Goal: Task Accomplishment & Management: Use online tool/utility

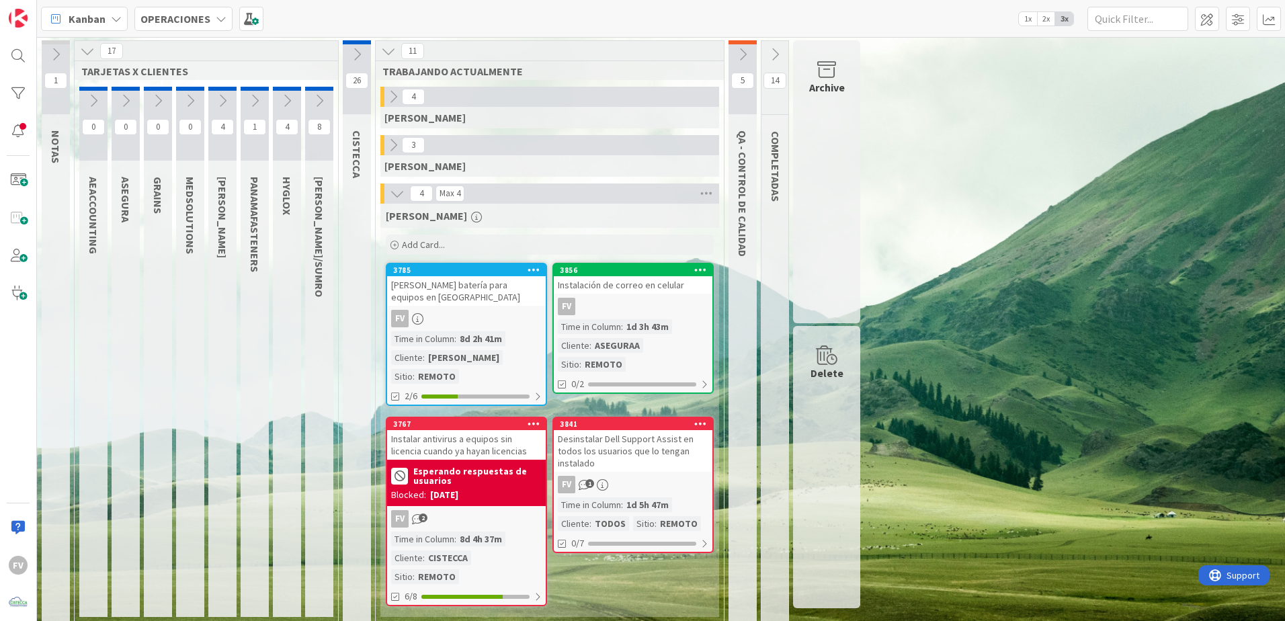
click at [390, 153] on button at bounding box center [392, 144] width 17 height 17
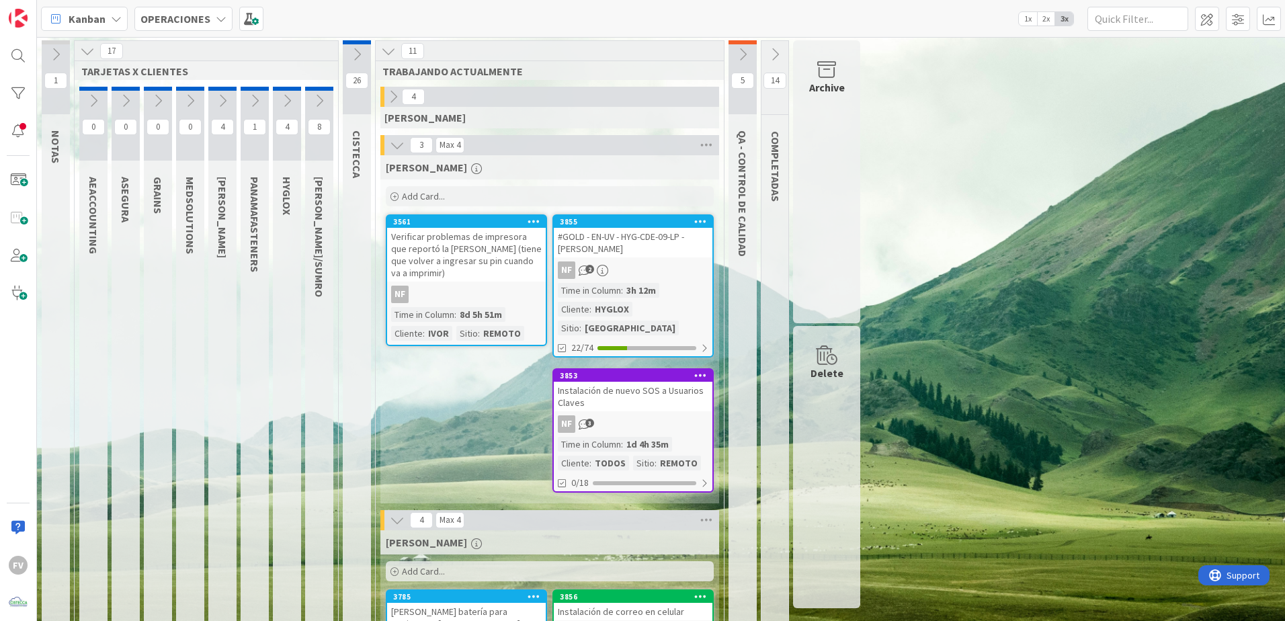
click at [224, 100] on icon at bounding box center [222, 100] width 15 height 15
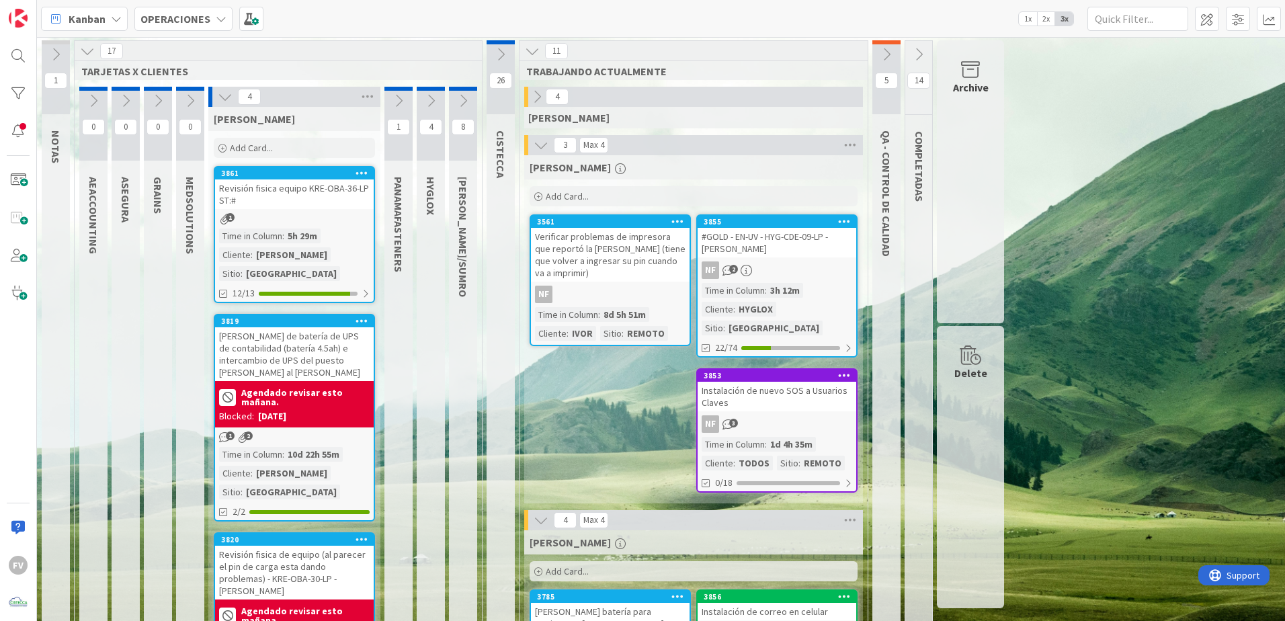
click at [270, 150] on span "Add Card..." at bounding box center [251, 148] width 43 height 12
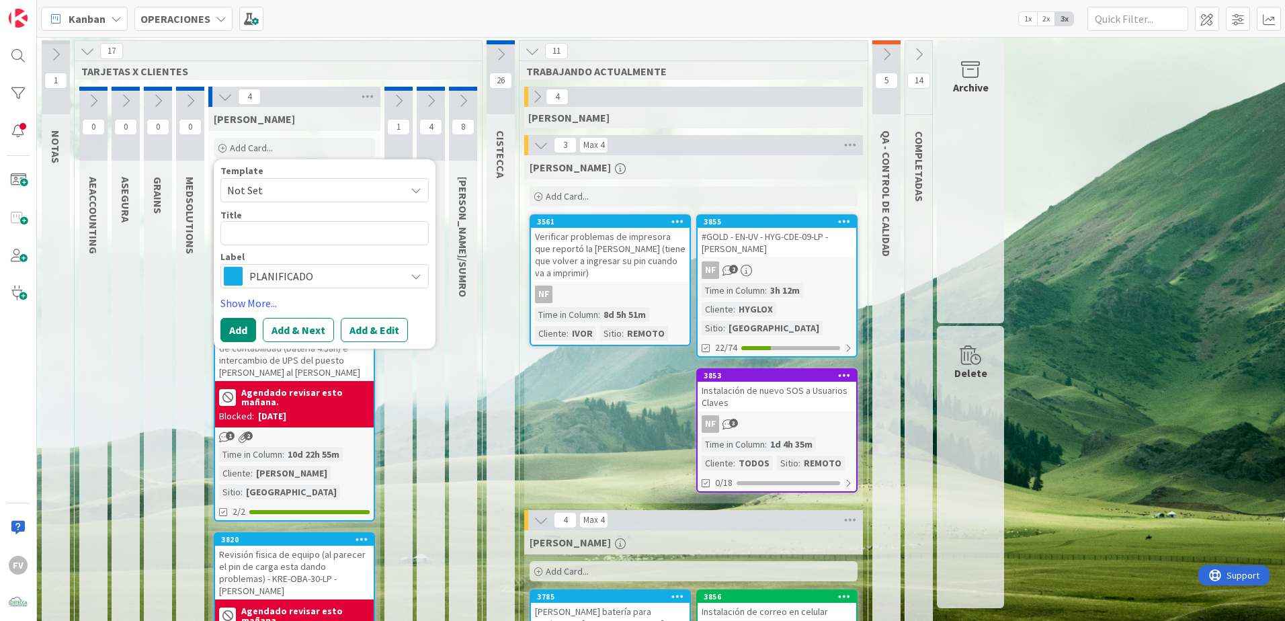
click at [292, 188] on span "Not Set" at bounding box center [311, 189] width 168 height 17
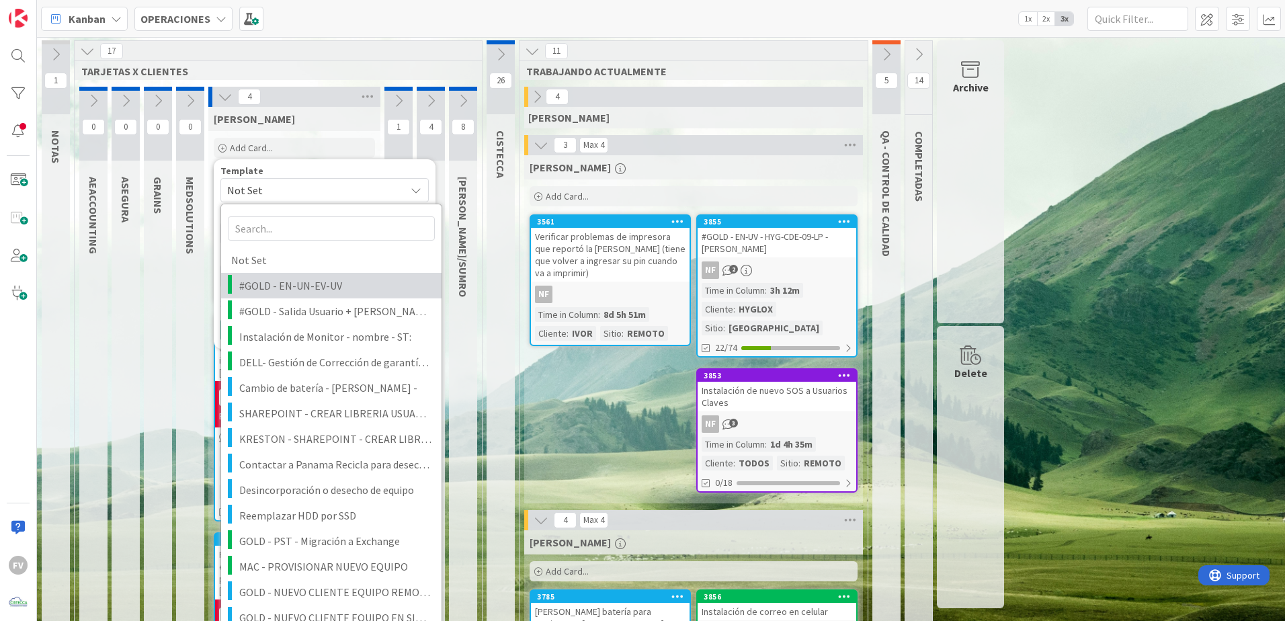
click at [304, 284] on span "#GOLD - EN-UN-EV-UV" at bounding box center [335, 285] width 192 height 17
type textarea "x"
type textarea "#GOLD - EN-UN-EV-UV"
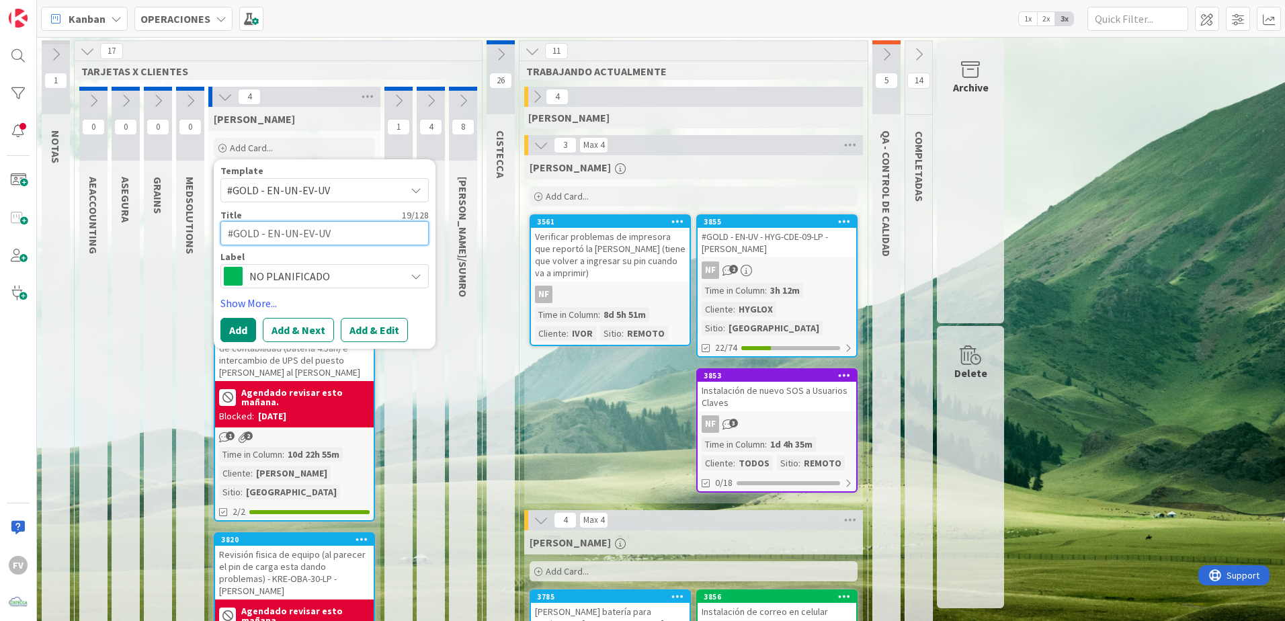
drag, startPoint x: 298, startPoint y: 236, endPoint x: 270, endPoint y: 235, distance: 28.3
click at [270, 235] on textarea "#GOLD - EN-UN-EV-UV" at bounding box center [324, 233] width 208 height 24
type textarea "x"
type textarea "#GOLD - EEV-UV"
type textarea "x"
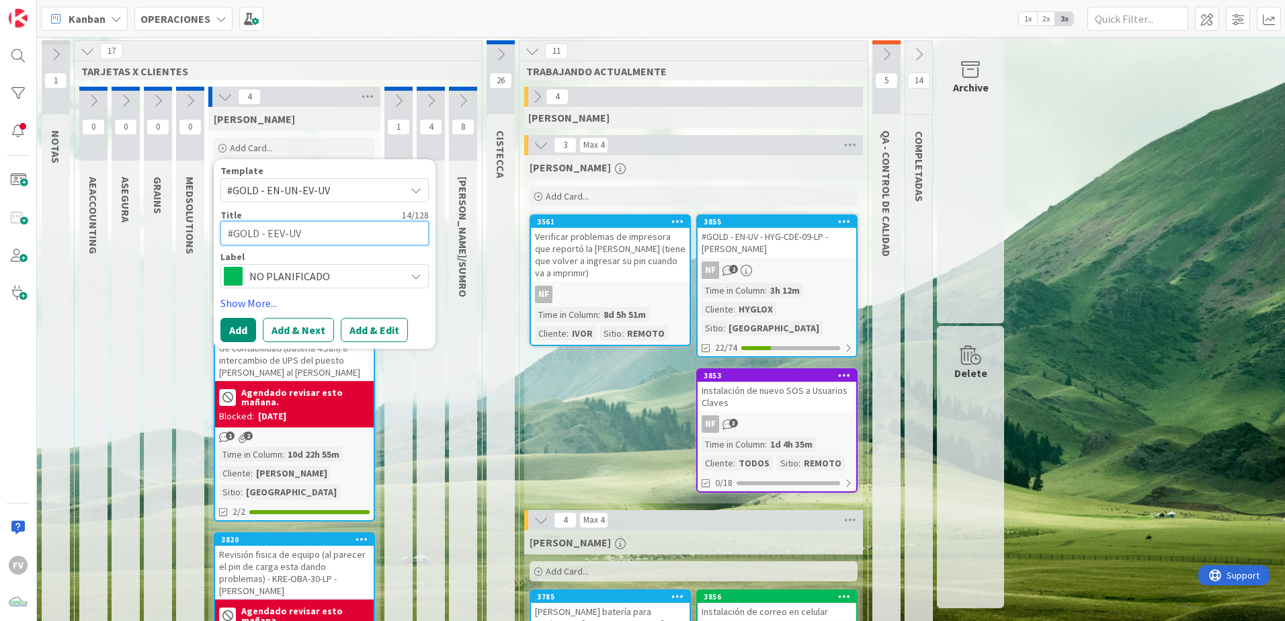
type textarea "#GOLD - EV-UV"
click at [302, 235] on textarea "#GOLD - EV-UV" at bounding box center [324, 233] width 208 height 24
type textarea "x"
type textarea "#GOLD - EV-UV"
type textarea "x"
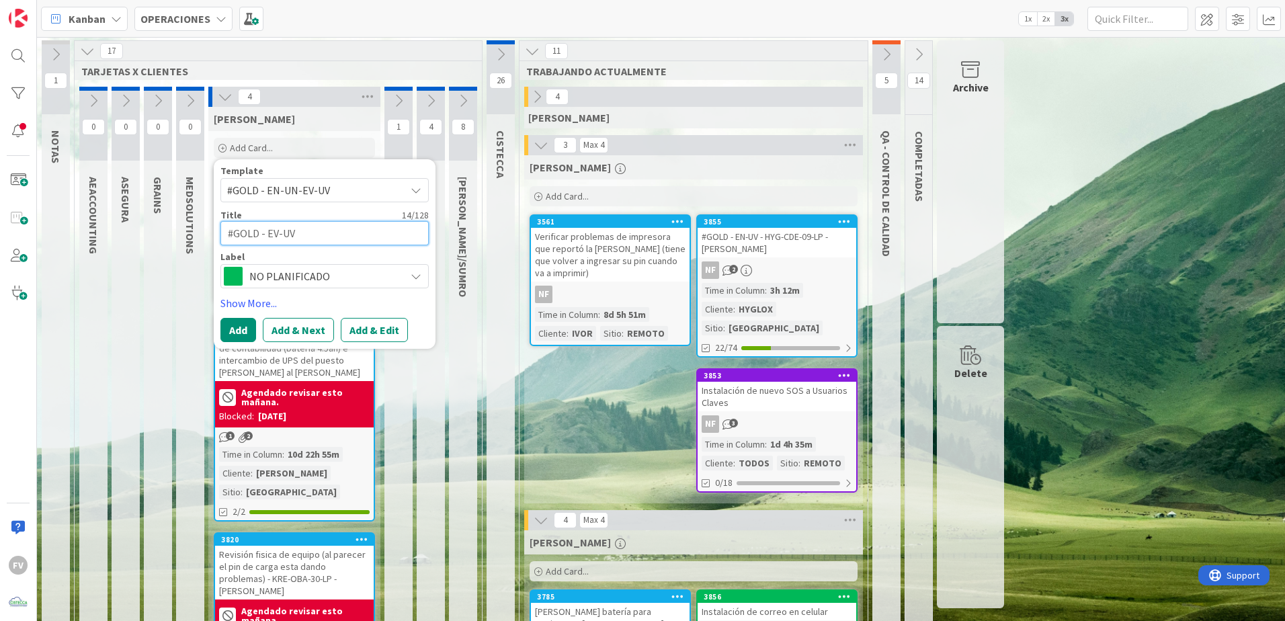
type textarea "#GOLD - EV-UV -"
type textarea "x"
type textarea "#GOLD - EV-UV -"
type textarea "x"
type textarea "#GOLD - EV-UV - K"
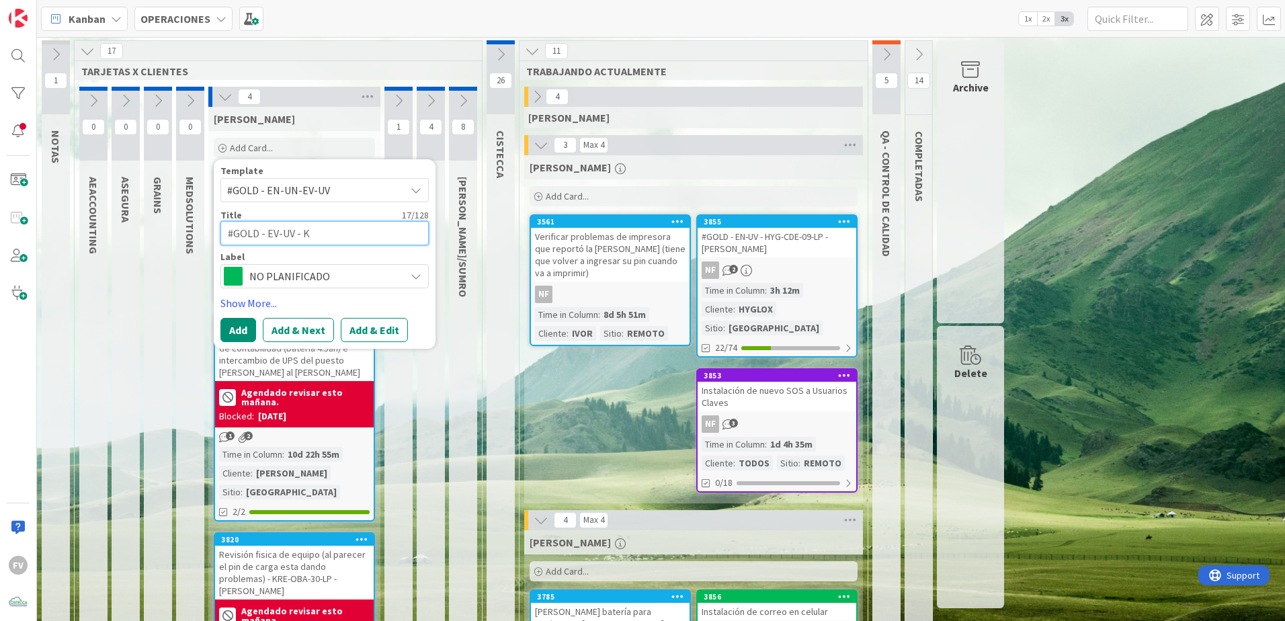
type textarea "x"
type textarea "#GOLD - EV-UV - KE"
type textarea "x"
type textarea "#GOLD - EV-UV - KE-"
type textarea "x"
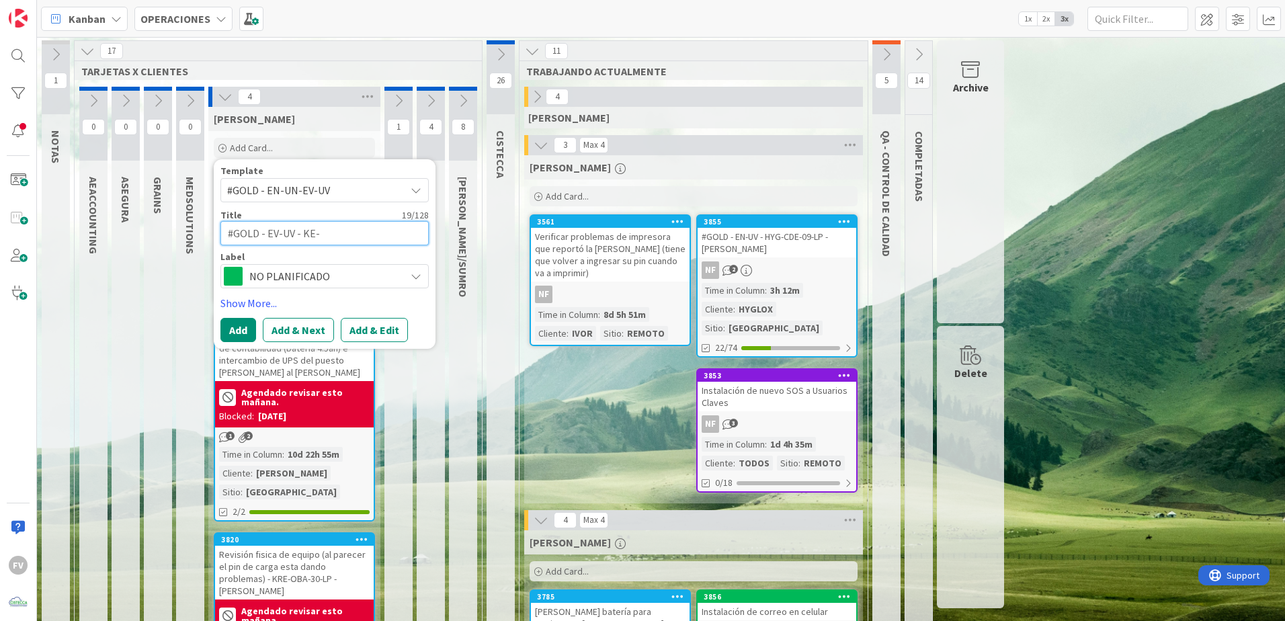
type textarea "#GOLD - EV-UV - KE"
type textarea "x"
type textarea "#GOLD - EV-UV - K"
type textarea "x"
type textarea "#GOLD - EV-UV - KR"
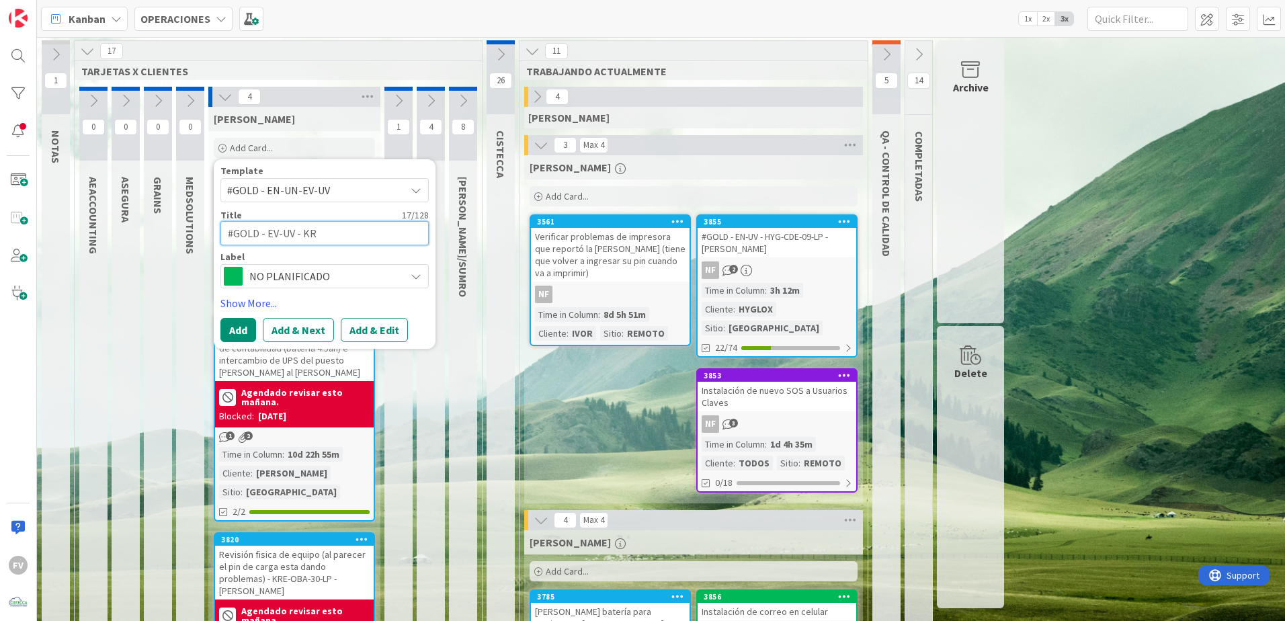
type textarea "x"
type textarea "#GOLD - EV-UV - KRE"
type textarea "x"
type textarea "#GOLD - EV-UV - KRE-"
type textarea "x"
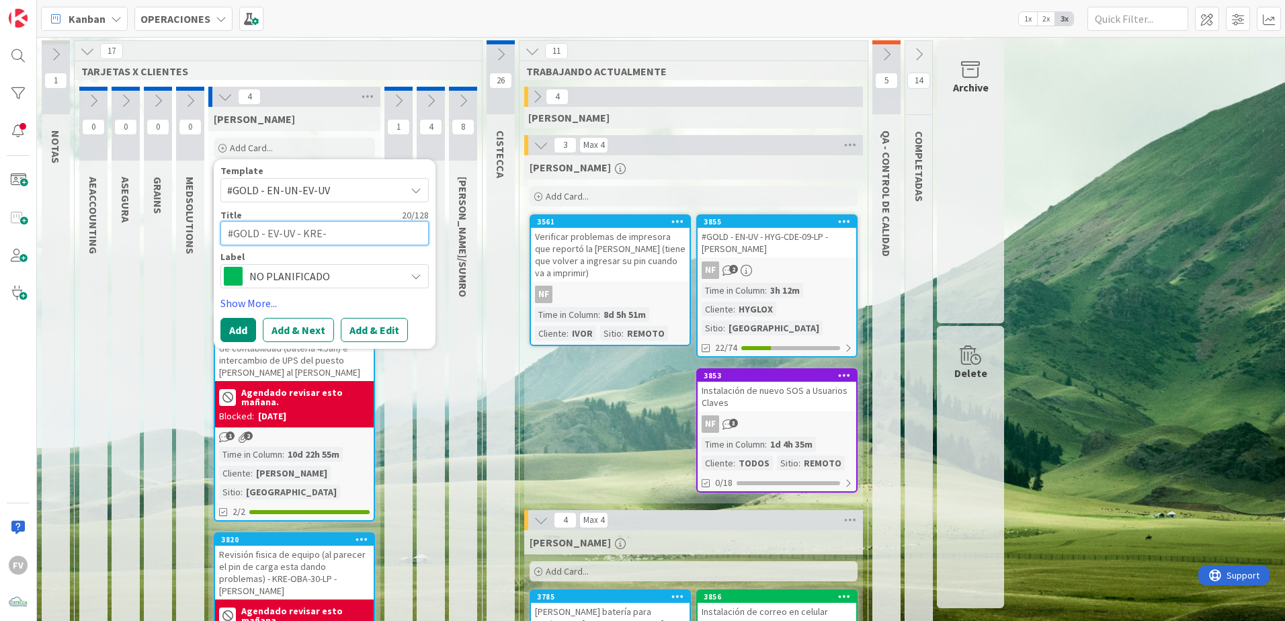
type textarea "#GOLD - EV-UV - KRE-O"
type textarea "x"
type textarea "#GOLD - EV-UV - KRE-OB"
type textarea "x"
type textarea "#GOLD - EV-UV - KRE-OBA"
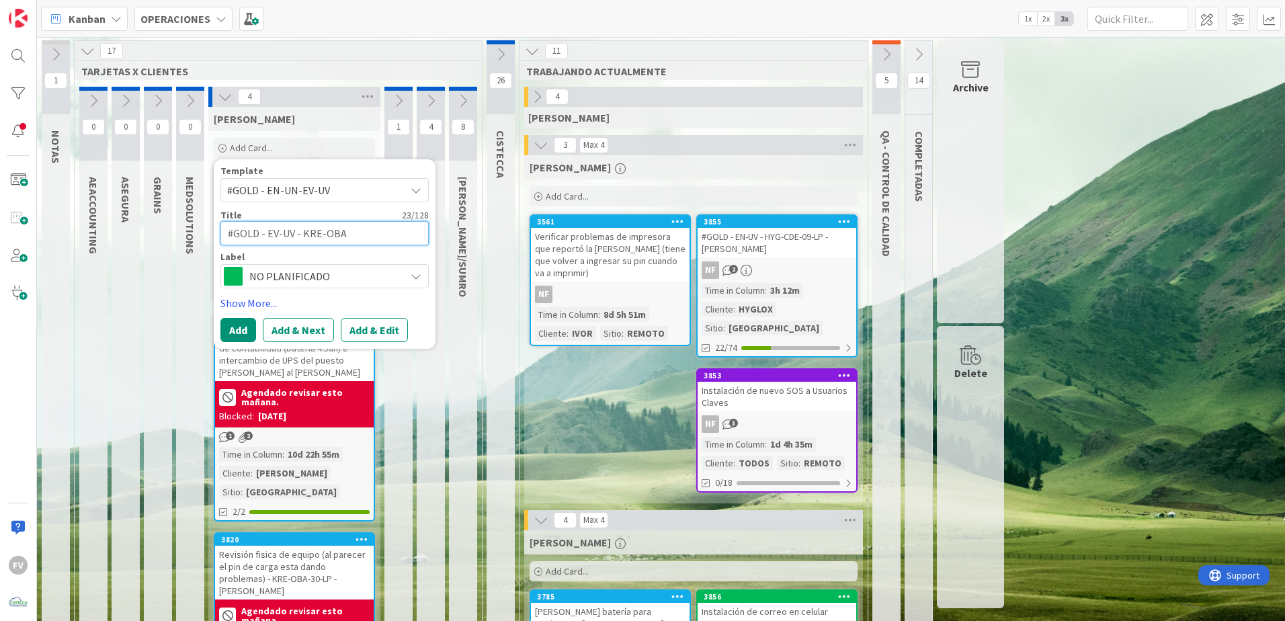
type textarea "x"
type textarea "#GOLD - EV-UV - KRE-OBA-"
type textarea "x"
type textarea "#GOLD - EV-UV - KRE-OBA-2"
type textarea "x"
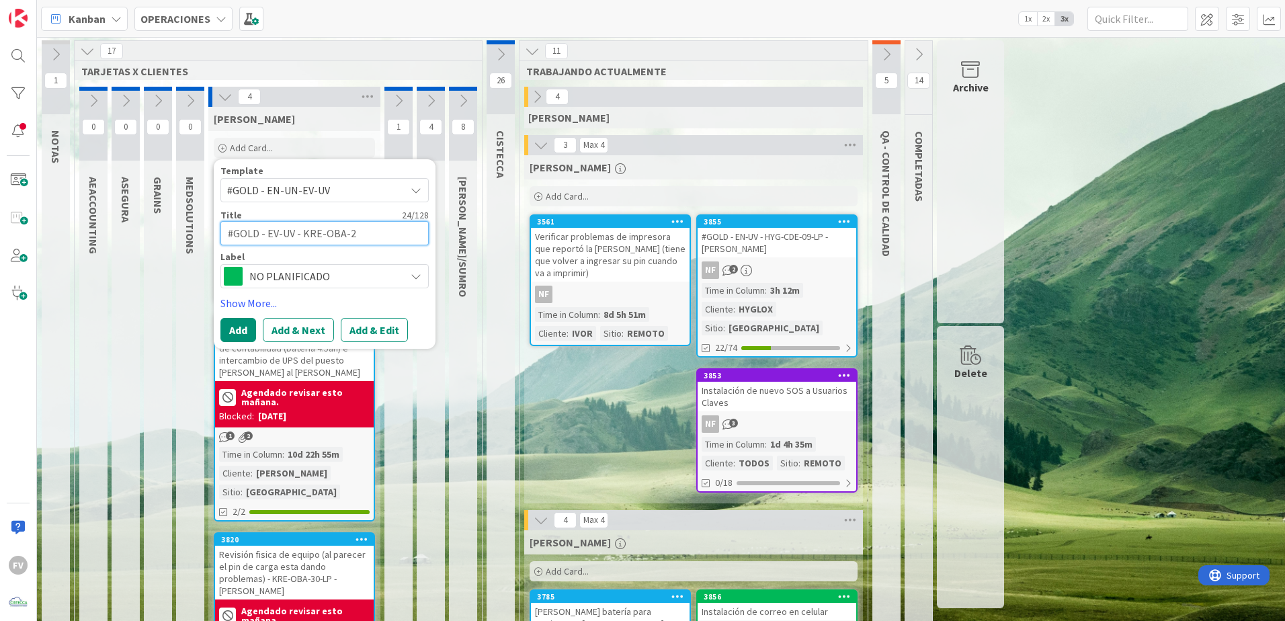
type textarea "#GOLD - EV-UV - KRE-OBA-26"
type textarea "x"
type textarea "#GOLD - EV-UV - KRE-OBA-2"
type textarea "x"
type textarea "#GOLD - EV-UV - KRE-OBA-"
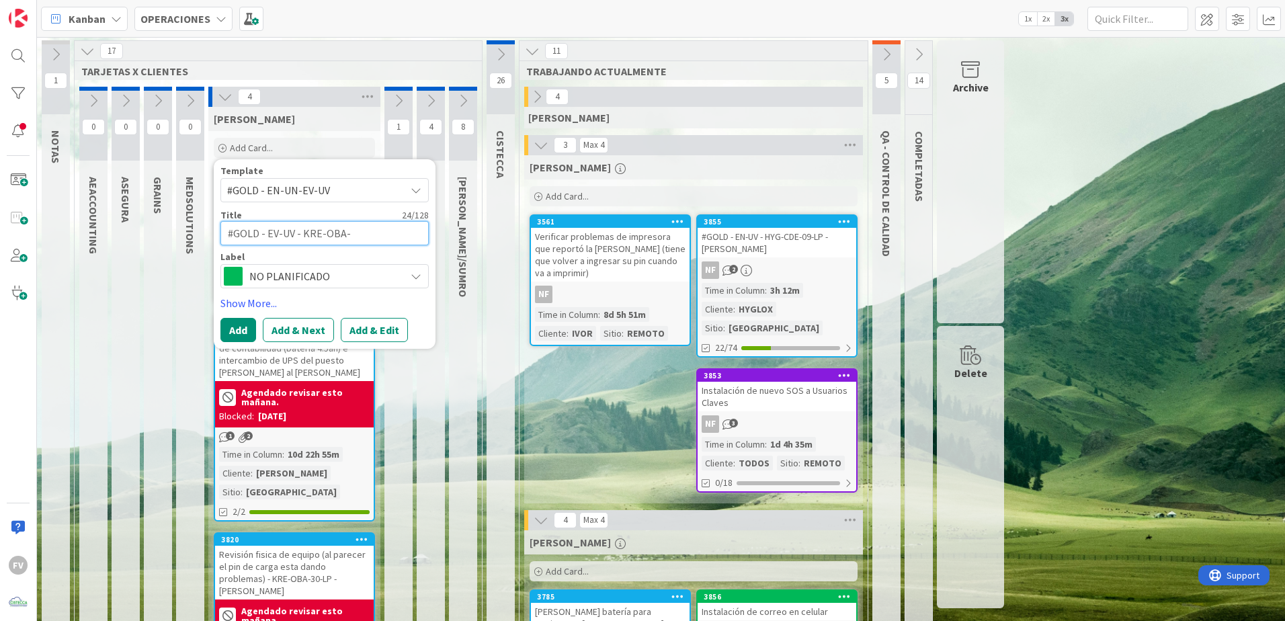
type textarea "x"
type textarea "#GOLD - EV-UV - KRE-OBA-3"
type textarea "x"
type textarea "#GOLD - EV-UV - KRE-OBA-36"
type textarea "x"
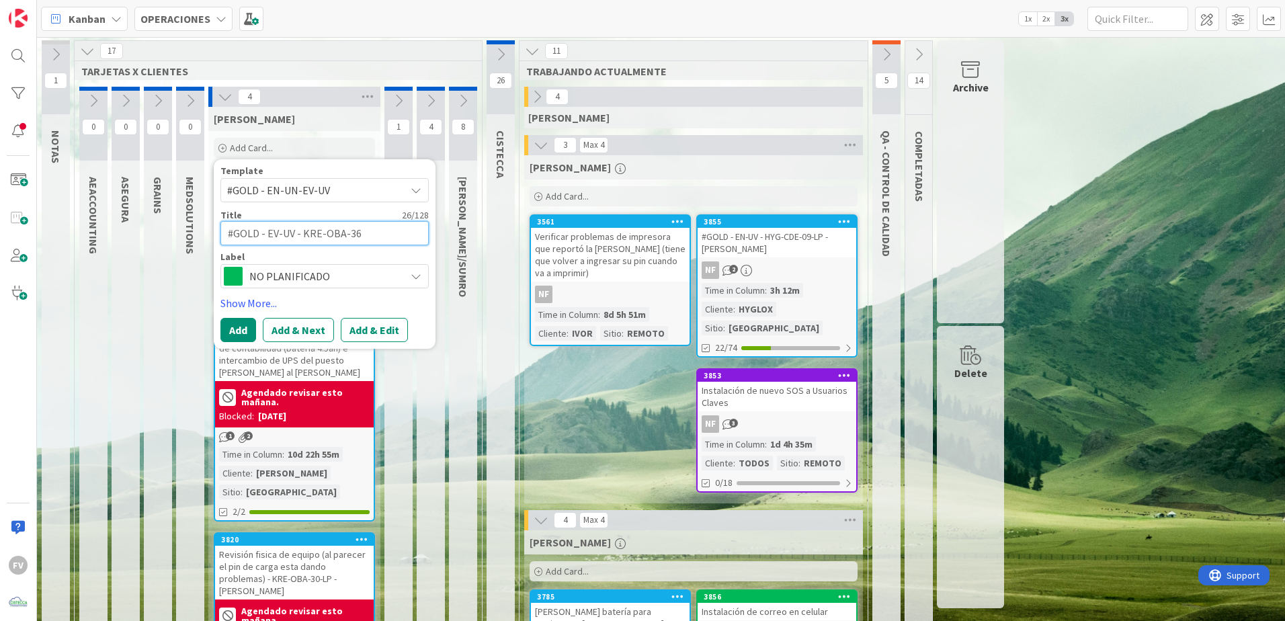
type textarea "#GOLD - EV-UV - KRE-OBA-36-"
type textarea "x"
type textarea "#GOLD - EV-UV - KRE-OBA-36-L"
type textarea "x"
type textarea "#GOLD - EV-UV - KRE-OBA-36-LP"
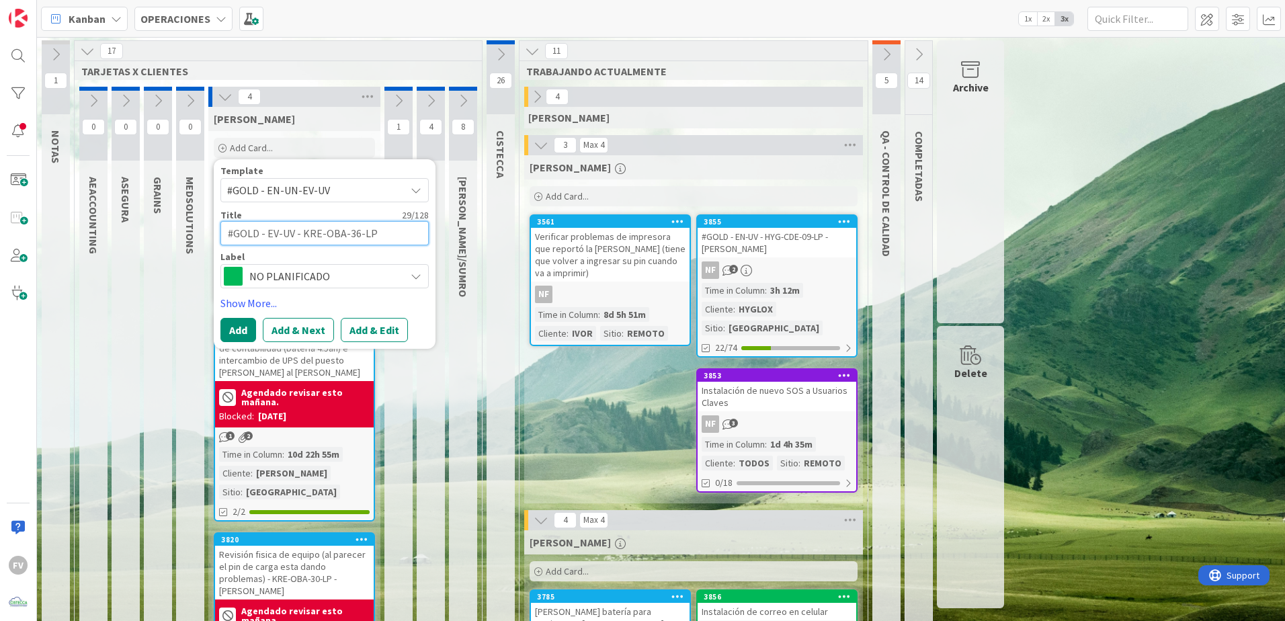
type textarea "x"
type textarea "#GOLD - EV-UV - KRE-OBA-36-LP"
type textarea "x"
type textarea "#GOLD - EV-UV - KRE-OBA-36-LP -"
type textarea "x"
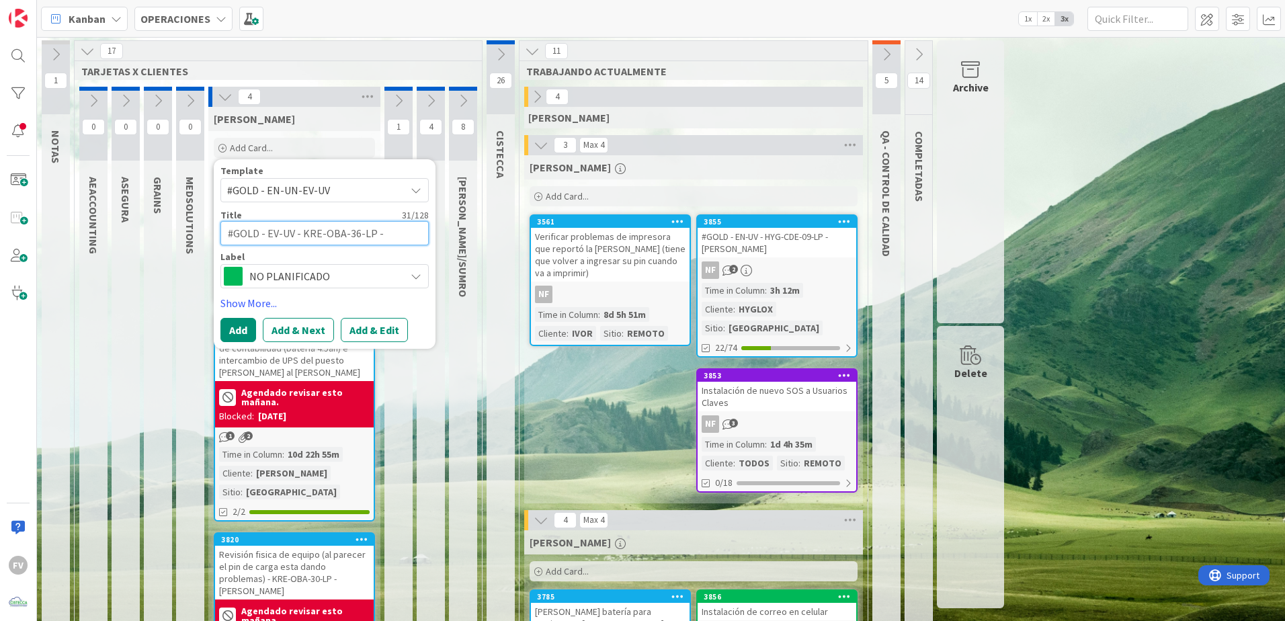
type textarea "#GOLD - EV-UV - KRE-OBA-36-LP -"
type textarea "x"
type textarea "#GOLD - EV-UV - KRE-OBA-36-LP - E"
type textarea "x"
type textarea "#GOLD - EV-UV - KRE-OBA-36-LP - Eyv"
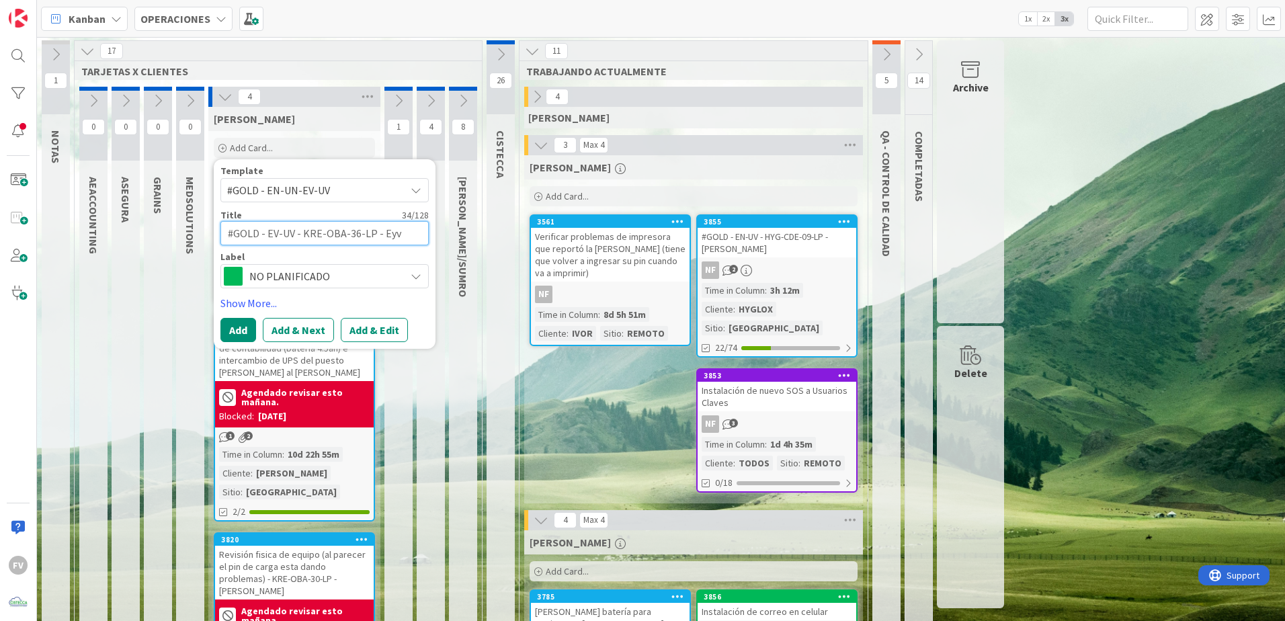
type textarea "x"
type textarea "#GOLD - EV-UV - KRE-OBA-36-LP - Eyvi"
type textarea "x"
type textarea "#GOLD - EV-UV - KRE-OBA-36-LP - Eyvis"
type textarea "x"
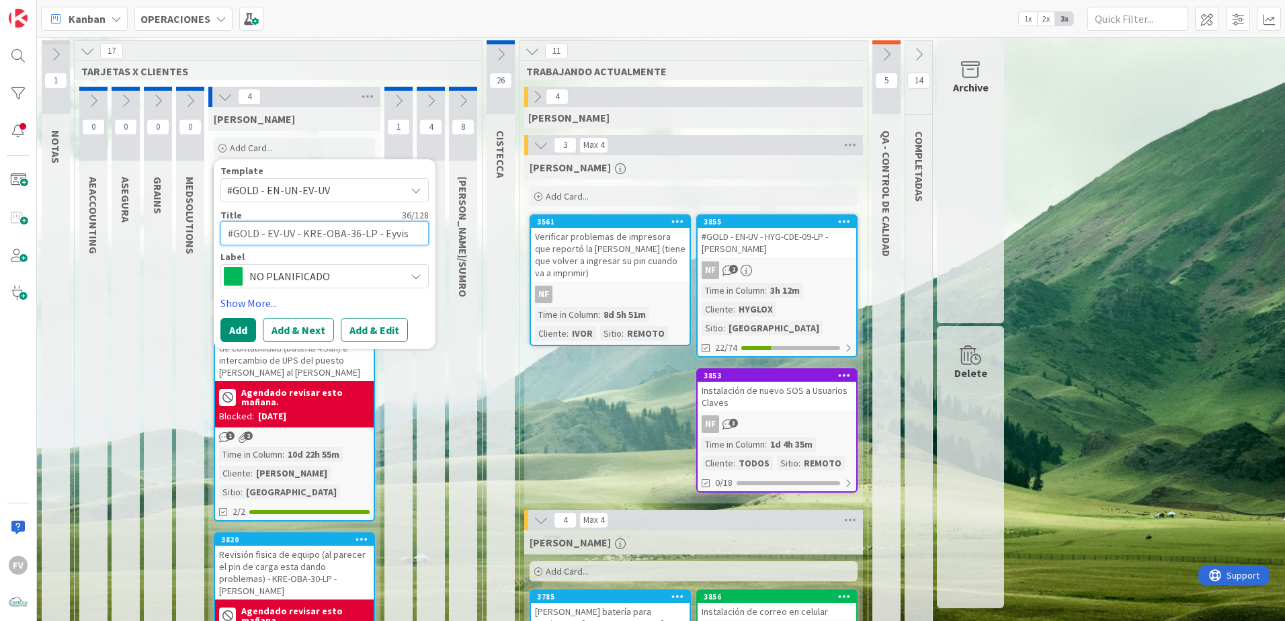
type textarea "#GOLD - EV-UV - KRE-OBA-36-LP - Eyvis"
type textarea "x"
type textarea "#GOLD - EV-UV - KRE-OBA-36-LP - Eyvis P"
type textarea "x"
type textarea "#GOLD - EV-UV - KRE-OBA-36-LP - Eyvis Pa"
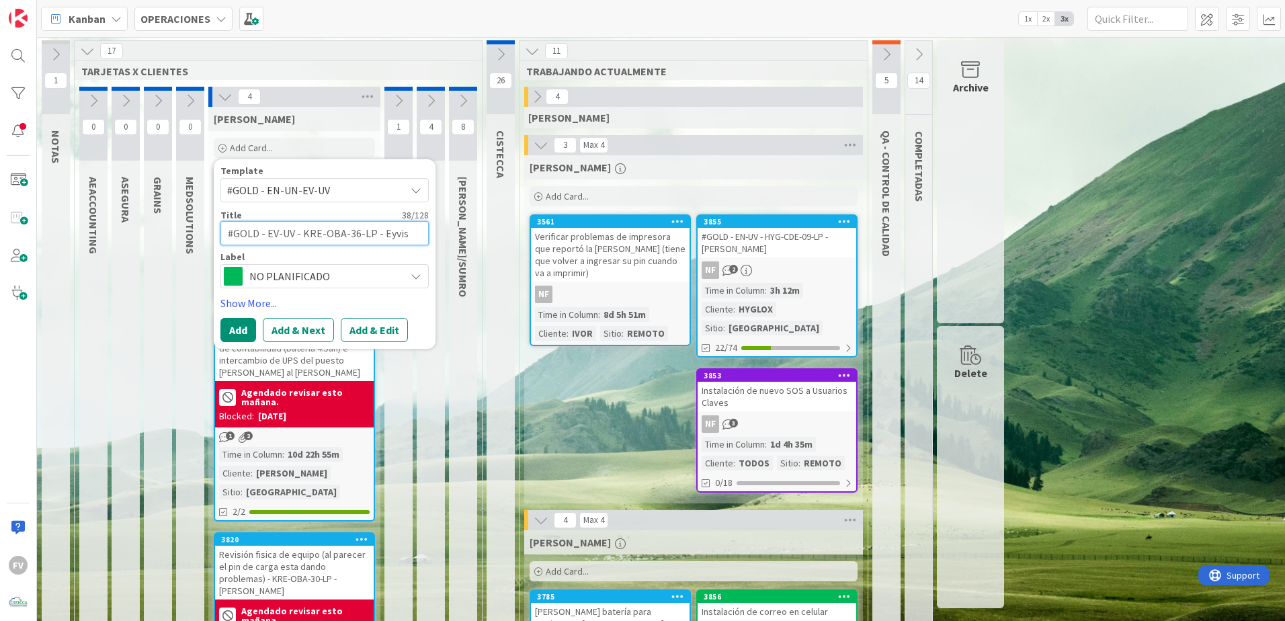
type textarea "x"
type textarea "#GOLD - EV-UV - KRE-OBA-36-LP - Eyvis Pas"
type textarea "x"
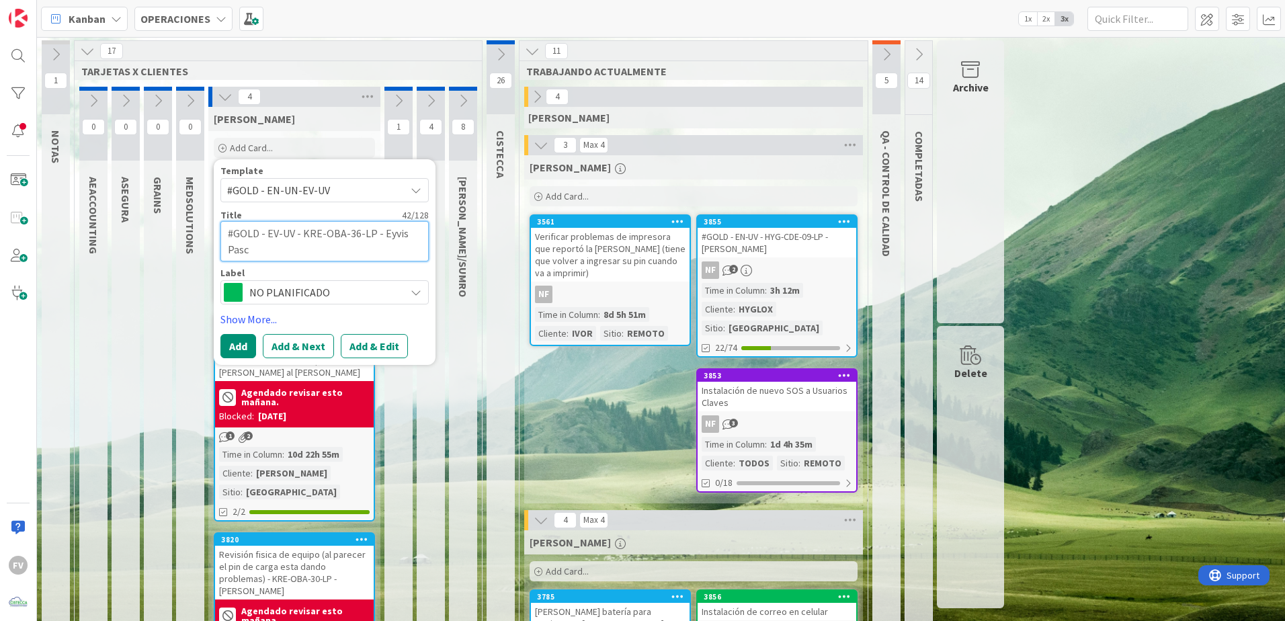
type textarea "#GOLD - EV-UV - KRE-OBA-36-LP - [PERSON_NAME]"
type textarea "x"
type textarea "#GOLD - EV-UV - KRE-OBA-36-LP - [PERSON_NAME][DATE]"
type textarea "x"
type textarea "#GOLD - EV-UV - KRE-OBA-36-LP - [PERSON_NAME]"
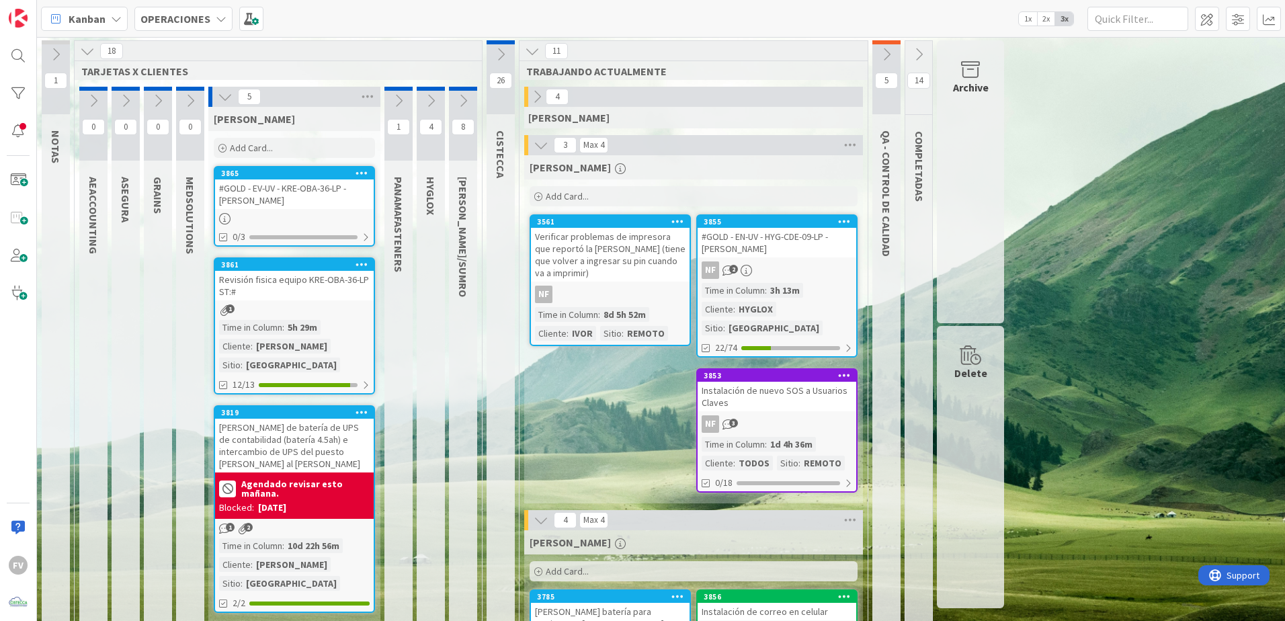
click at [304, 213] on div at bounding box center [294, 218] width 159 height 11
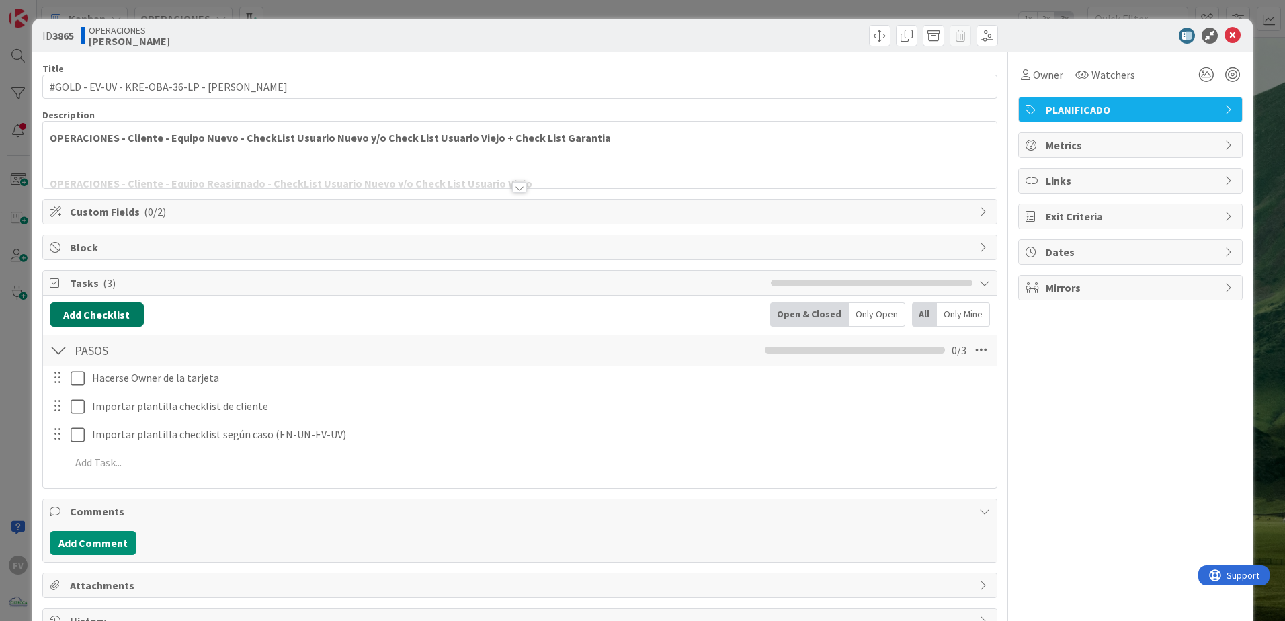
click at [72, 311] on button "Add Checklist" at bounding box center [97, 314] width 94 height 24
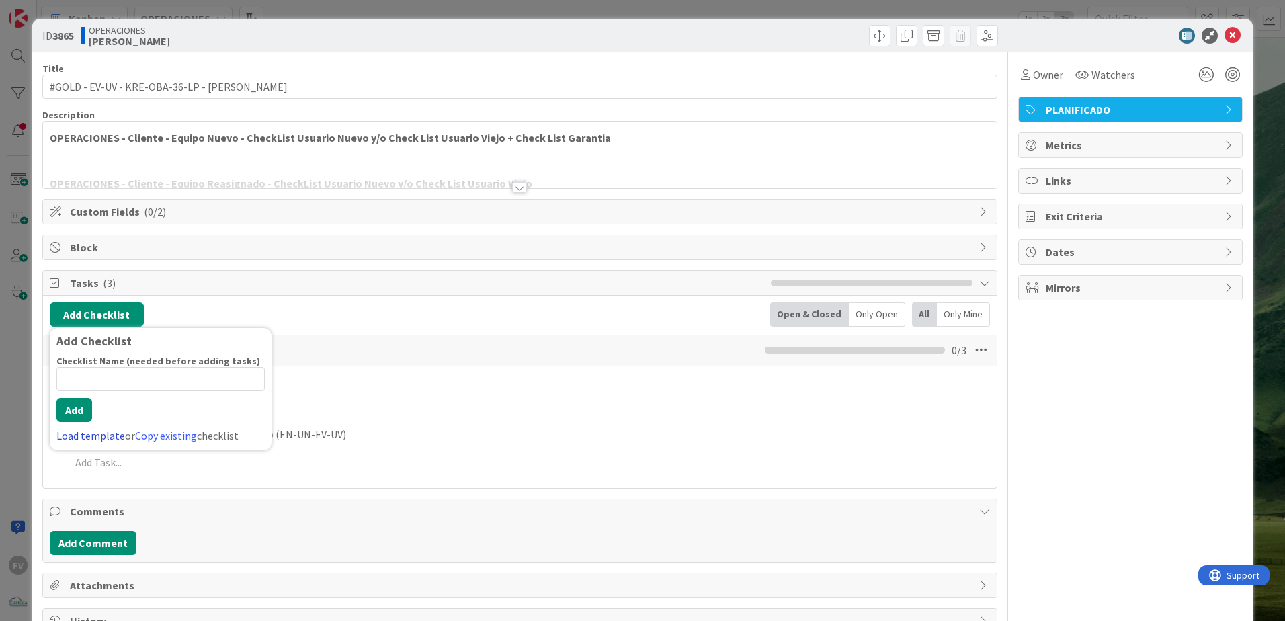
click at [81, 431] on link "Load template" at bounding box center [90, 435] width 69 height 13
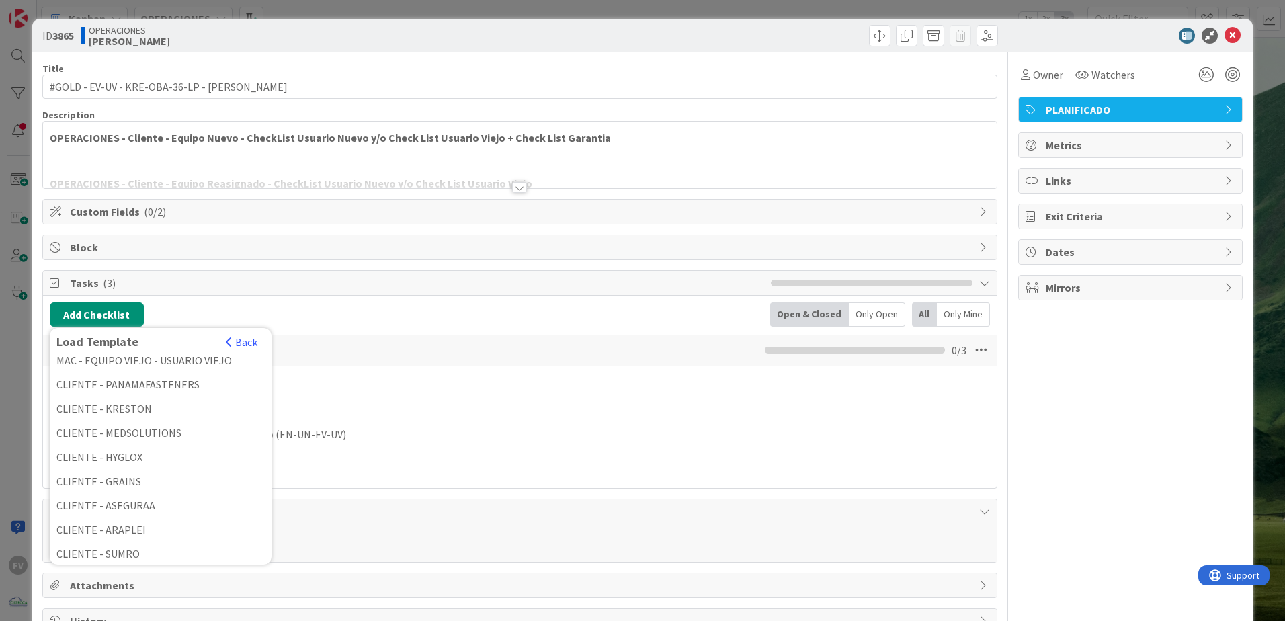
scroll to position [202, 0]
click at [118, 393] on div "CLIENTE - KRESTON" at bounding box center [161, 384] width 222 height 24
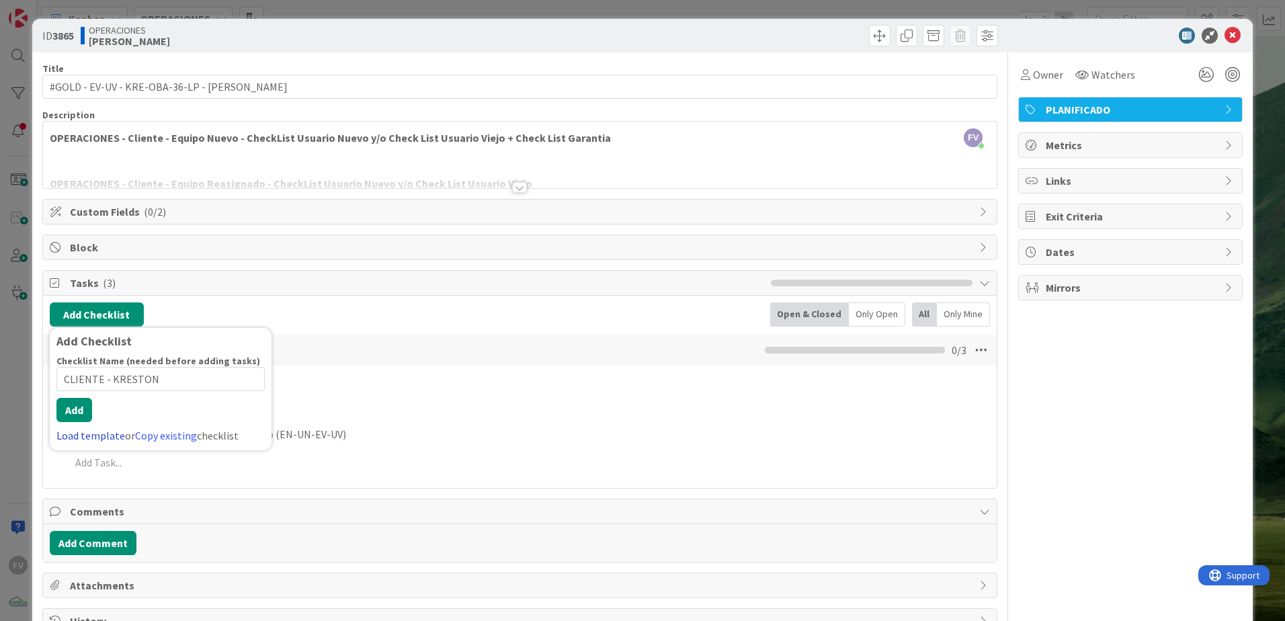
click at [69, 435] on div "Checklist Name (needed before adding tasks) 17 / 64 CLIENTE - KRESTON Add Load …" at bounding box center [160, 399] width 208 height 89
click at [78, 410] on button "Add" at bounding box center [74, 410] width 36 height 24
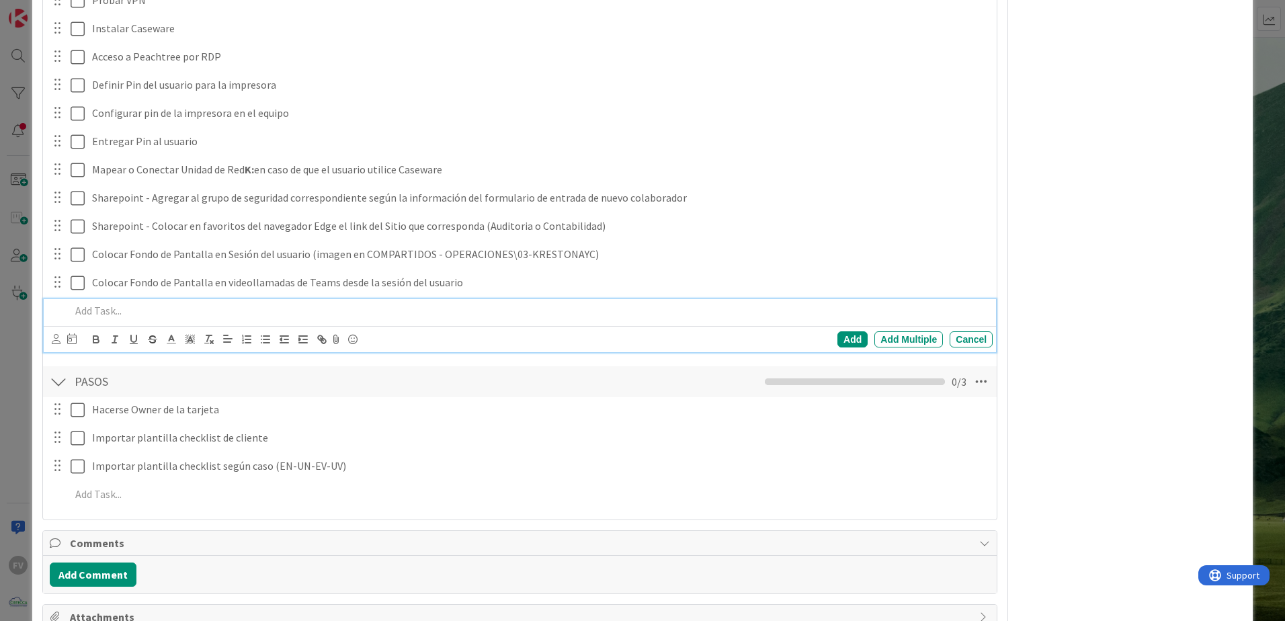
click at [80, 319] on div at bounding box center [528, 311] width 927 height 24
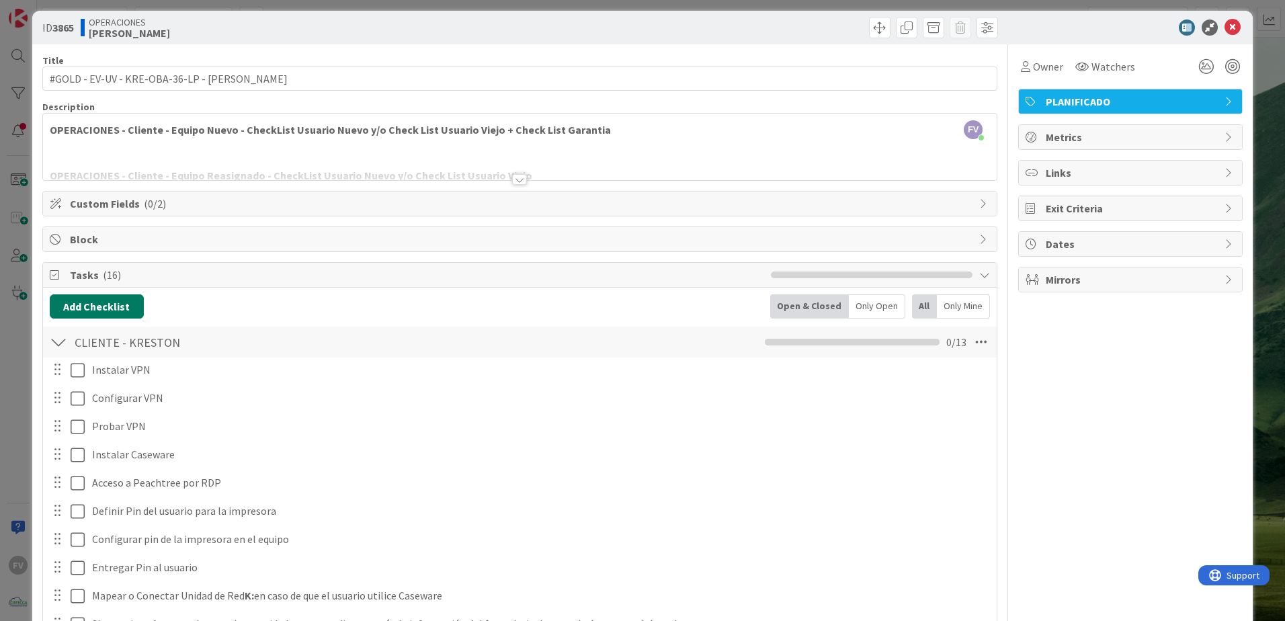
scroll to position [0, 0]
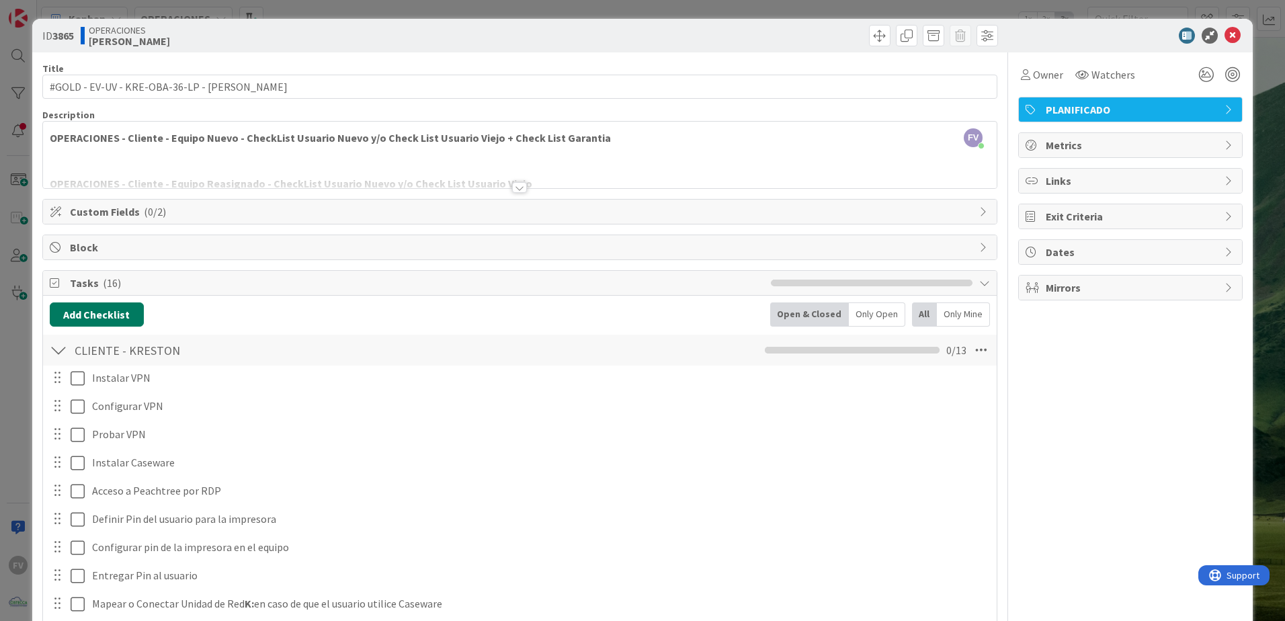
click at [85, 314] on button "Add Checklist" at bounding box center [97, 314] width 94 height 24
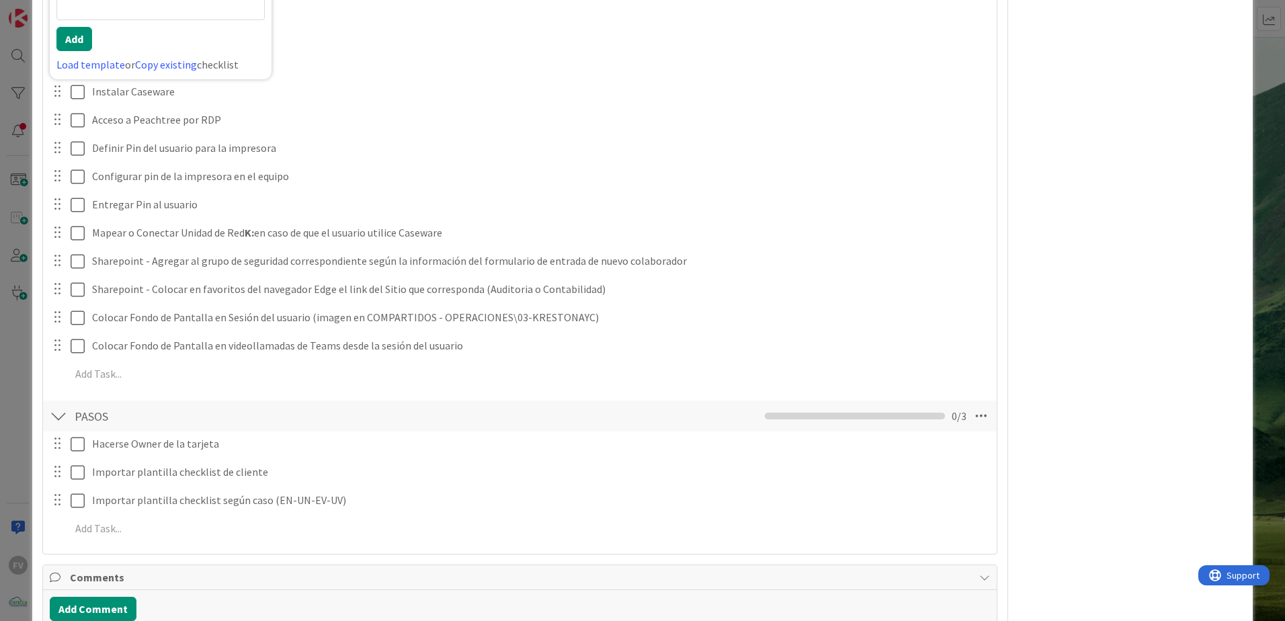
scroll to position [169, 0]
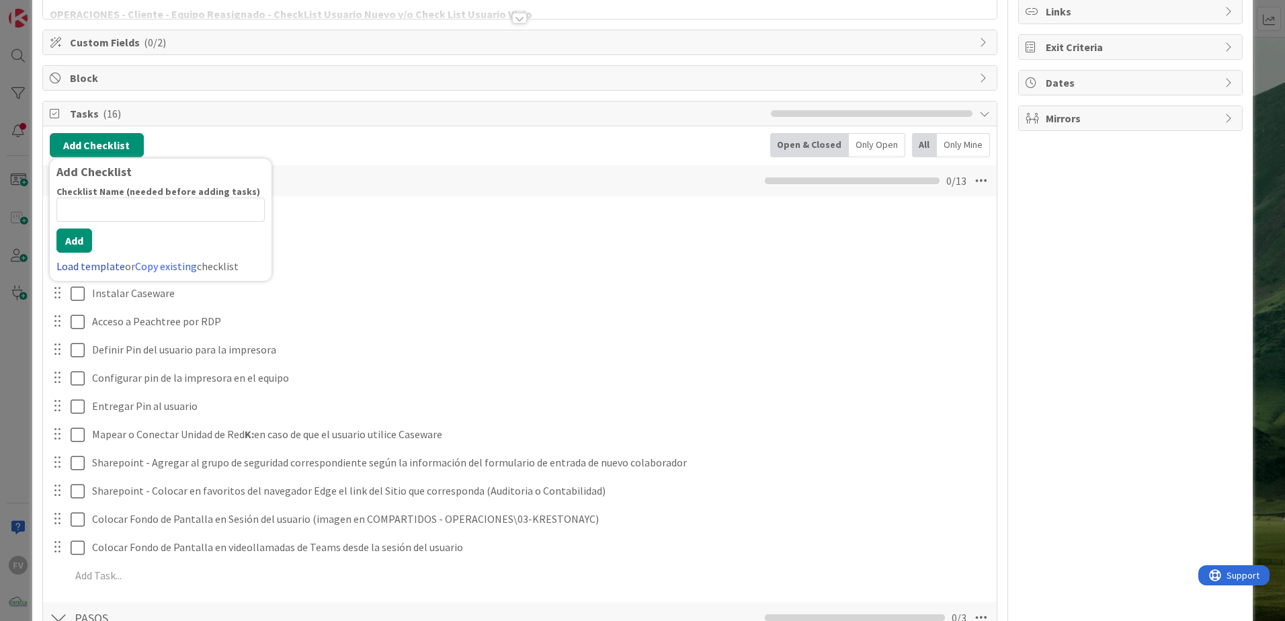
click at [92, 265] on link "Load template" at bounding box center [90, 265] width 69 height 13
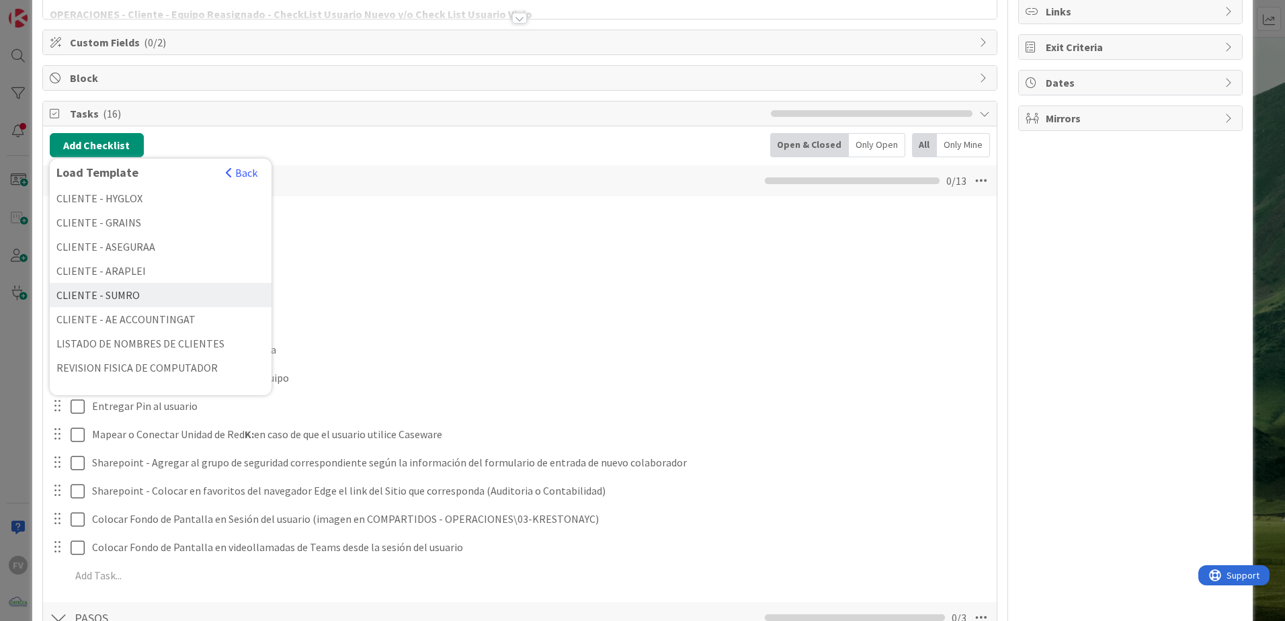
scroll to position [0, 0]
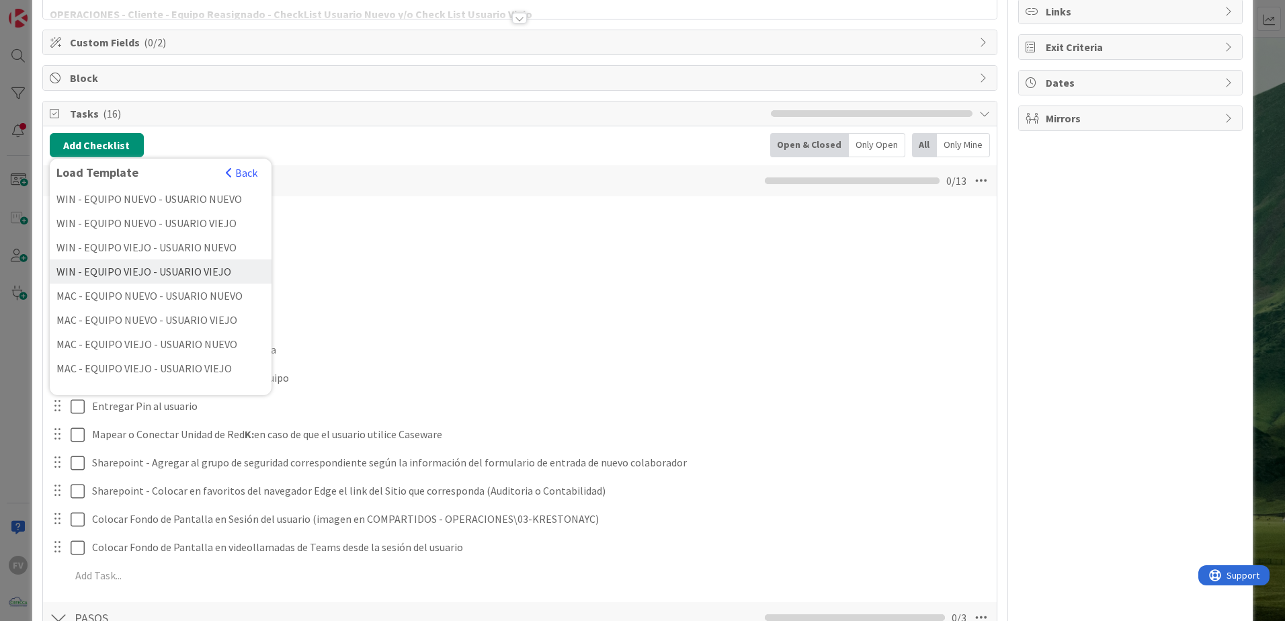
click at [179, 272] on div "WIN - EQUIPO VIEJO - USUARIO VIEJO" at bounding box center [161, 271] width 222 height 24
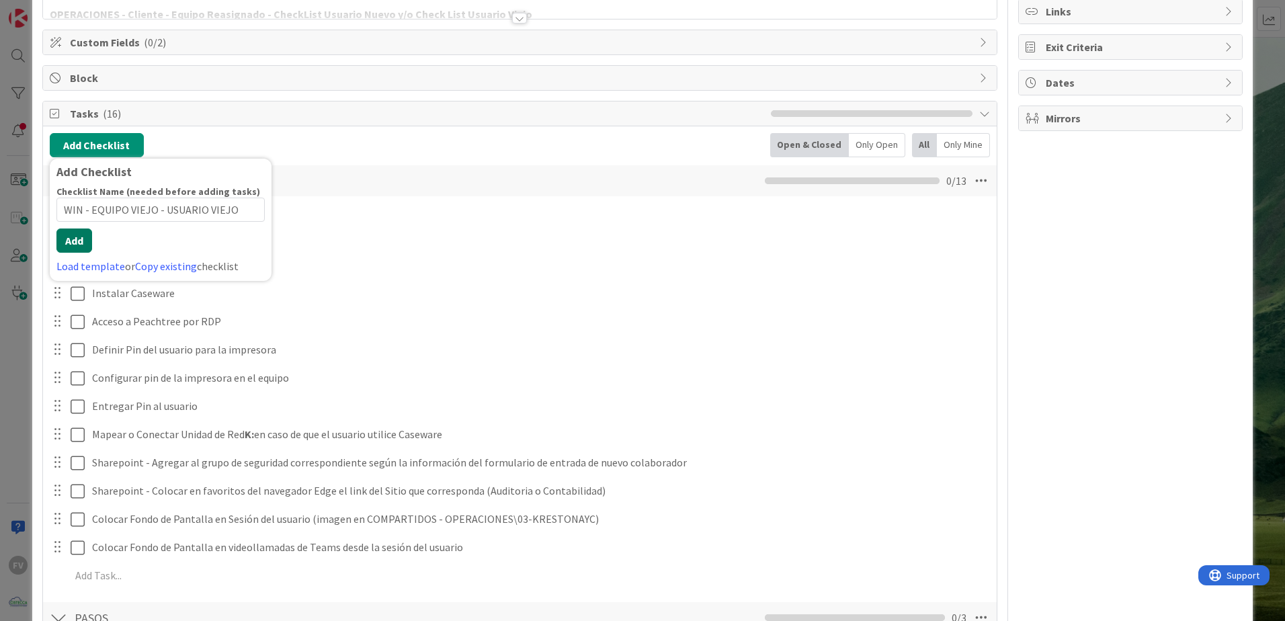
click at [59, 263] on div "Checklist Name (needed before adding tasks) 34 / 64 WIN - EQUIPO VIEJO - USUARI…" at bounding box center [160, 229] width 208 height 89
click at [67, 247] on button "Add" at bounding box center [74, 240] width 36 height 24
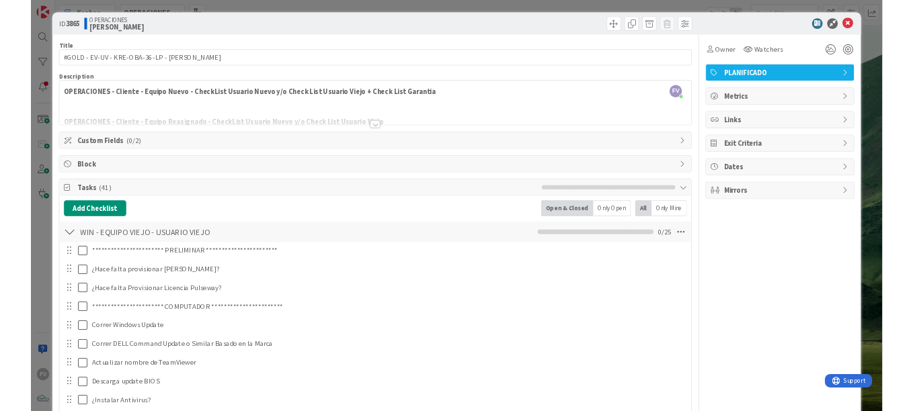
scroll to position [202, 0]
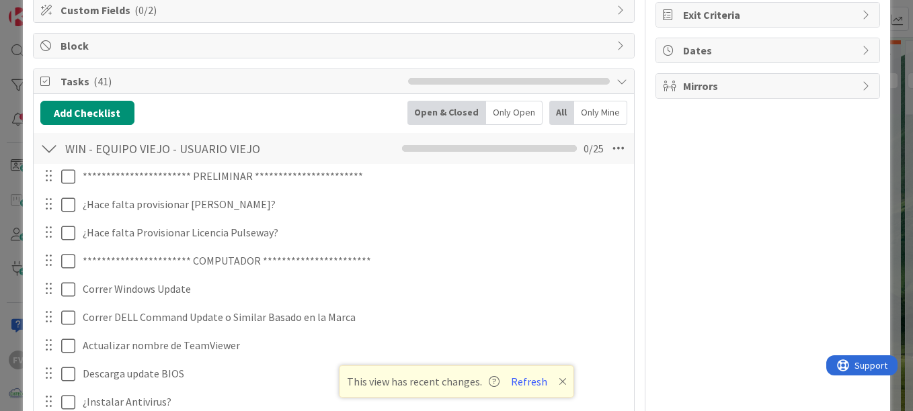
click at [11, 123] on div "**********" at bounding box center [456, 205] width 913 height 411
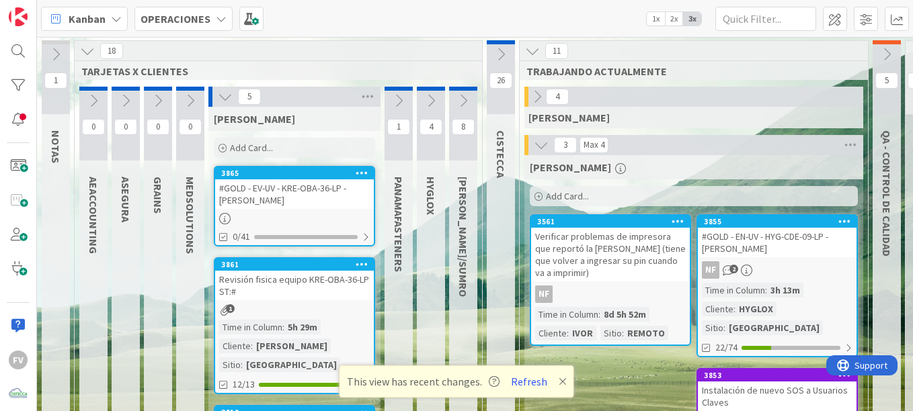
click at [737, 264] on div "NF 2" at bounding box center [777, 269] width 159 height 17
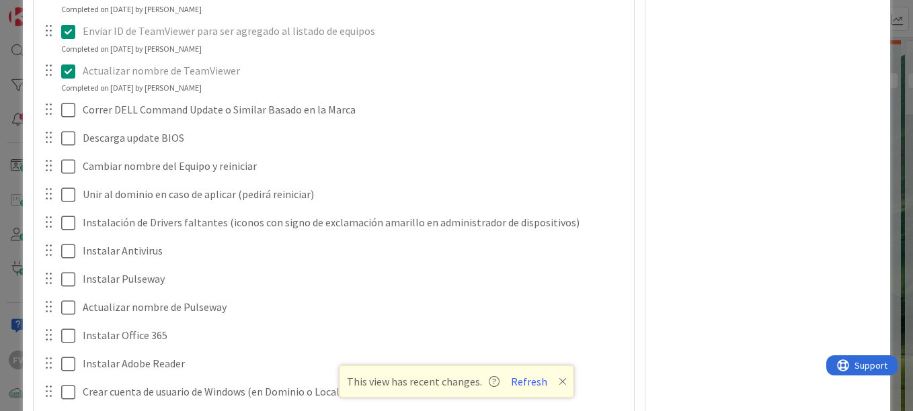
scroll to position [757, 0]
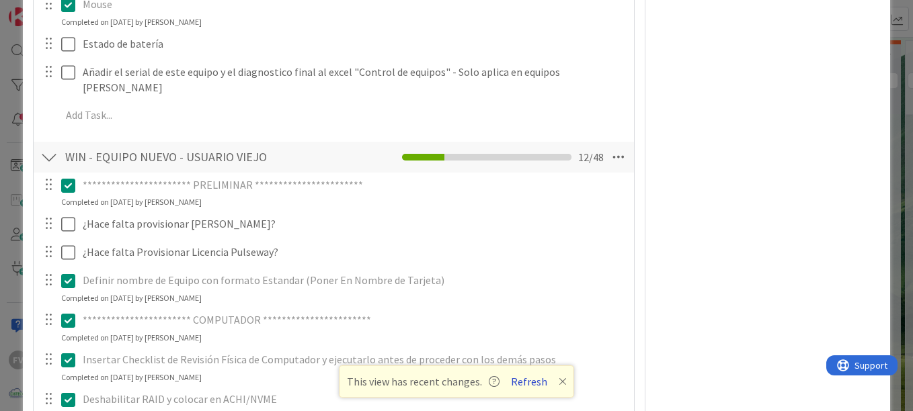
click at [527, 384] on button "Refresh" at bounding box center [529, 381] width 46 height 17
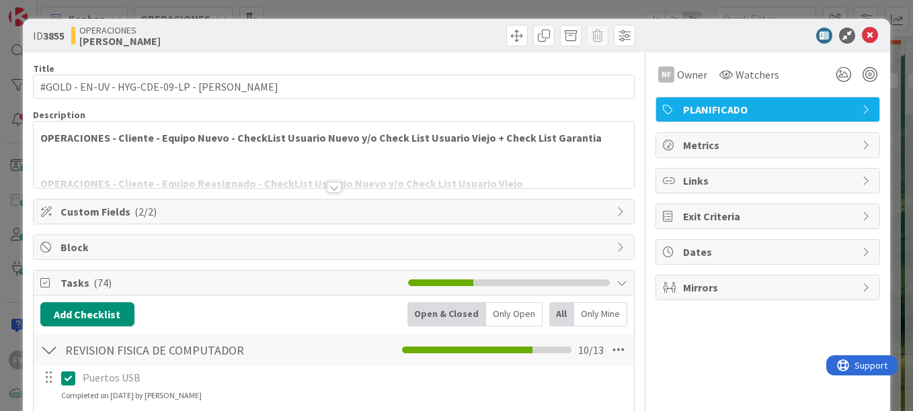
click at [889, 29] on div "ID 3855 OPERACIONES NAVIL Title 43 / 128 #GOLD - EN-UV - HYG-CDE-09-LP - Daphne…" at bounding box center [456, 205] width 913 height 411
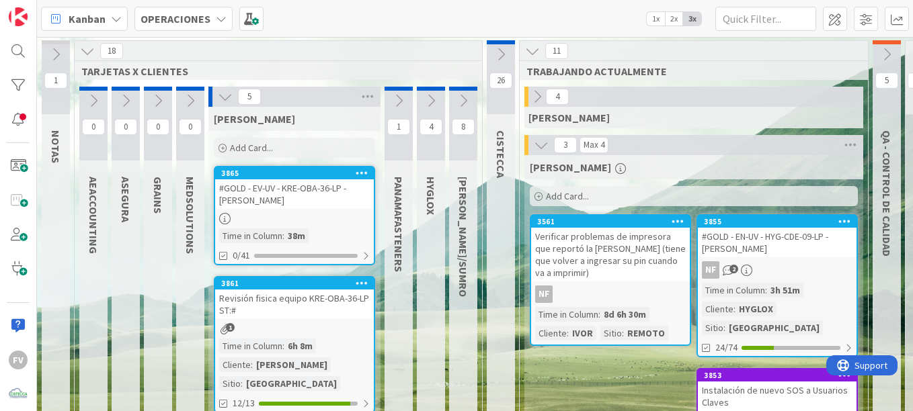
click at [304, 185] on div "#GOLD - EV-UV - KRE-OBA-36-LP - [PERSON_NAME]" at bounding box center [294, 194] width 159 height 30
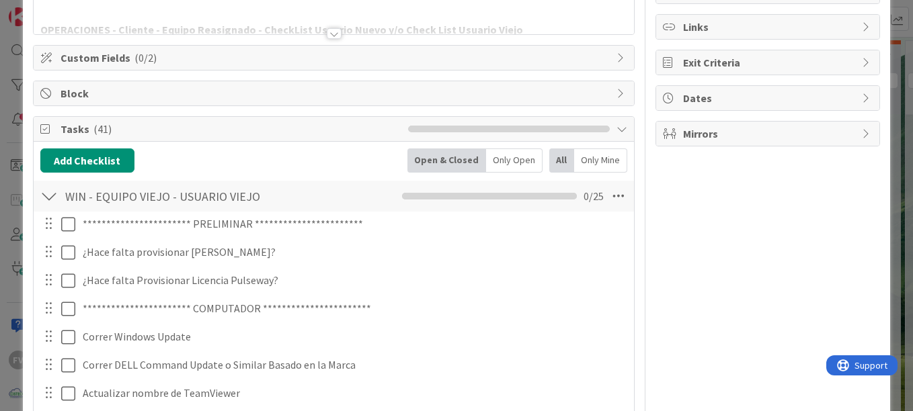
scroll to position [288, 0]
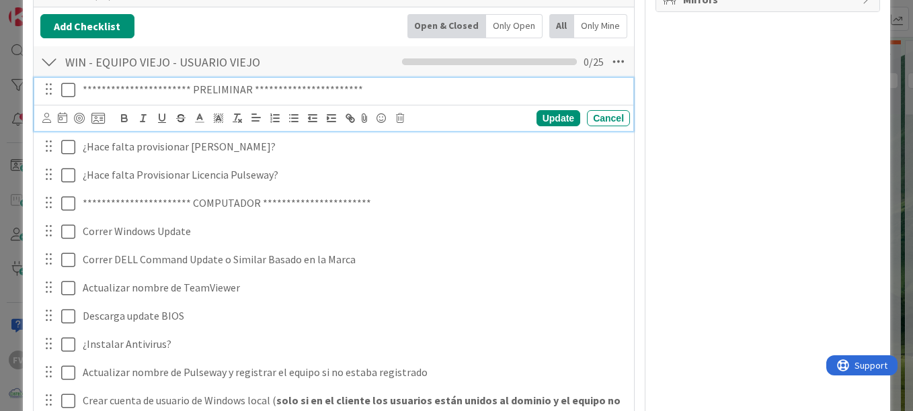
click at [67, 93] on icon at bounding box center [68, 90] width 14 height 16
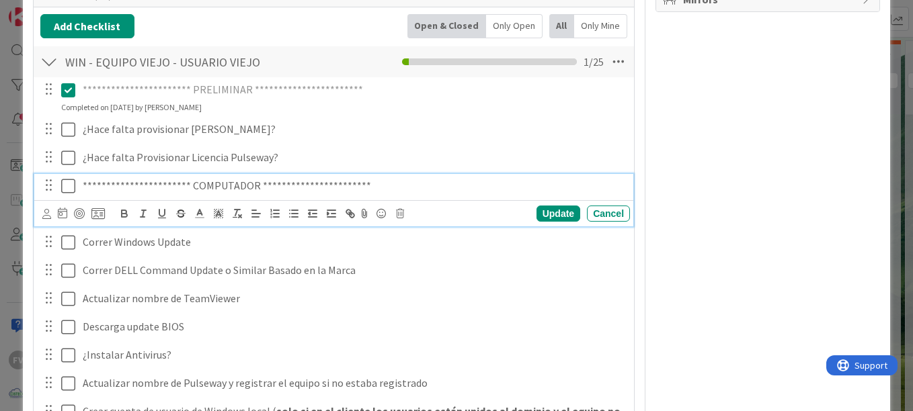
click at [62, 189] on icon at bounding box center [68, 186] width 14 height 16
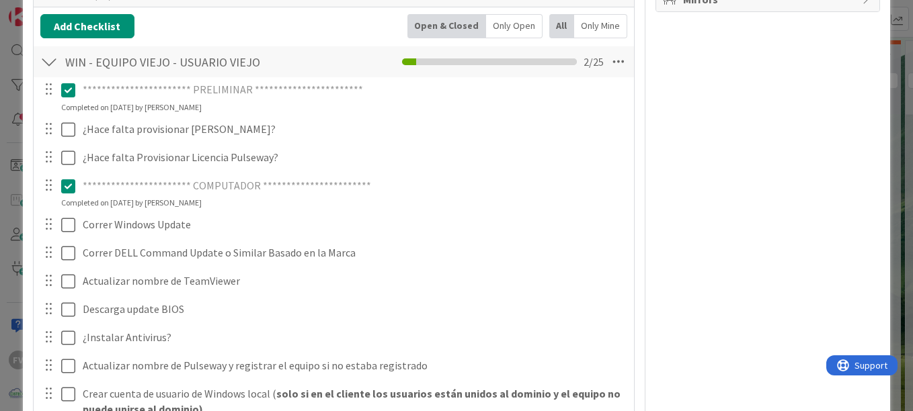
scroll to position [423, 0]
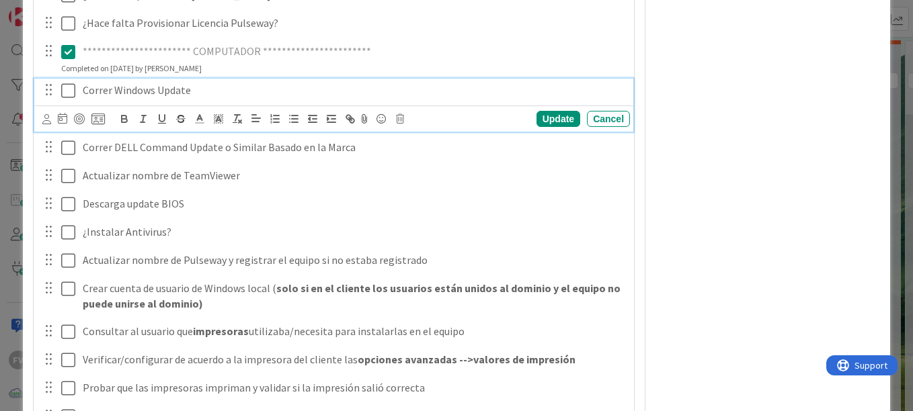
click at [65, 93] on icon at bounding box center [68, 91] width 14 height 16
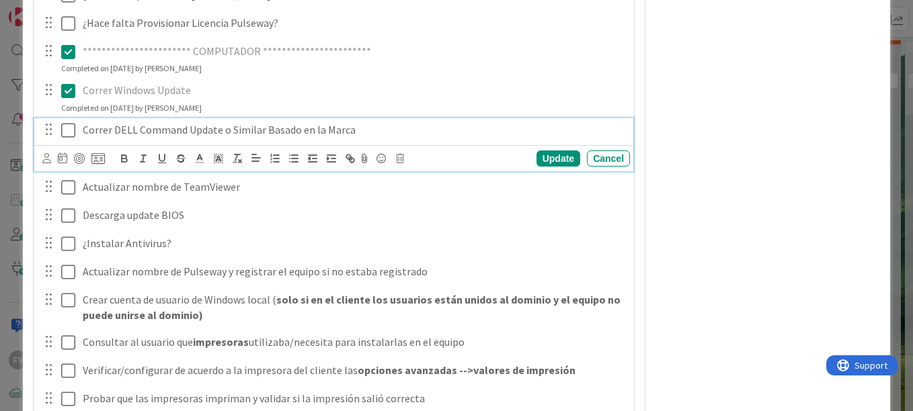
click at [65, 126] on icon at bounding box center [68, 130] width 14 height 16
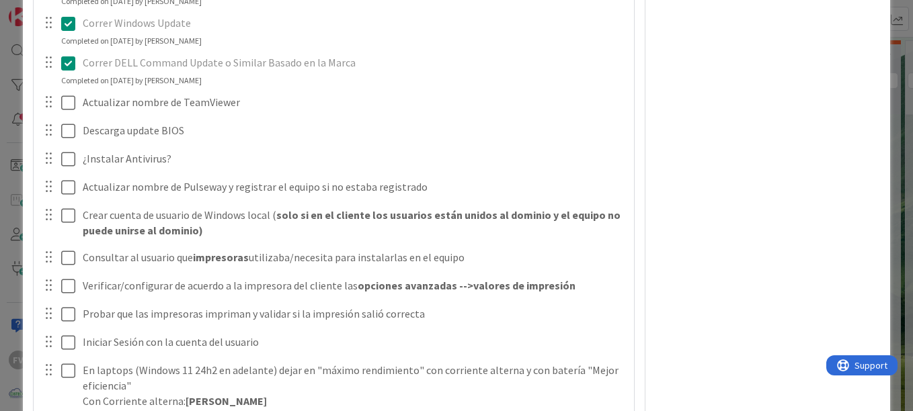
scroll to position [557, 0]
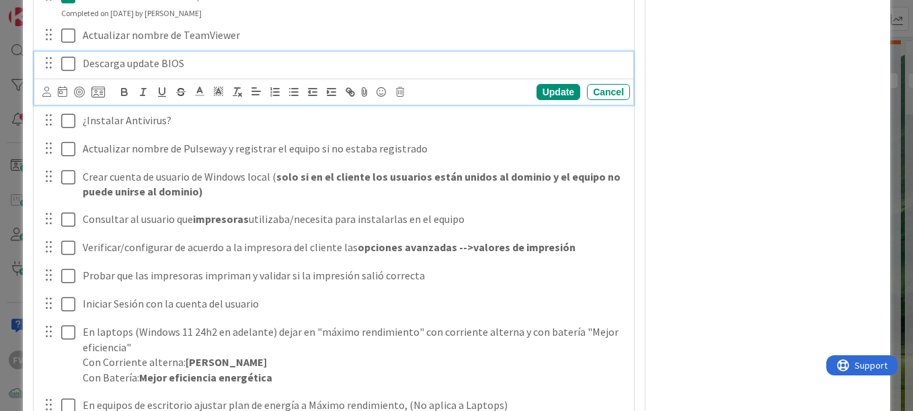
click at [71, 64] on icon at bounding box center [68, 64] width 14 height 16
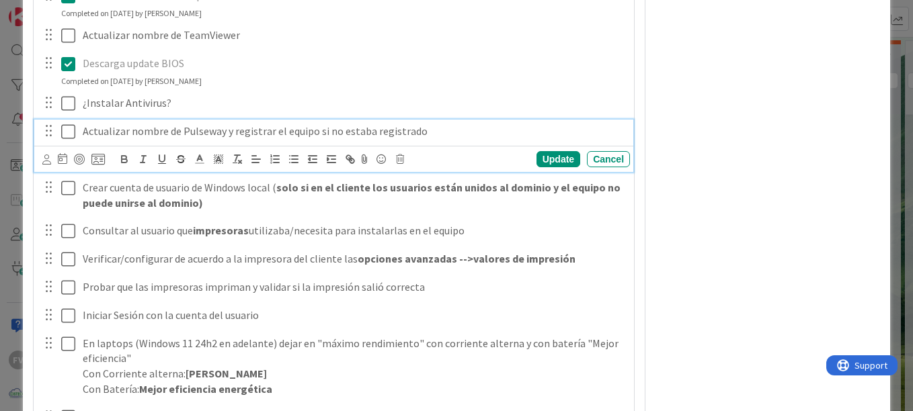
click at [71, 124] on icon at bounding box center [68, 132] width 14 height 16
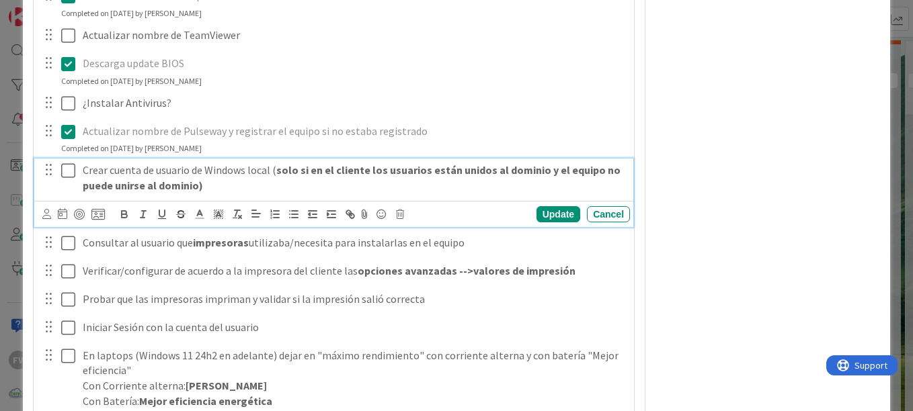
click at [83, 169] on p "Crear cuenta de usuario de Windows local ( solo si en el cliente los usuarios e…" at bounding box center [354, 178] width 542 height 30
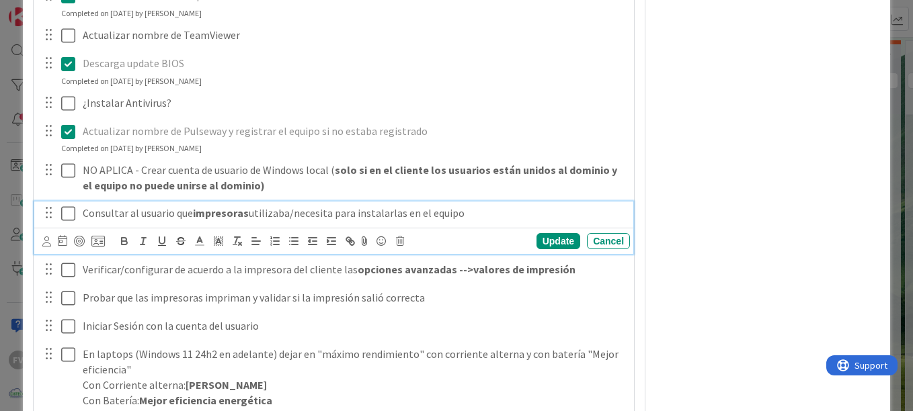
click at [67, 216] on icon at bounding box center [68, 214] width 14 height 16
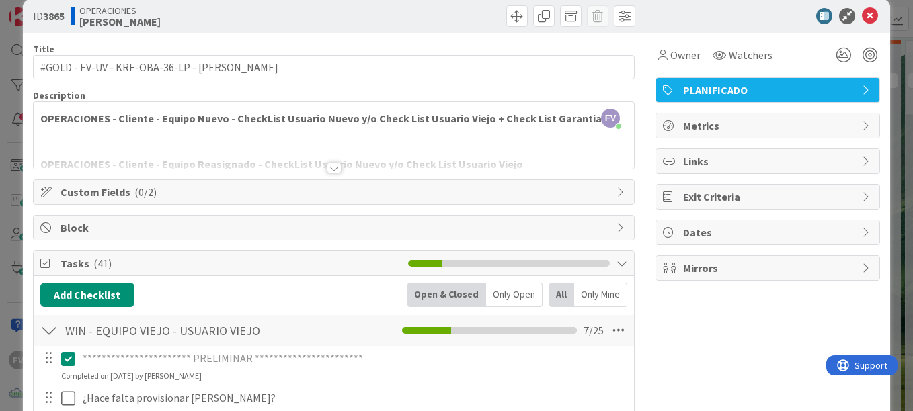
scroll to position [0, 0]
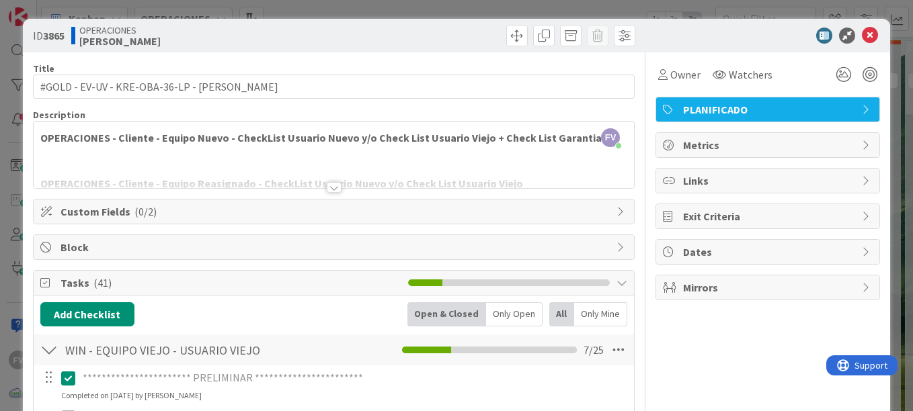
click at [895, 94] on div "**********" at bounding box center [456, 205] width 913 height 411
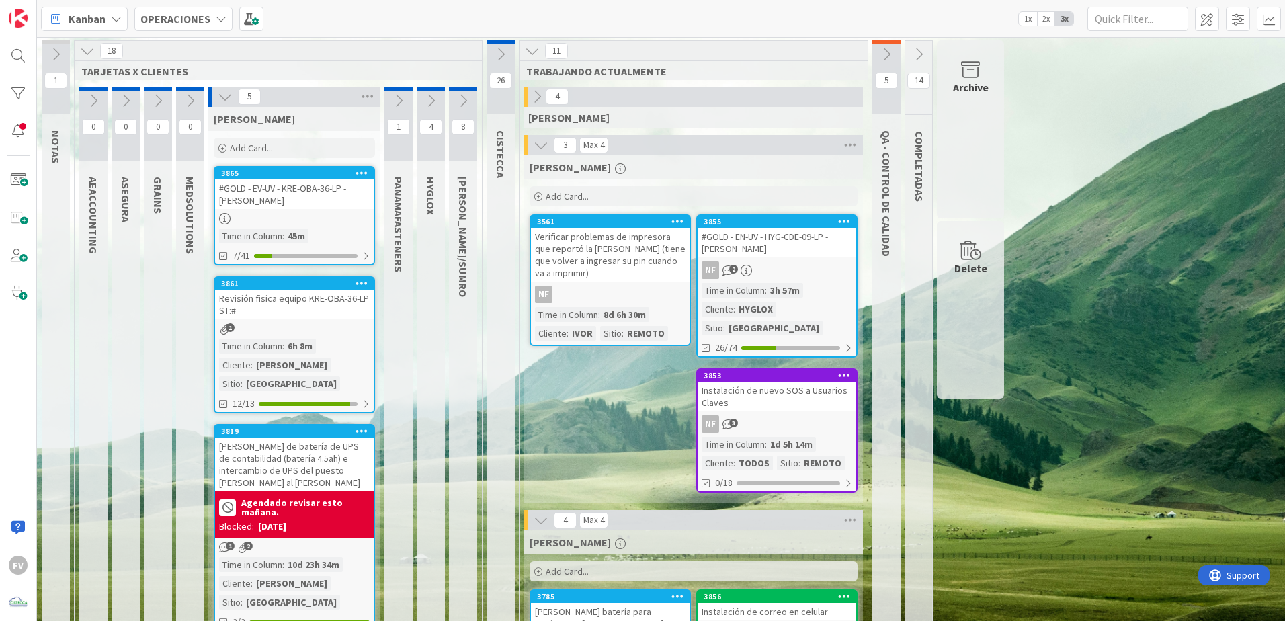
click at [226, 96] on icon at bounding box center [225, 96] width 15 height 15
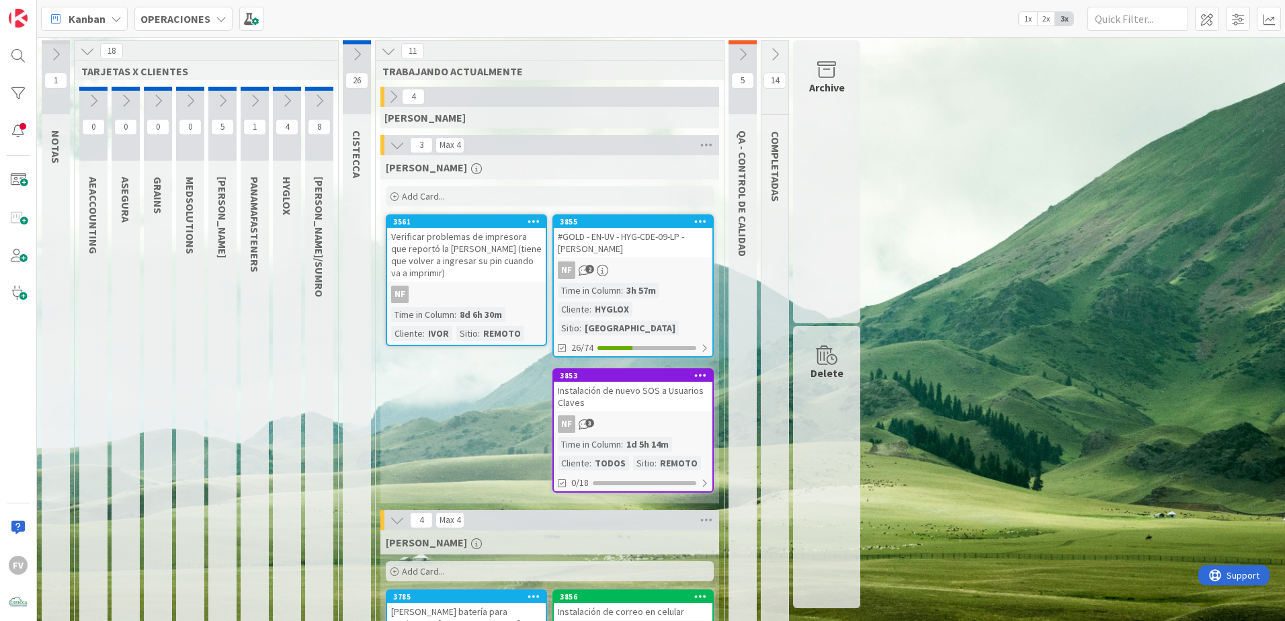
click at [388, 144] on div "3 Max 4" at bounding box center [549, 145] width 339 height 20
click at [397, 145] on icon at bounding box center [397, 145] width 15 height 15
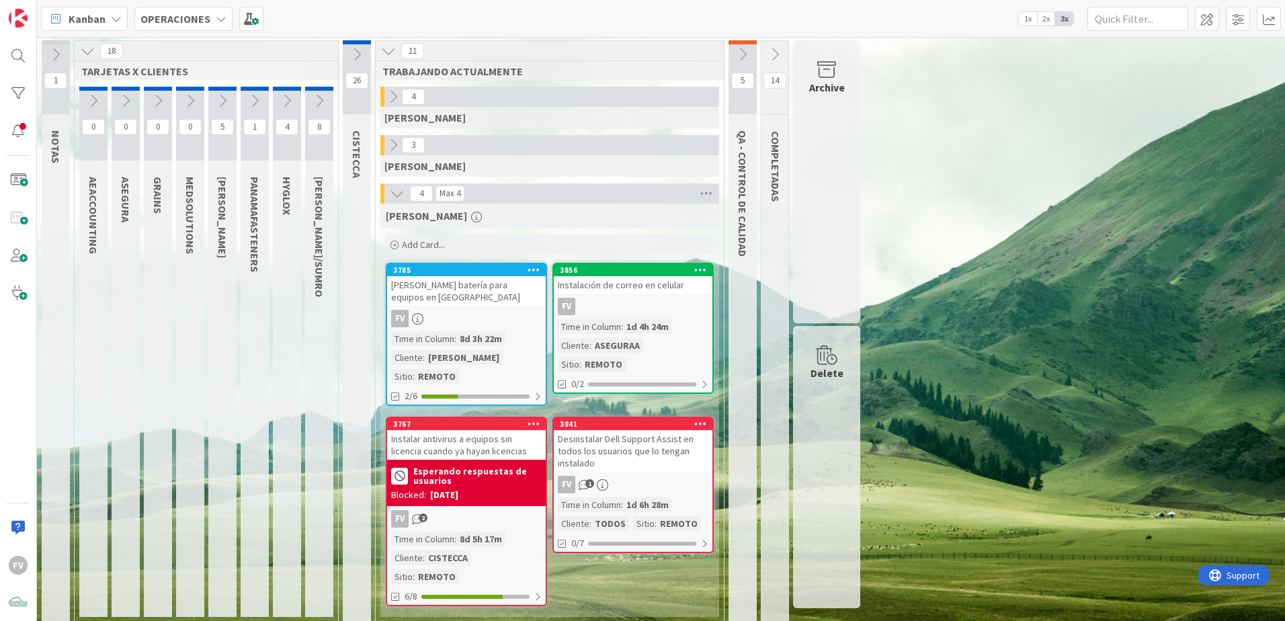
click at [216, 104] on icon at bounding box center [222, 100] width 15 height 15
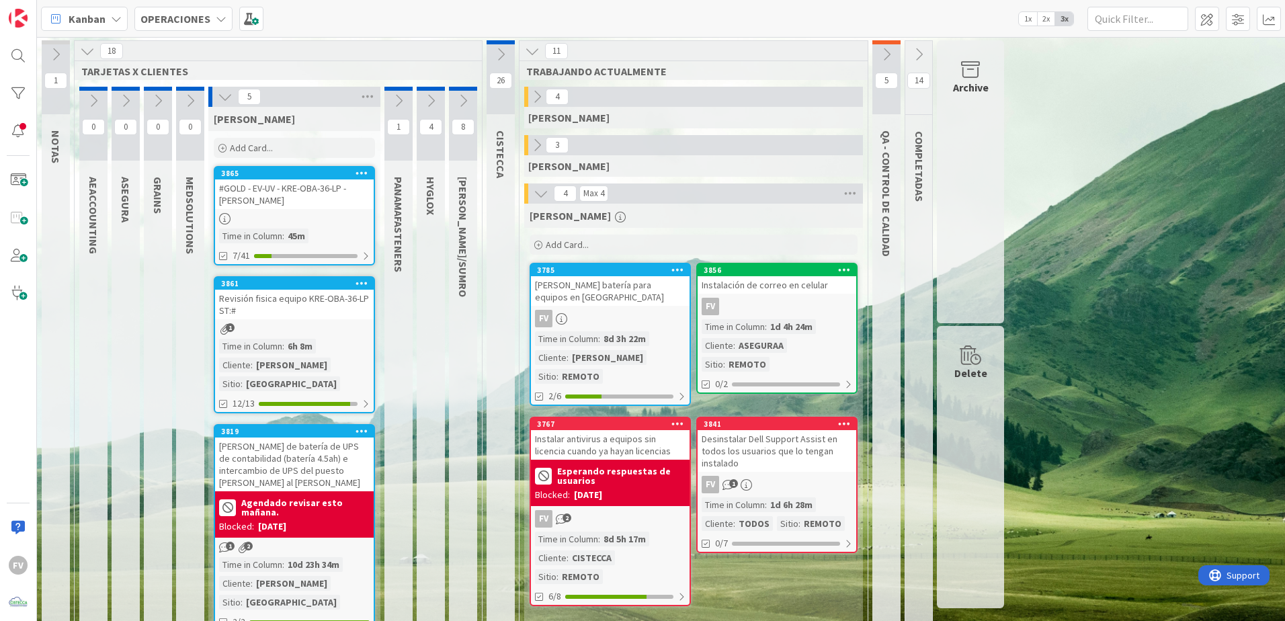
click at [912, 73] on icon at bounding box center [970, 69] width 51 height 19
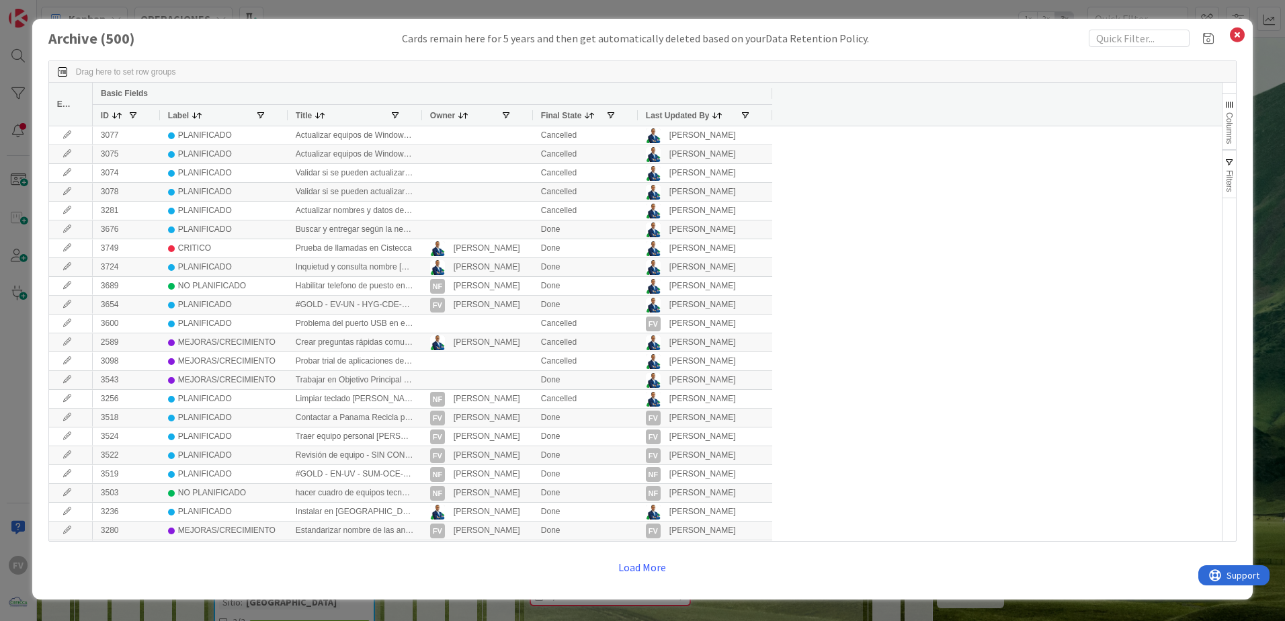
click at [912, 29] on div "Archive ( 500 ) Cards remain here for 5 years and then get automatically delete…" at bounding box center [642, 309] width 1220 height 581
click at [912, 39] on input "text" at bounding box center [1139, 38] width 101 height 17
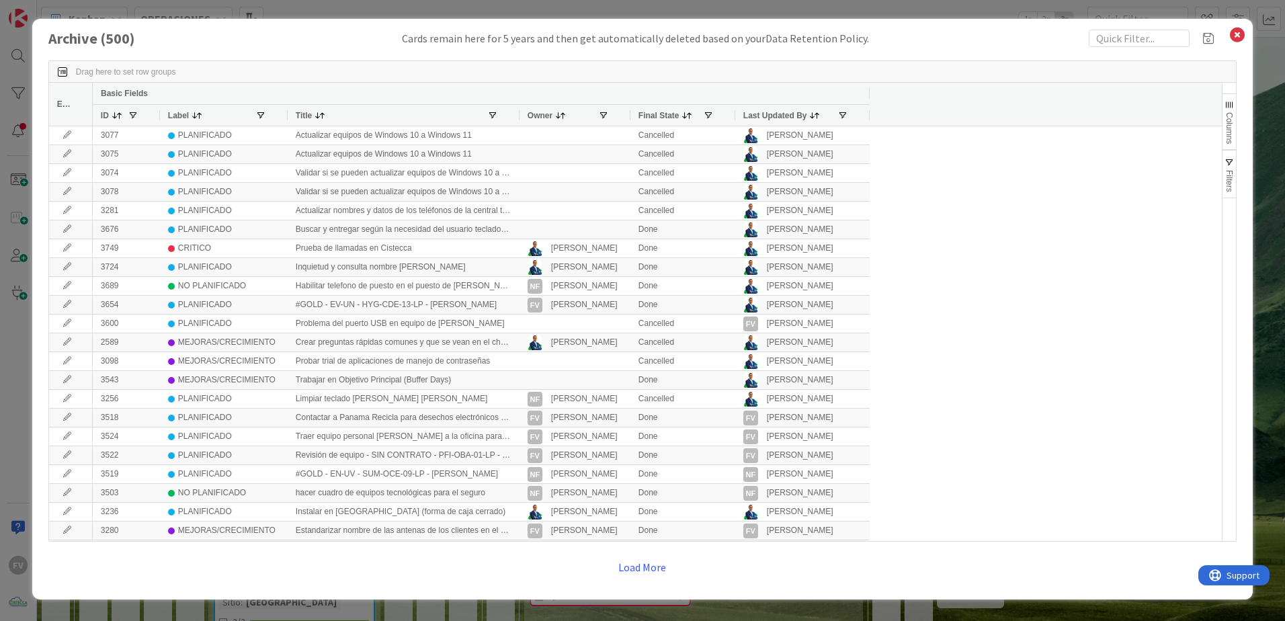
drag, startPoint x: 421, startPoint y: 116, endPoint x: 563, endPoint y: 122, distance: 142.6
click at [521, 122] on div at bounding box center [518, 115] width 5 height 21
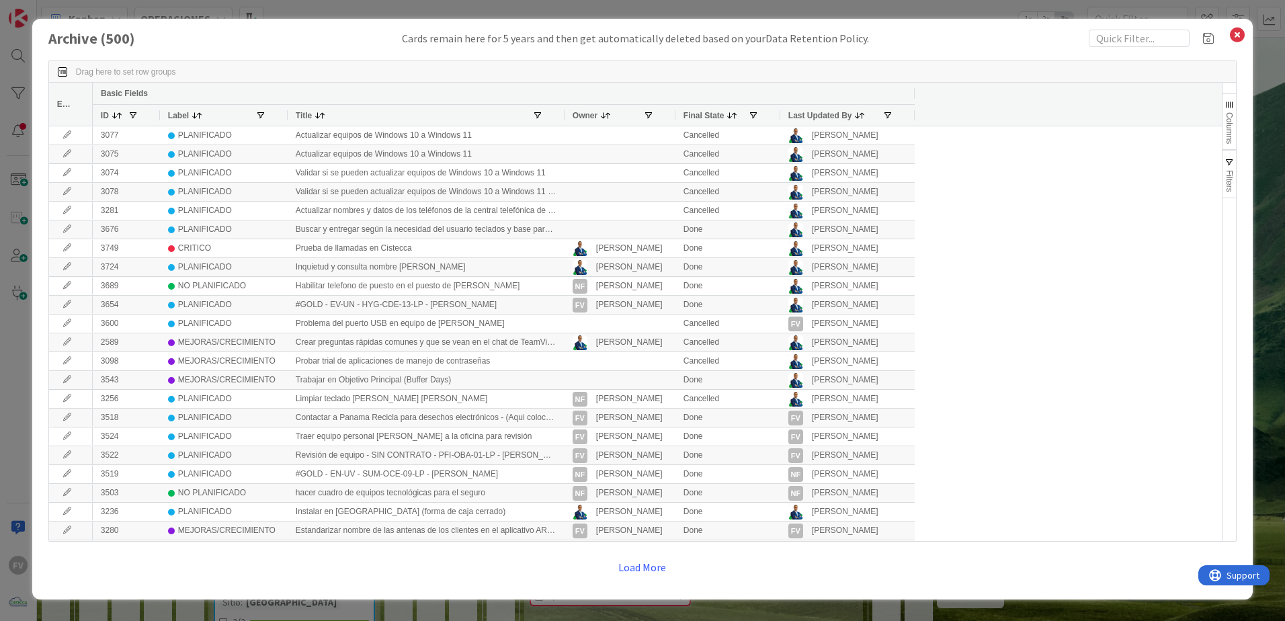
click at [566, 118] on div at bounding box center [563, 115] width 5 height 21
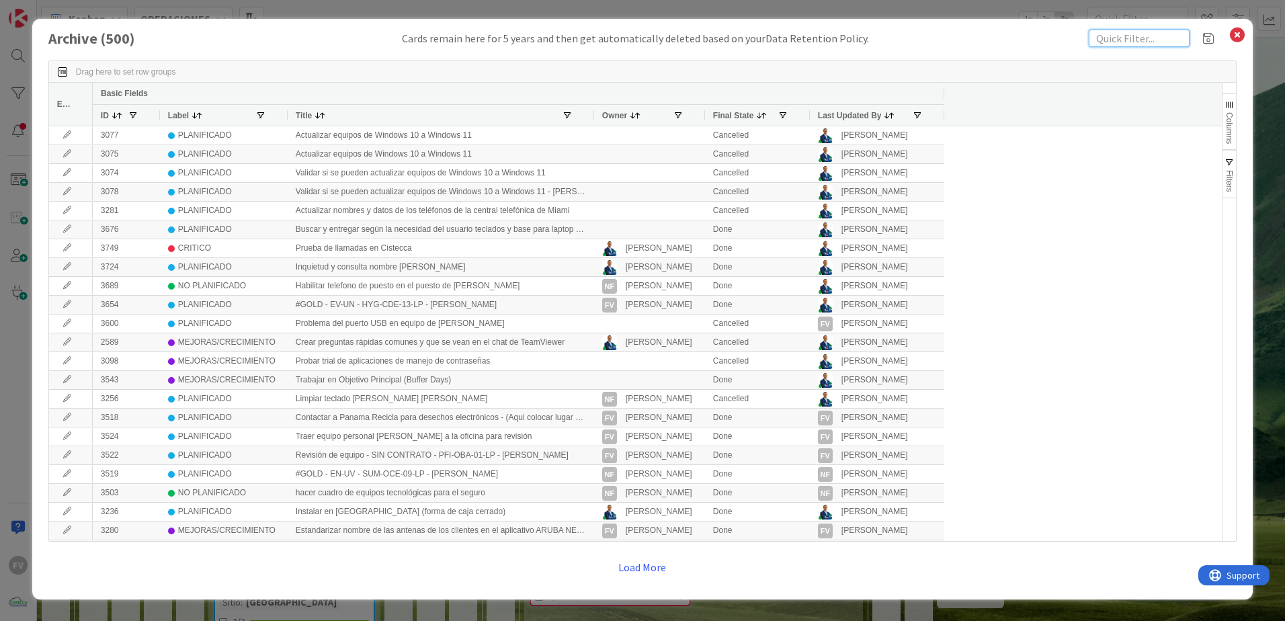
click at [912, 36] on input "text" at bounding box center [1139, 38] width 101 height 17
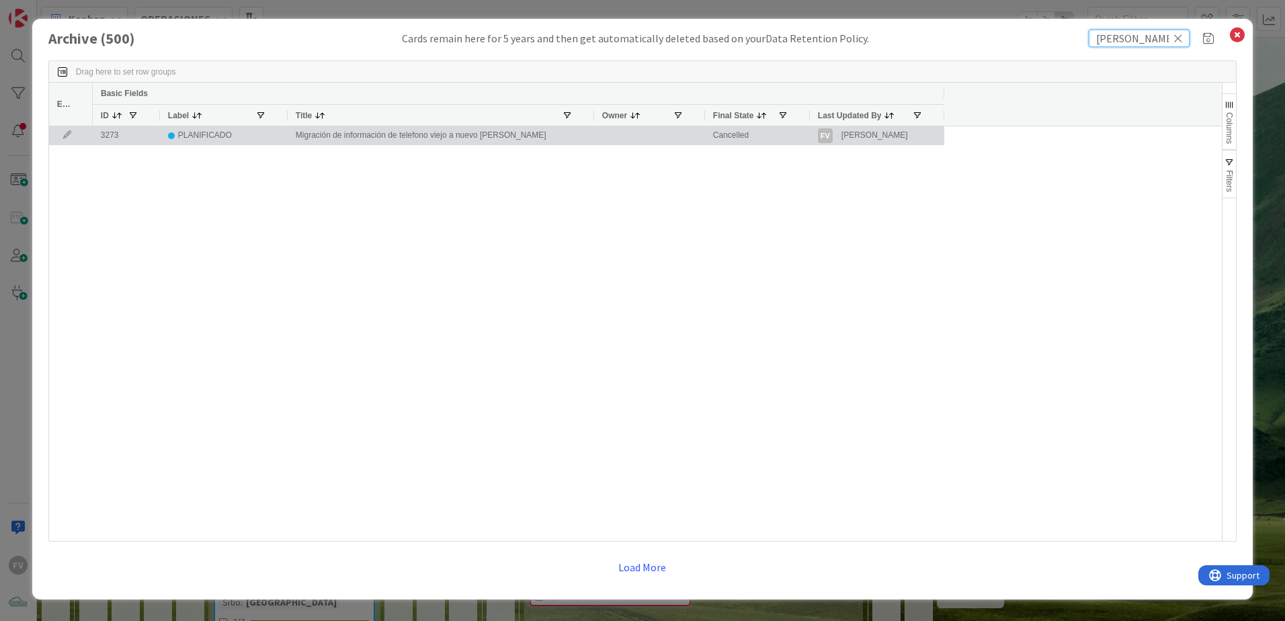
type input "xavier"
click at [69, 136] on icon at bounding box center [67, 135] width 20 height 8
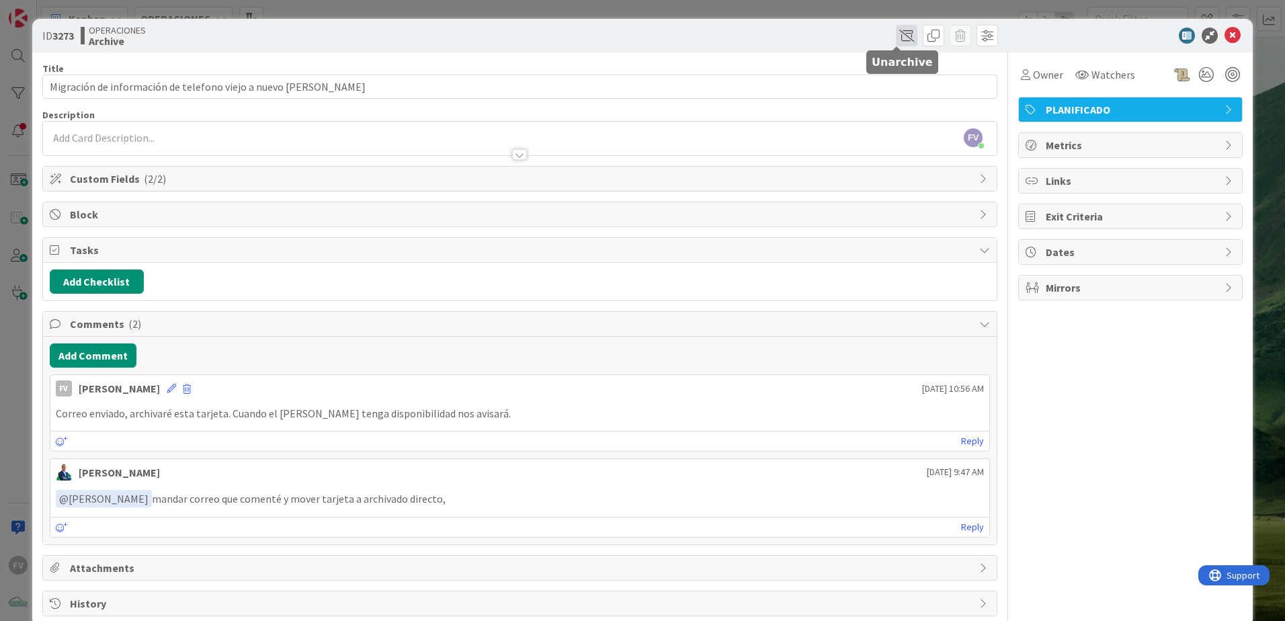
click at [896, 34] on span at bounding box center [907, 36] width 22 height 22
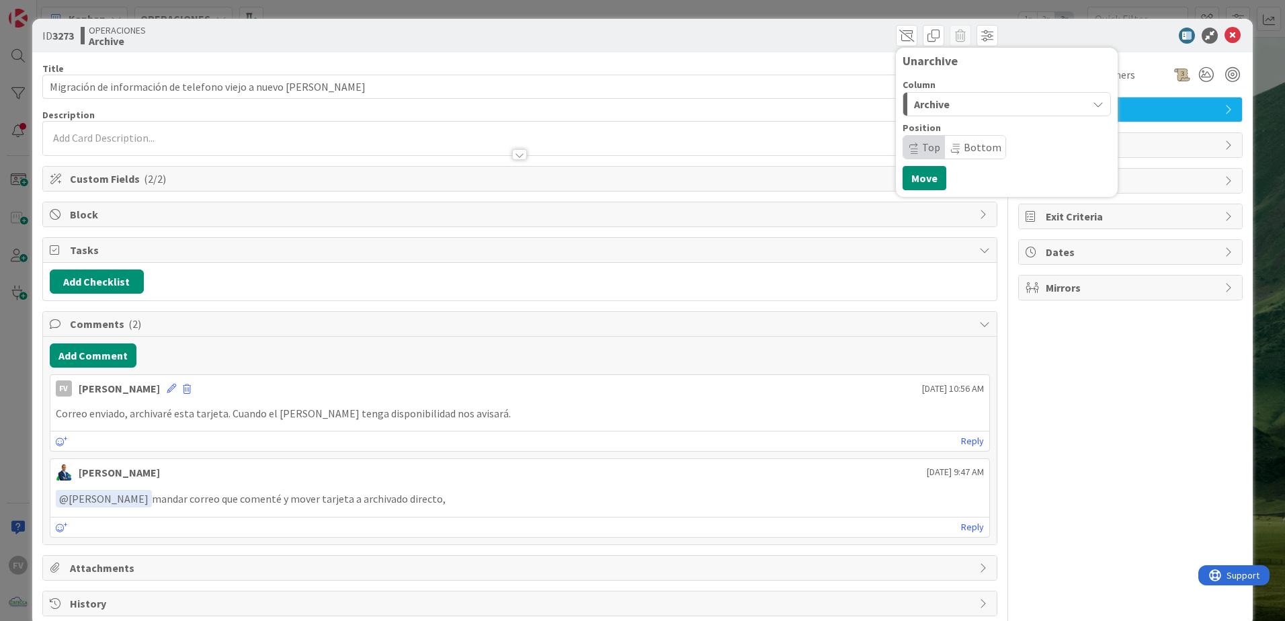
click at [912, 100] on span "Archive" at bounding box center [932, 103] width 36 height 17
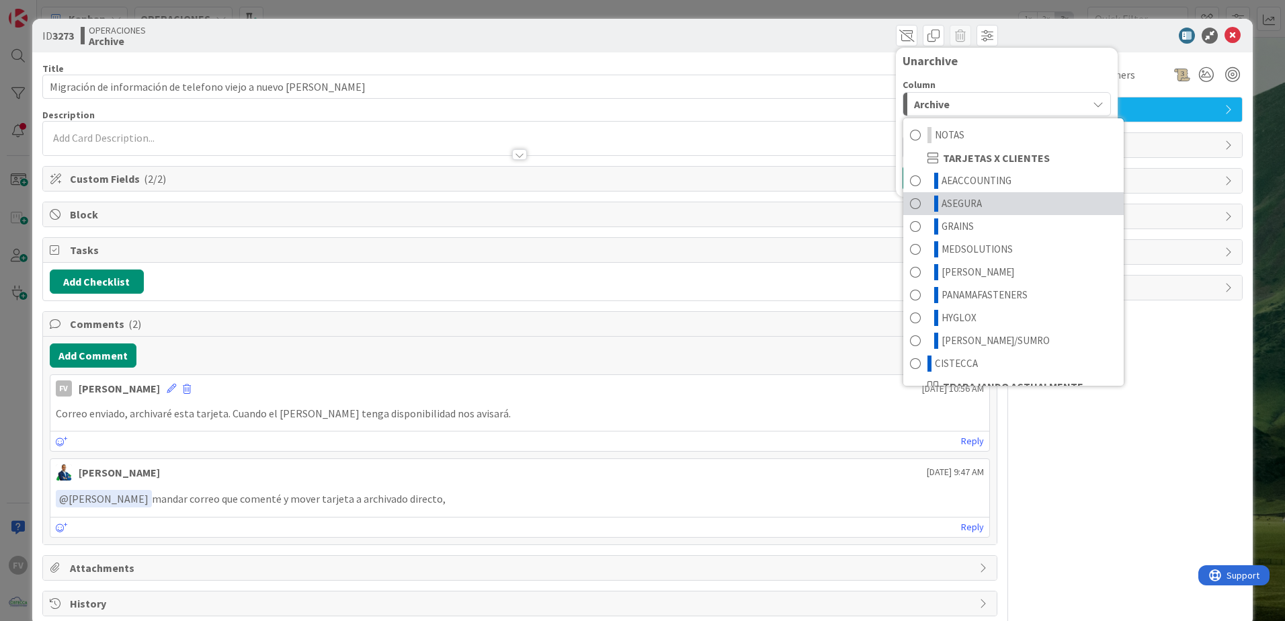
click at [912, 203] on span "ASEGURA" at bounding box center [961, 204] width 40 height 16
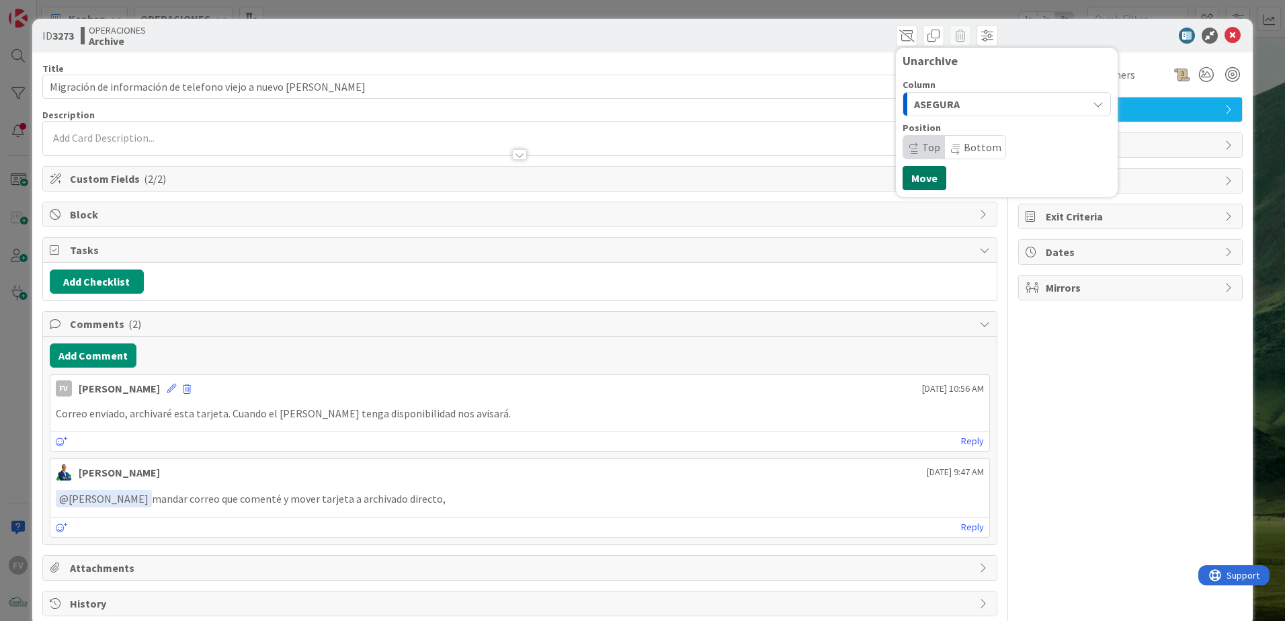
click at [912, 182] on button "Move" at bounding box center [924, 178] width 44 height 24
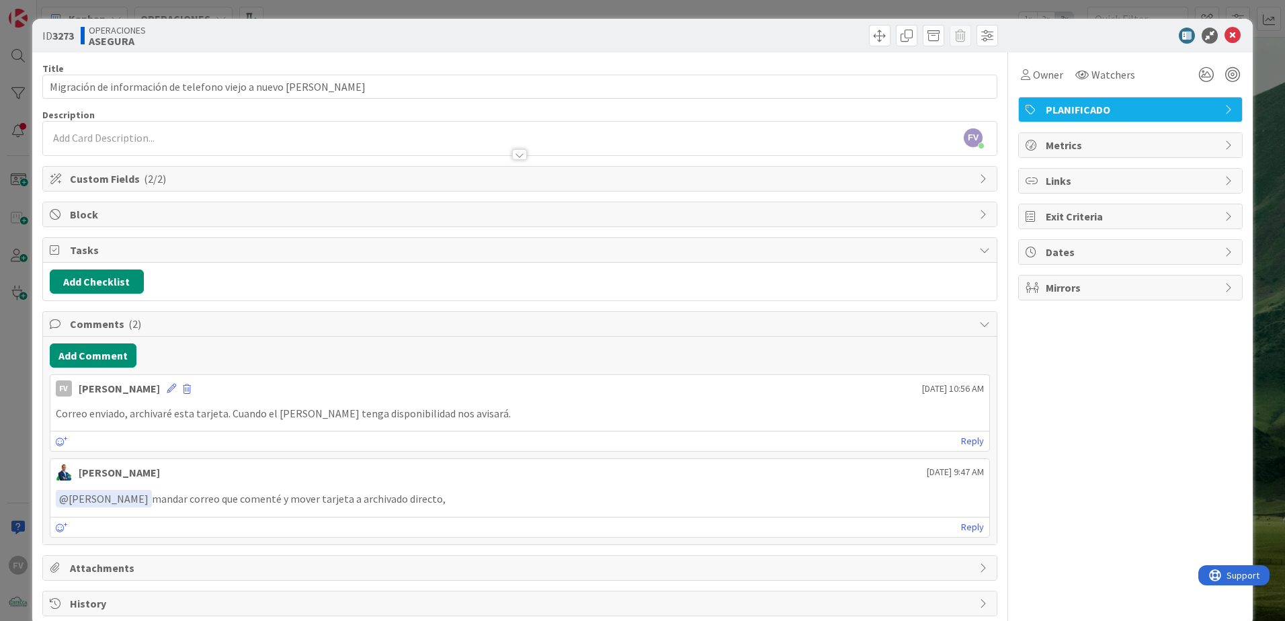
click at [912, 21] on div "ID 3273 OPERACIONES ASEGURA Move Move Title 60 / 128 Migración de información d…" at bounding box center [642, 310] width 1285 height 621
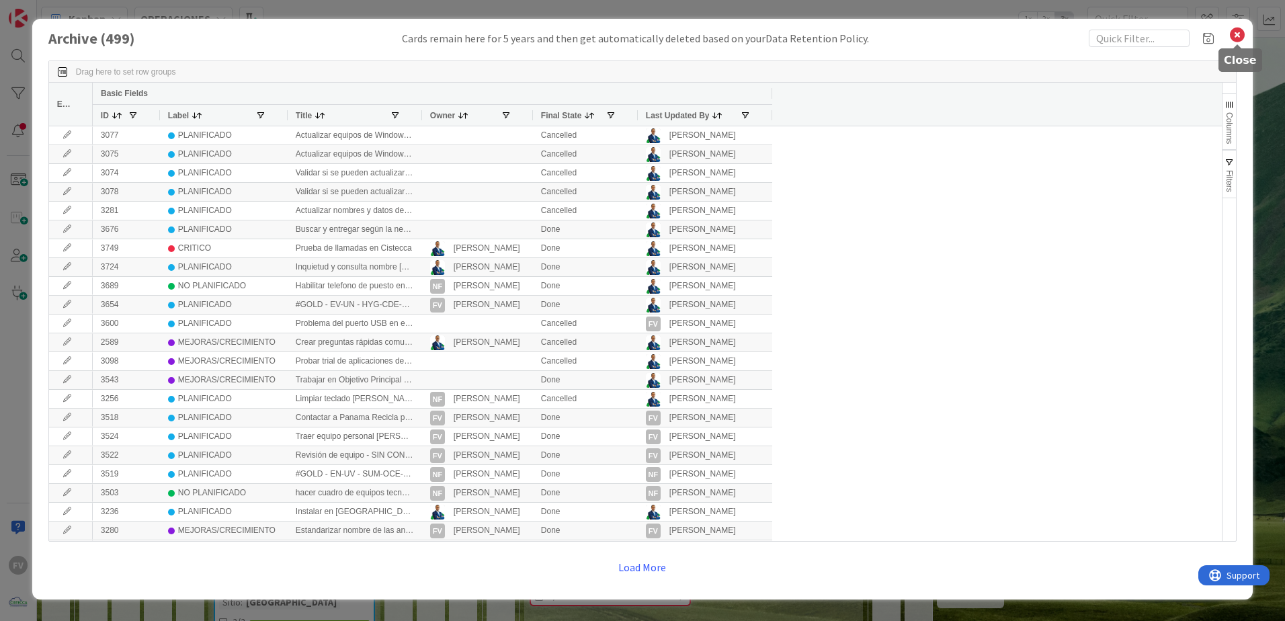
click at [912, 34] on icon at bounding box center [1236, 35] width 17 height 19
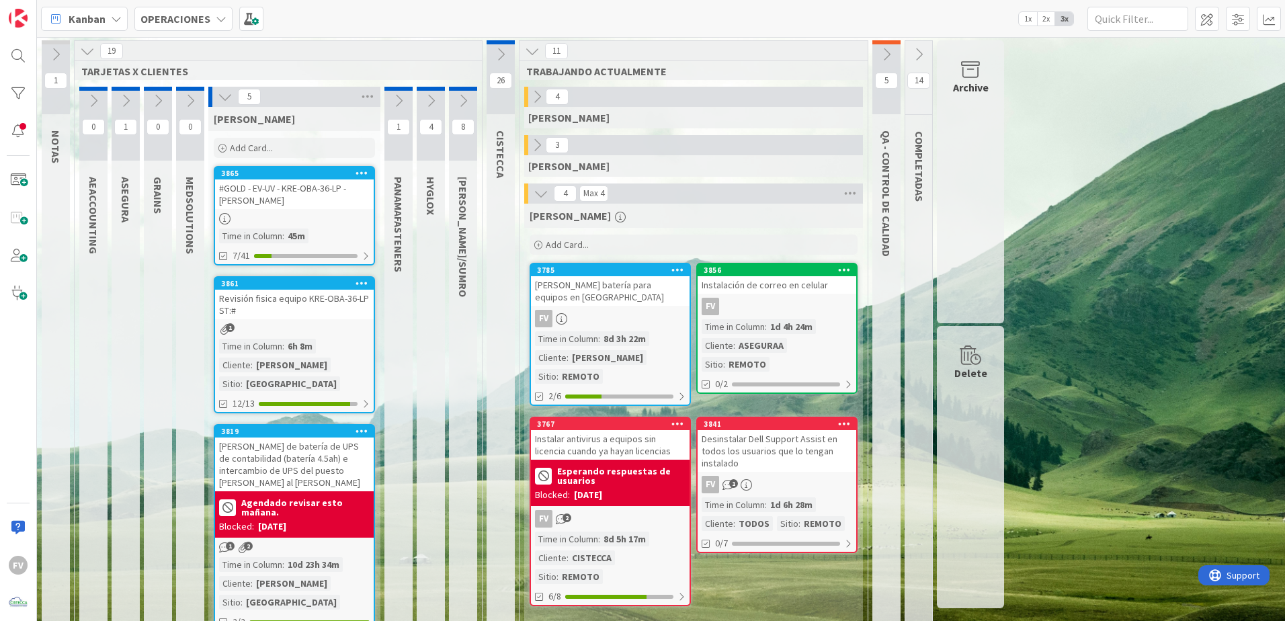
click at [123, 102] on icon at bounding box center [125, 100] width 15 height 15
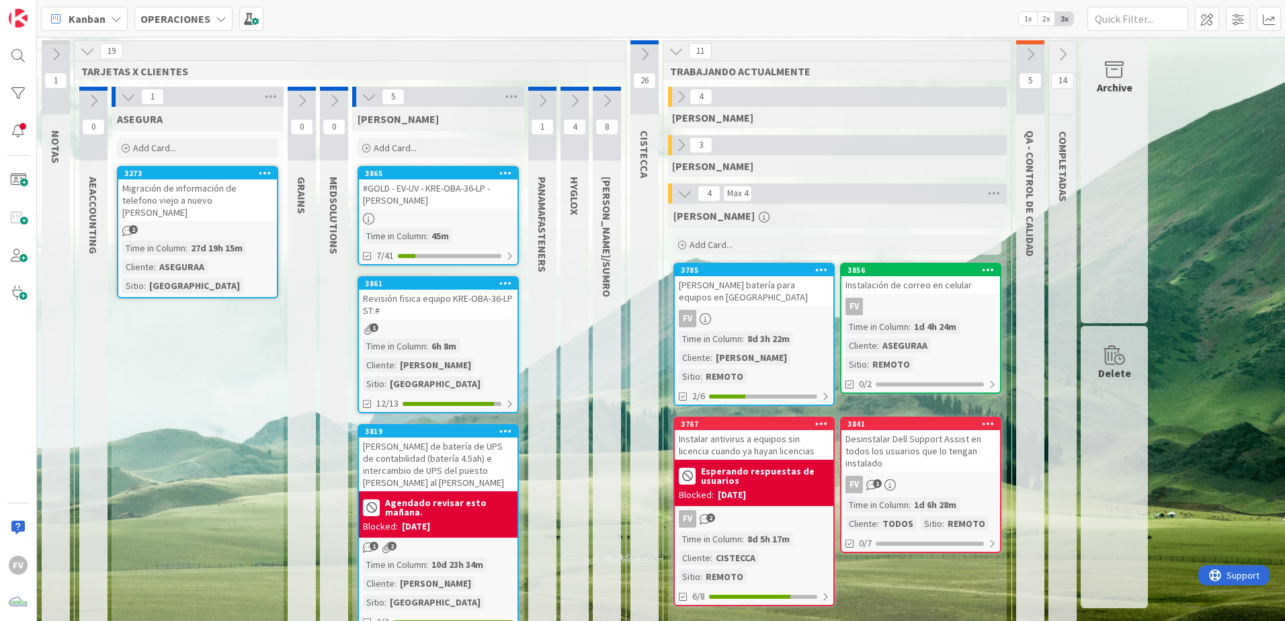
click at [126, 99] on icon at bounding box center [128, 96] width 15 height 15
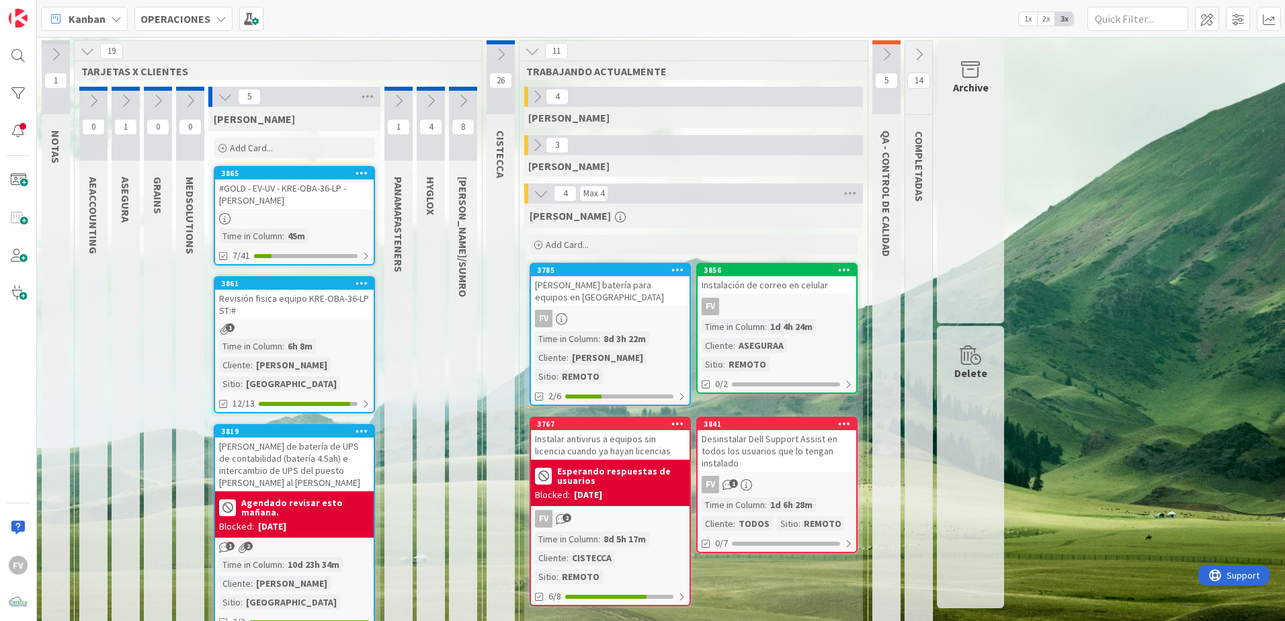
click at [912, 411] on div "1 NOTAS 19 TARJETAS X CLIENTES 0 AEACCOUNTING 1 ASEGURA 0 GRAINS 0 MEDSOLUTIONS…" at bounding box center [661, 543] width 1242 height 1007
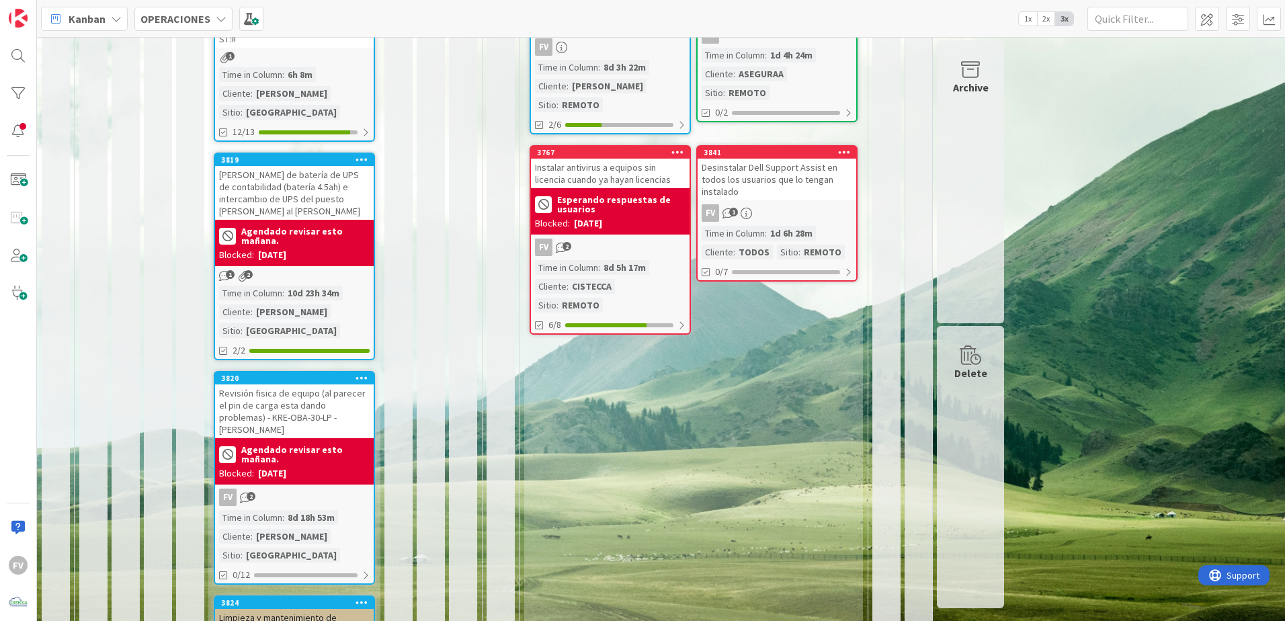
scroll to position [339, 0]
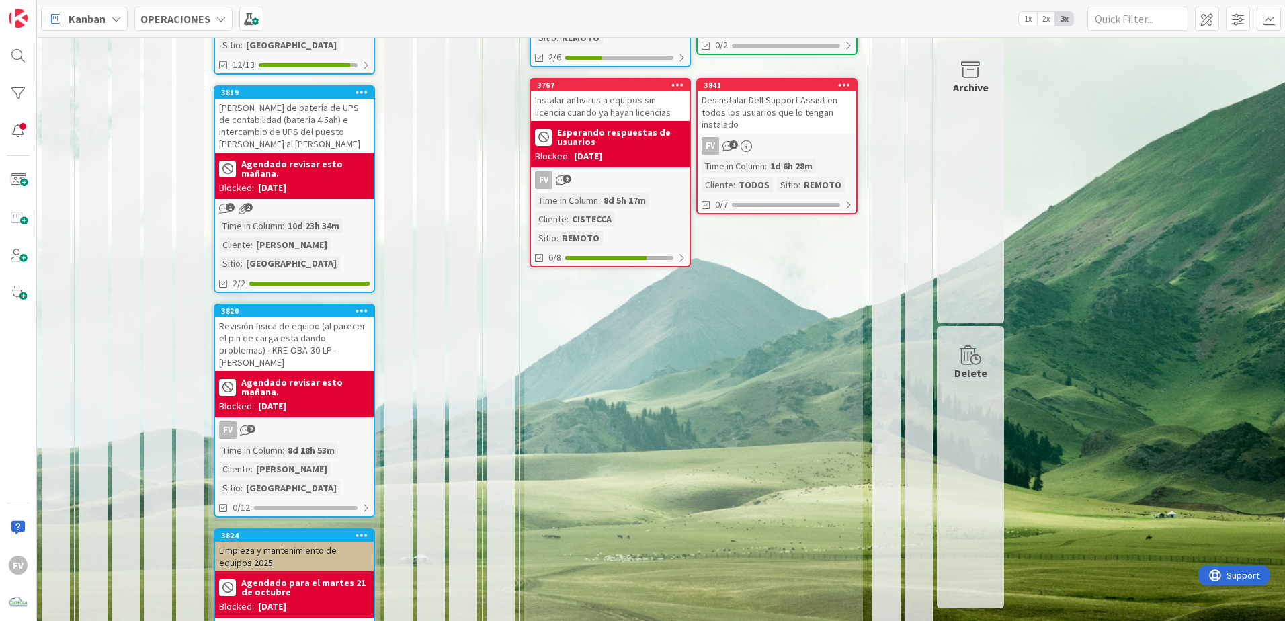
click at [257, 378] on b "Agendado revisar esto mañana." at bounding box center [305, 387] width 128 height 19
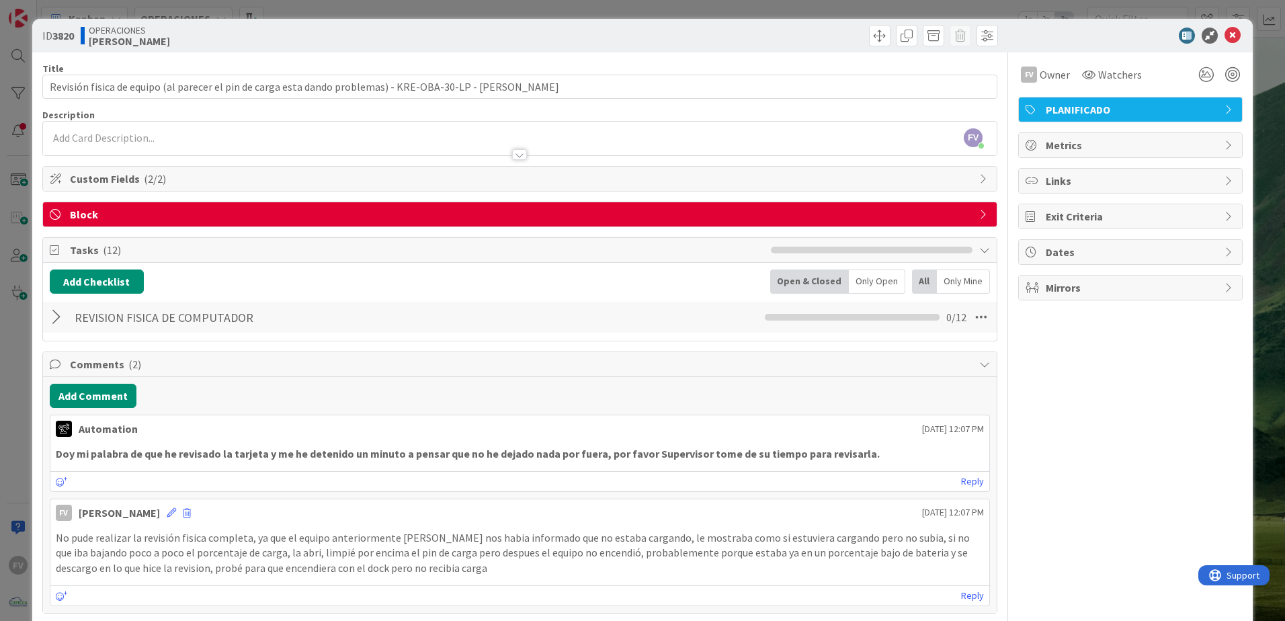
click at [14, 341] on div "ID 3820 OPERACIONES KRESTON Title 107 / 128 Revisión fisica de equipo (al parec…" at bounding box center [642, 310] width 1285 height 621
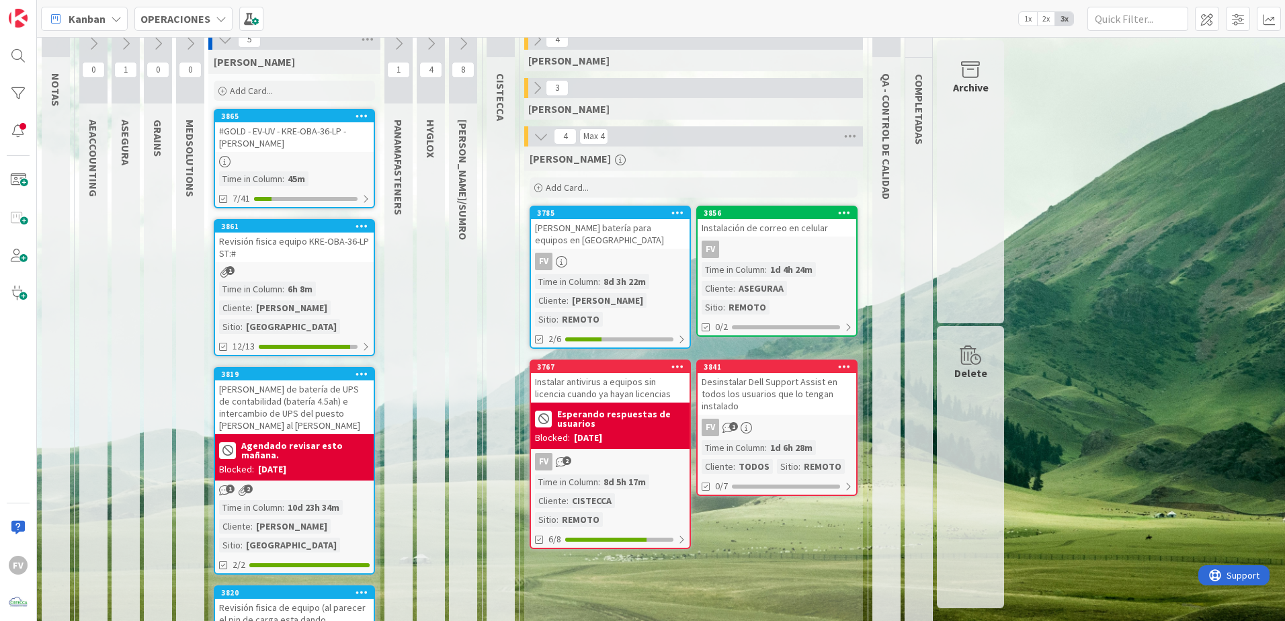
scroll to position [3, 0]
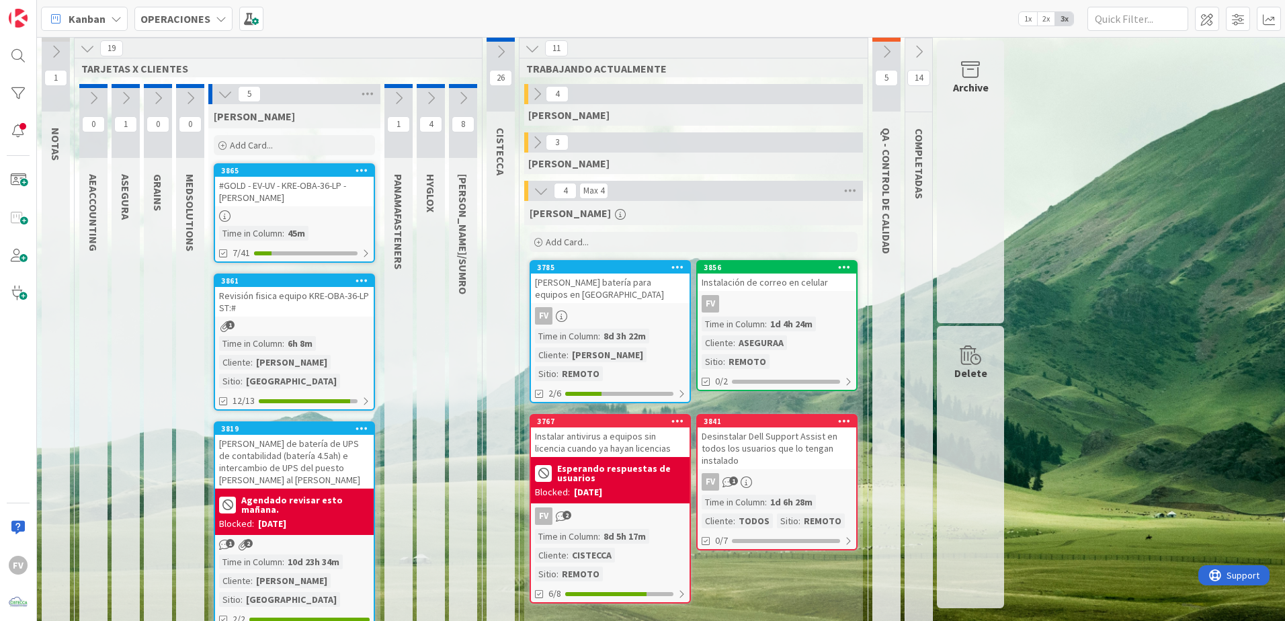
click at [768, 411] on div "FERNANDO Add Card... 3856 Instalación de correo en celular FV Time in Column : …" at bounding box center [693, 615] width 339 height 829
click at [912, 411] on div "1 NOTAS 19 TARJETAS X CLIENTES 0 AEACCOUNTING 1 ASEGURA 0 GRAINS 0 MEDSOLUTIONS…" at bounding box center [661, 541] width 1242 height 1007
click at [328, 181] on div "#GOLD - EV-UV - KRE-OBA-36-LP - [PERSON_NAME]" at bounding box center [294, 192] width 159 height 30
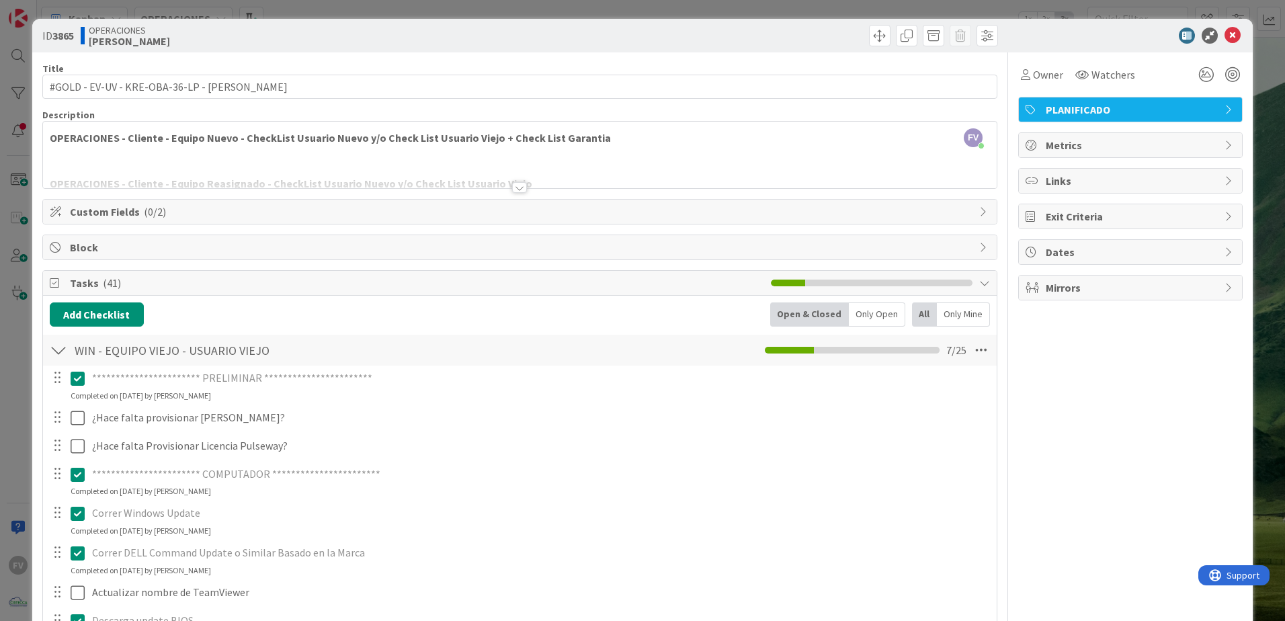
click at [912, 59] on div "Owner Watchers" at bounding box center [1130, 69] width 224 height 34
click at [912, 73] on span "Owner" at bounding box center [1048, 75] width 30 height 16
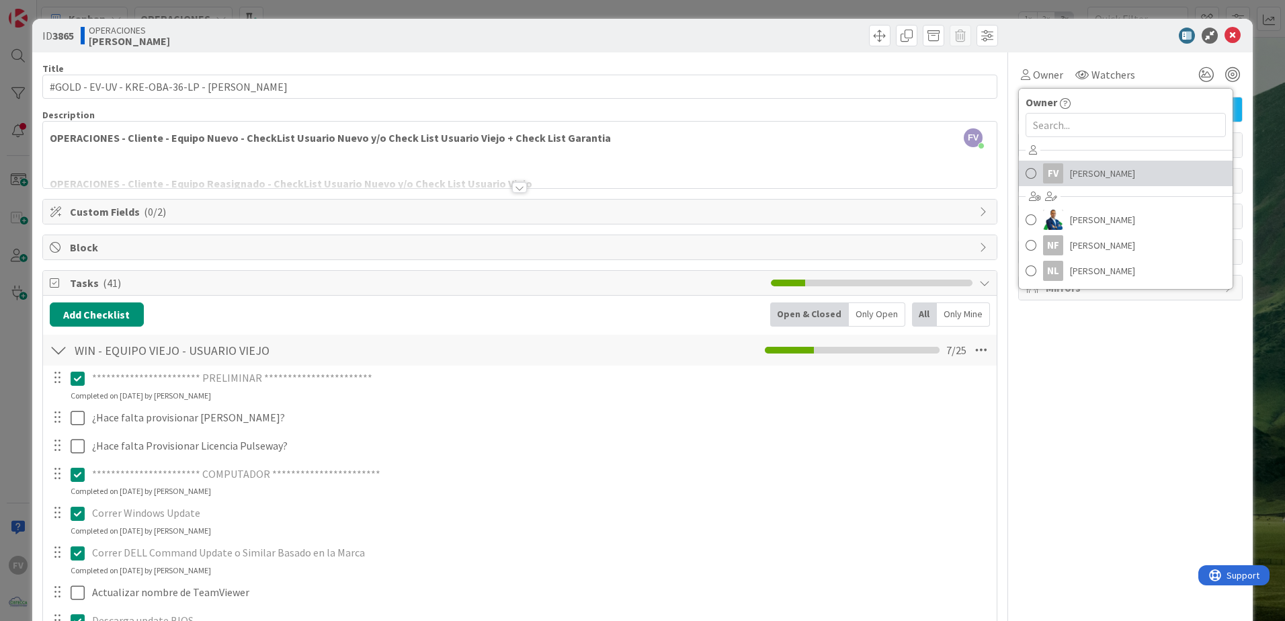
drag, startPoint x: 1062, startPoint y: 161, endPoint x: 1001, endPoint y: 210, distance: 78.4
click at [912, 161] on link "FV Fernando Varela" at bounding box center [1126, 174] width 214 height 26
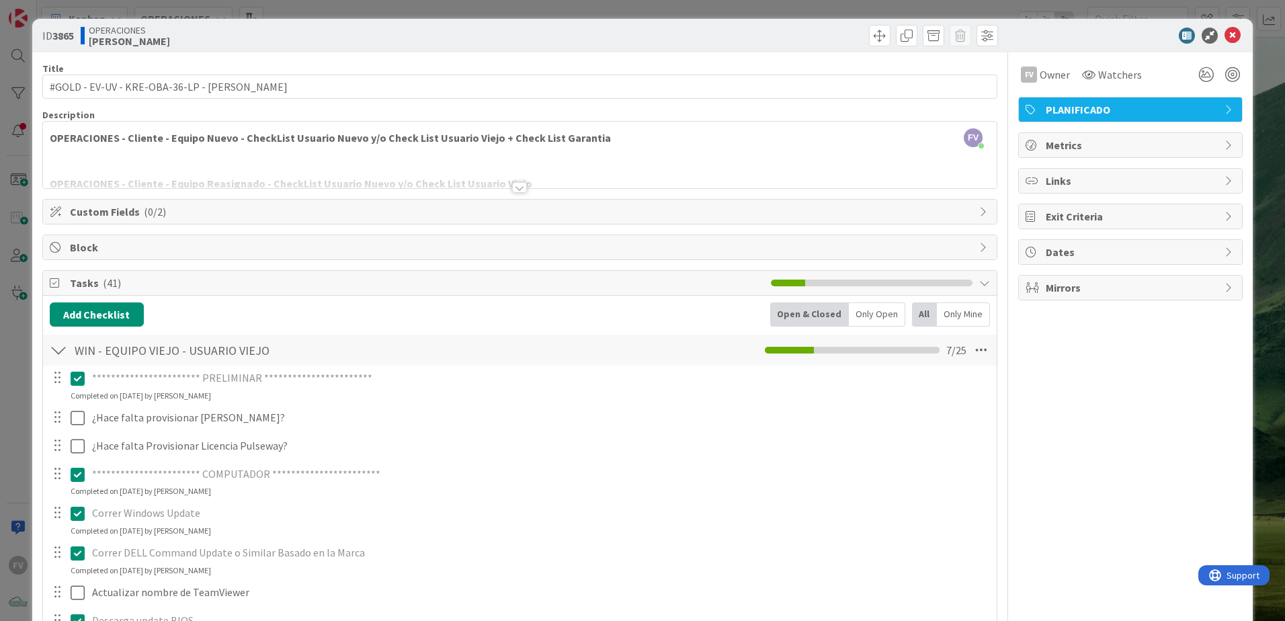
click at [480, 9] on div "**********" at bounding box center [642, 310] width 1285 height 621
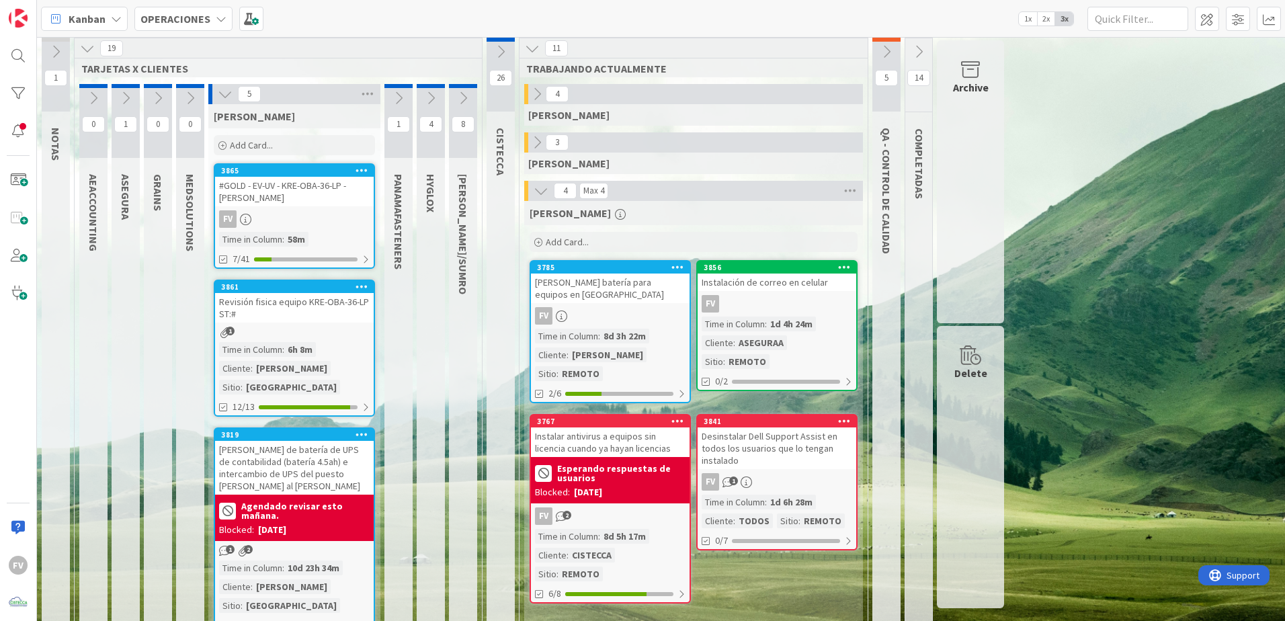
click at [325, 206] on div "#GOLD - EV-UV - KRE-OBA-36-LP - [PERSON_NAME]" at bounding box center [294, 192] width 159 height 30
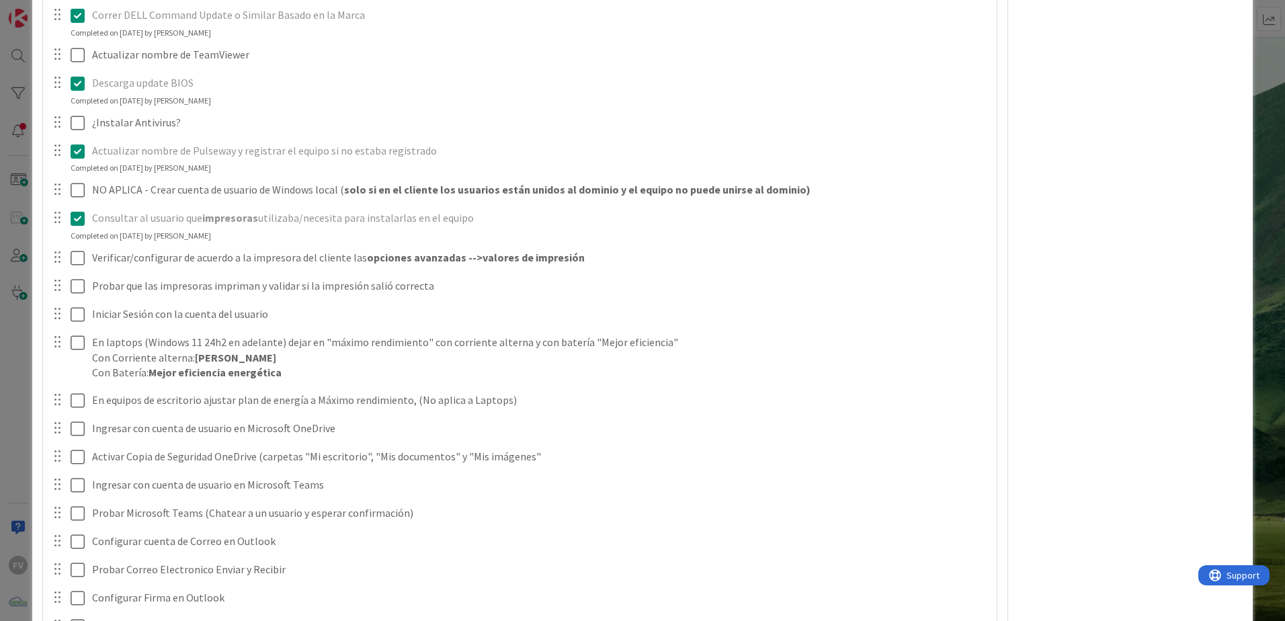
scroll to position [672, 0]
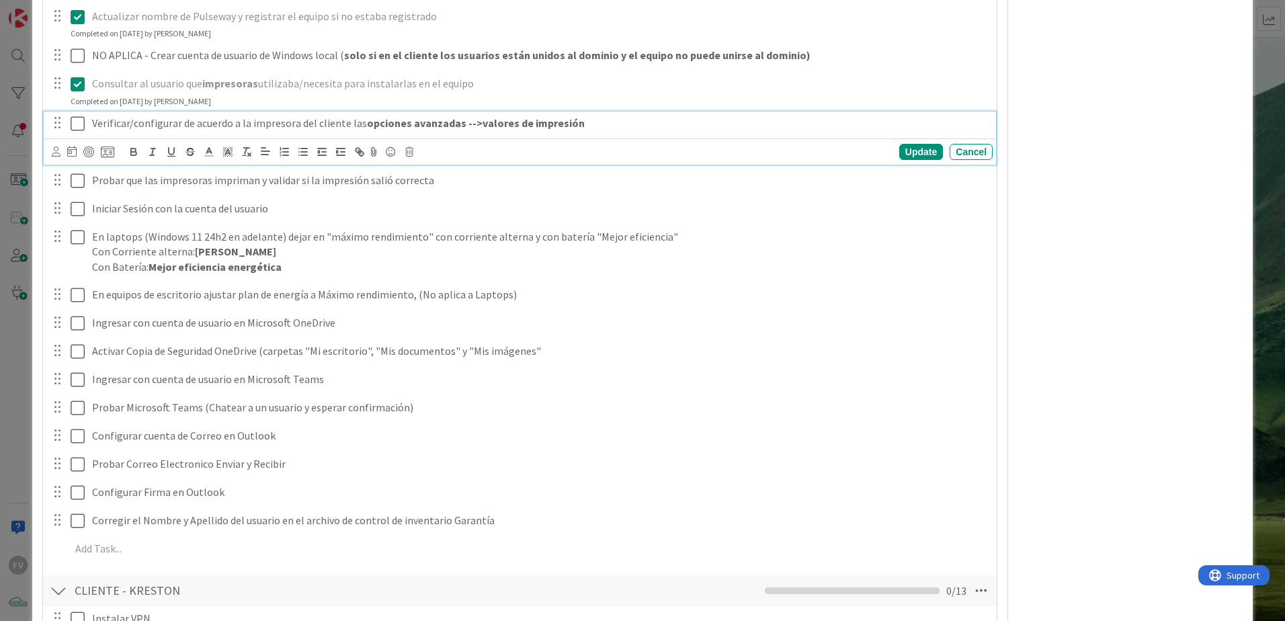
click at [72, 121] on icon at bounding box center [78, 124] width 14 height 16
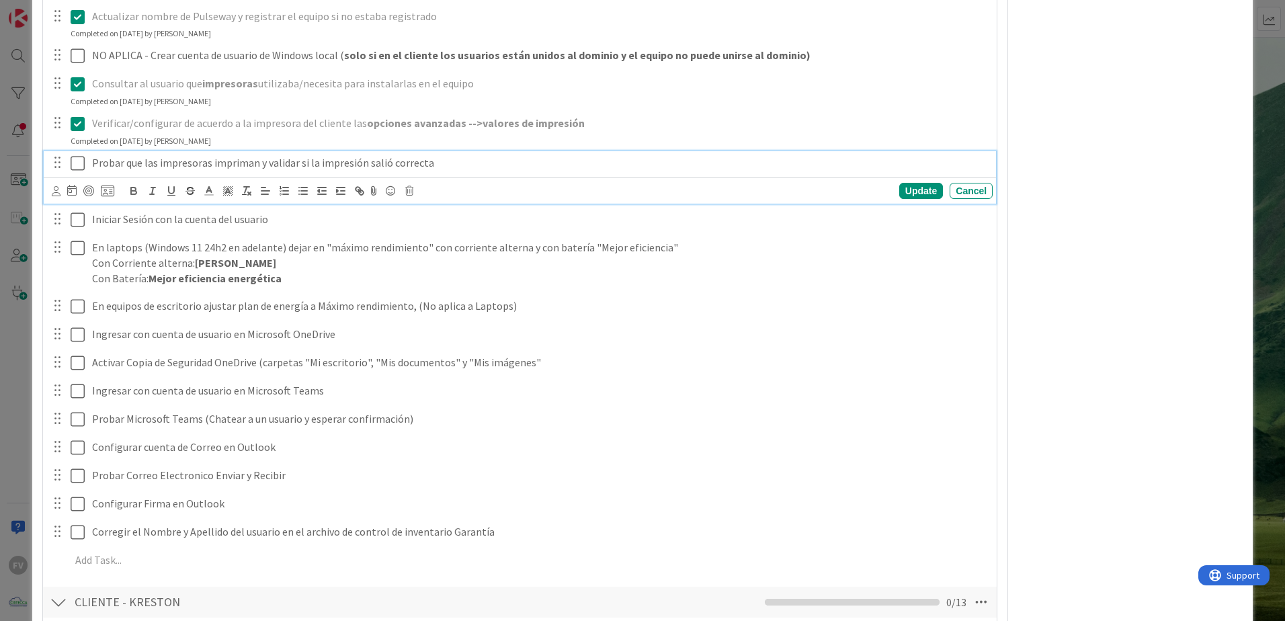
click at [81, 155] on icon at bounding box center [78, 163] width 14 height 16
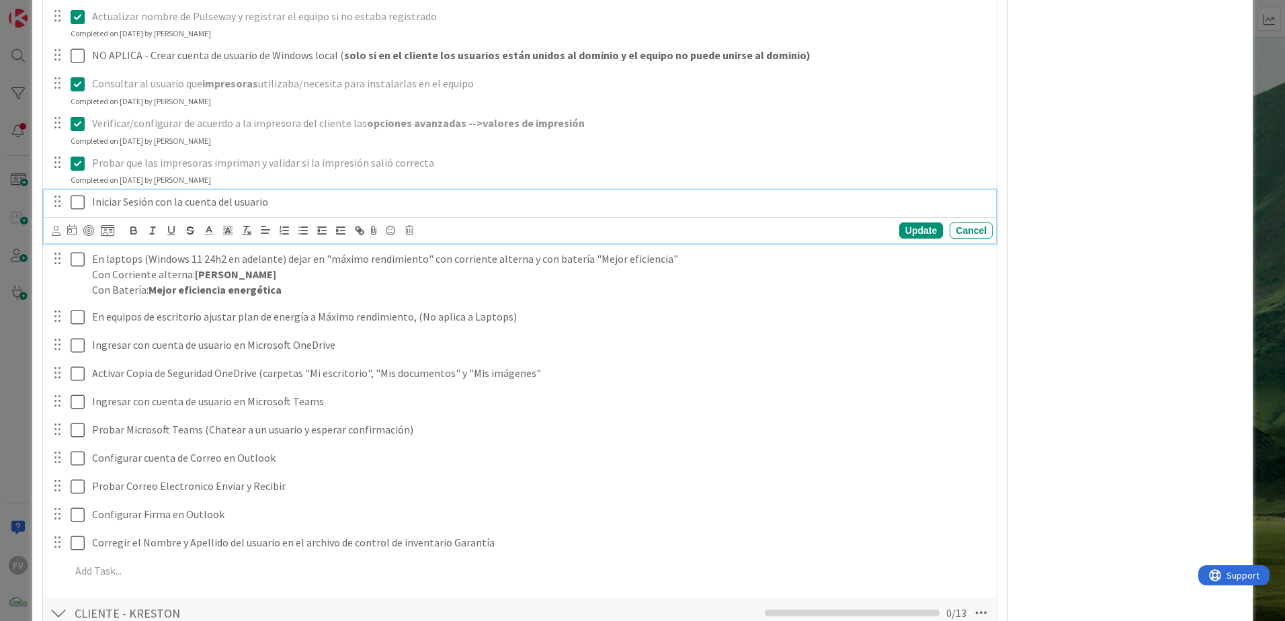
click at [75, 194] on button at bounding box center [79, 203] width 16 height 22
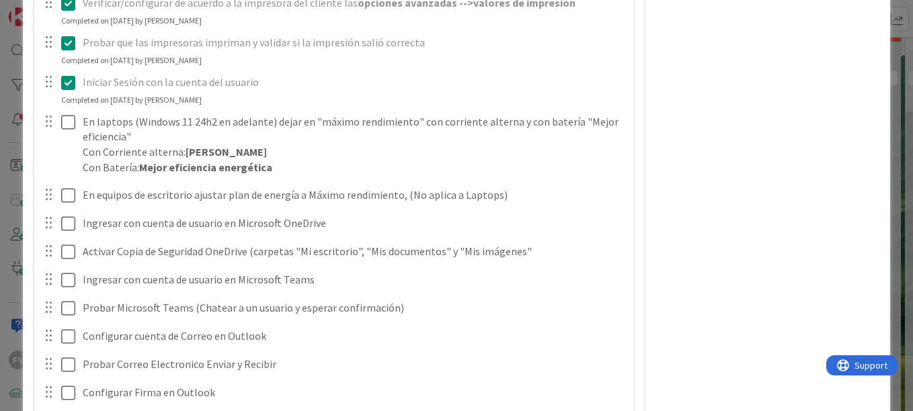
scroll to position [874, 0]
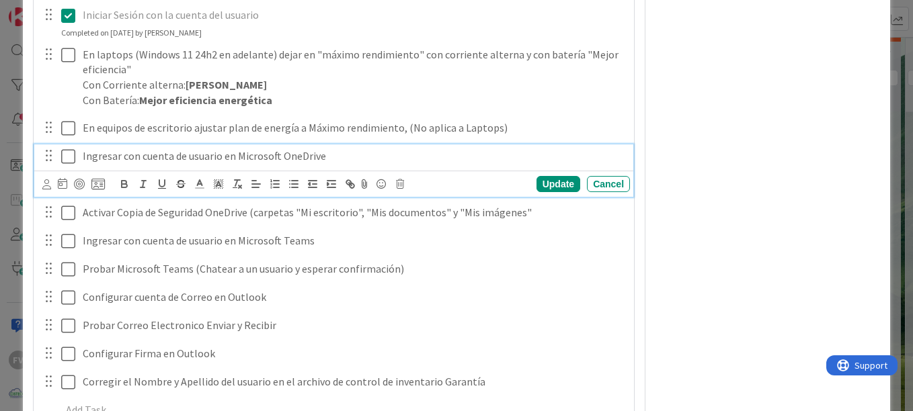
drag, startPoint x: 67, startPoint y: 156, endPoint x: 139, endPoint y: 160, distance: 72.0
click at [67, 156] on icon at bounding box center [68, 157] width 14 height 16
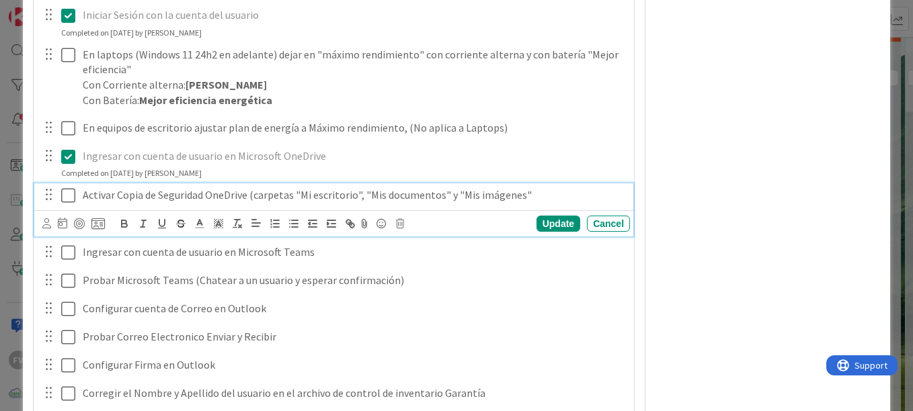
click at [73, 196] on icon at bounding box center [68, 195] width 14 height 16
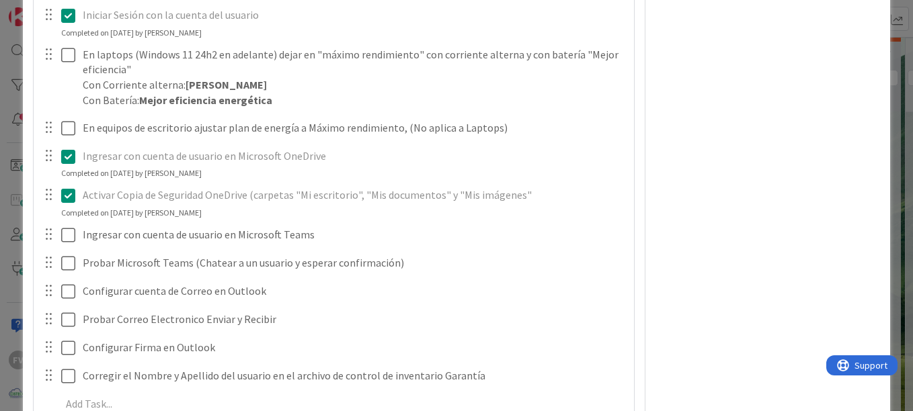
scroll to position [941, 0]
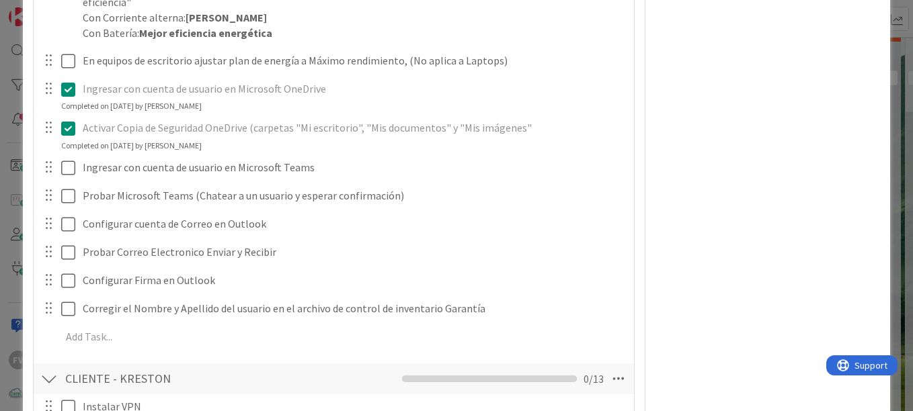
click at [734, 212] on div "FV Owner Watchers PLANIFICADO Metrics Links Exit Criteria Dates Mirrors" at bounding box center [767, 113] width 224 height 2002
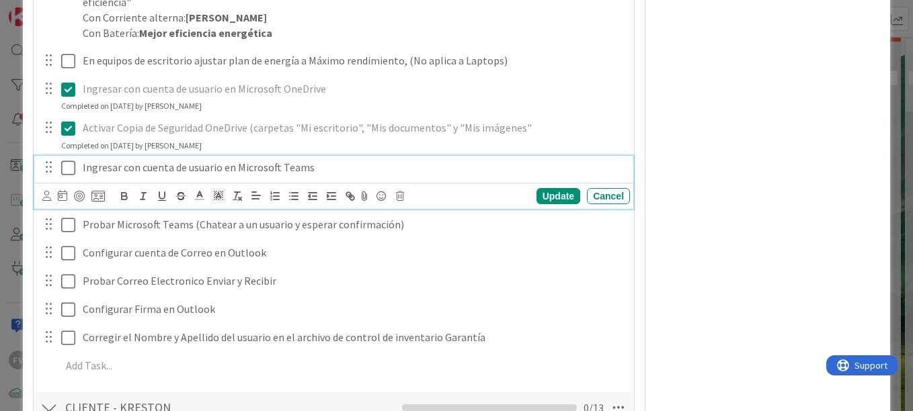
click at [67, 163] on icon at bounding box center [68, 168] width 14 height 16
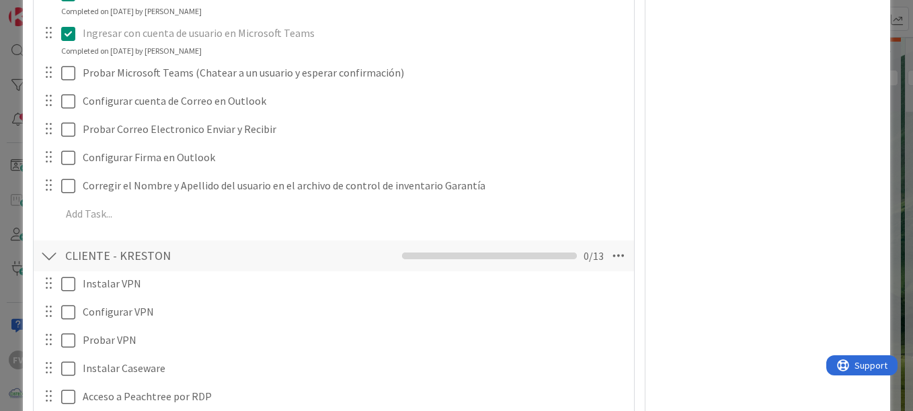
scroll to position [1008, 0]
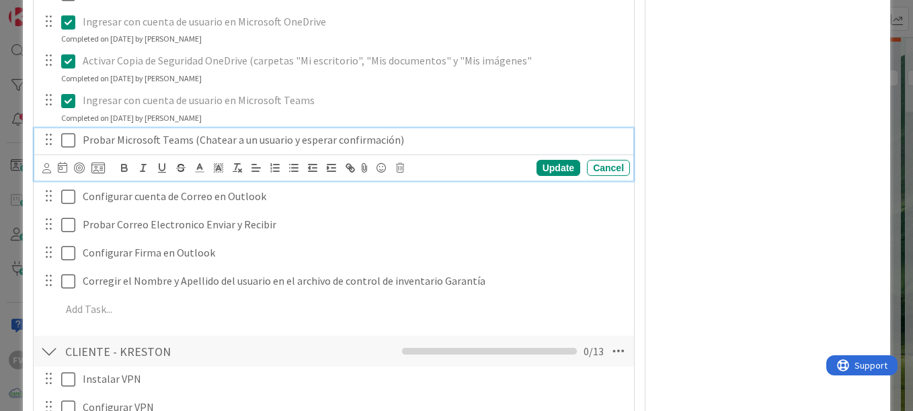
click at [73, 137] on icon at bounding box center [68, 140] width 14 height 16
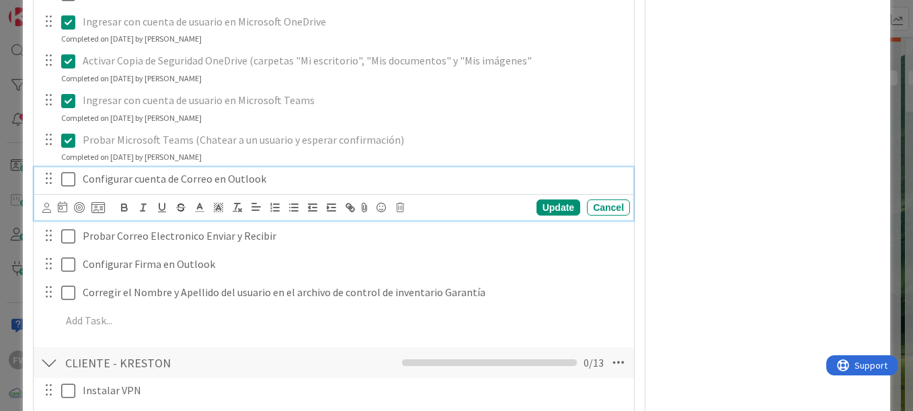
click at [68, 170] on button at bounding box center [69, 180] width 16 height 22
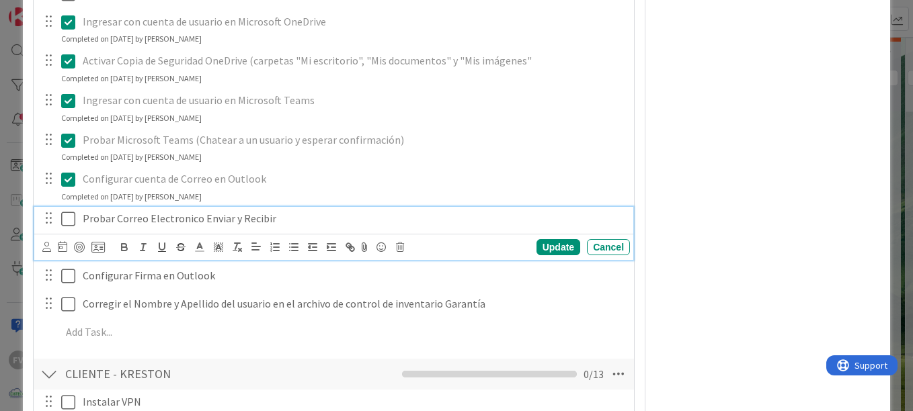
click at [66, 215] on icon at bounding box center [68, 219] width 14 height 16
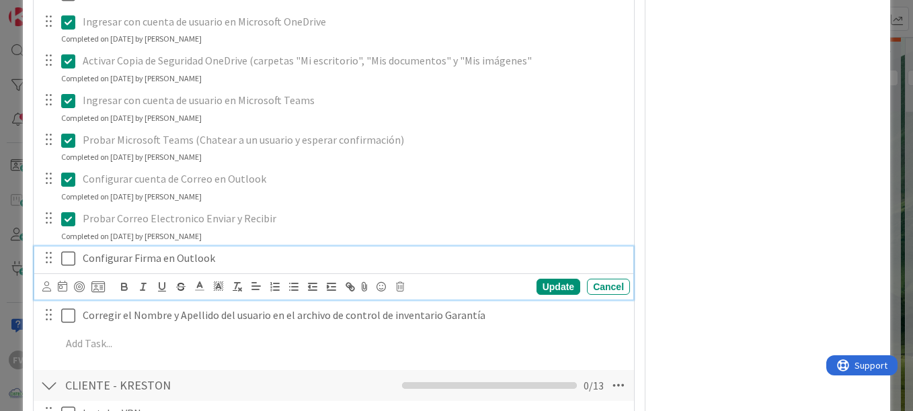
click at [65, 257] on icon at bounding box center [68, 259] width 14 height 16
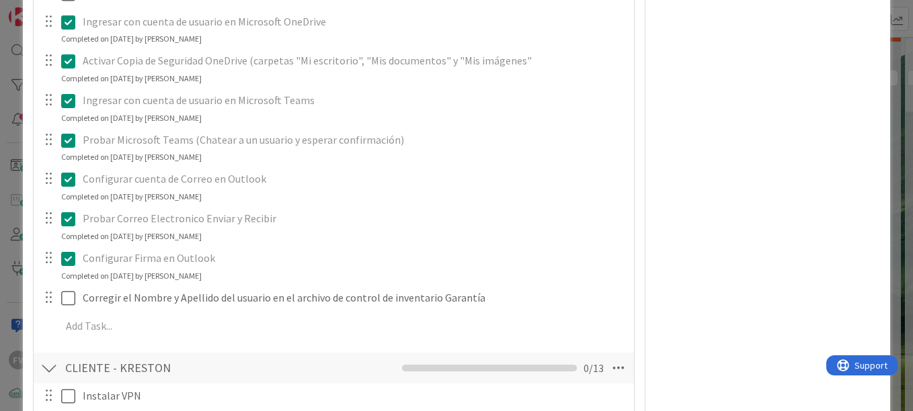
scroll to position [1075, 0]
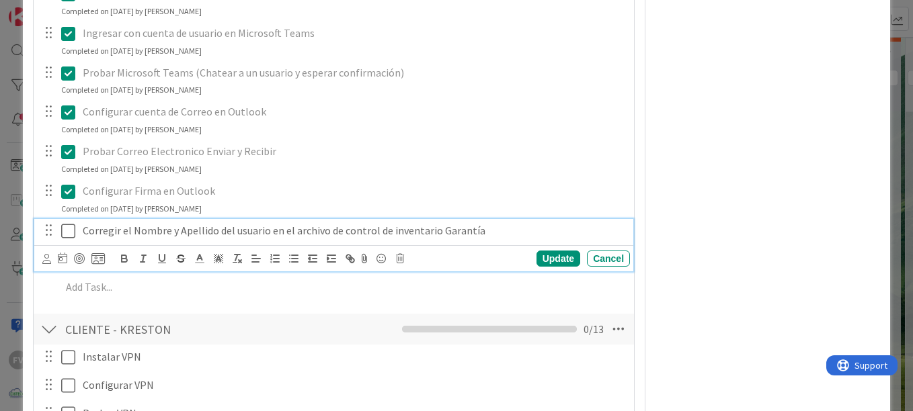
click at [65, 229] on icon at bounding box center [68, 231] width 14 height 16
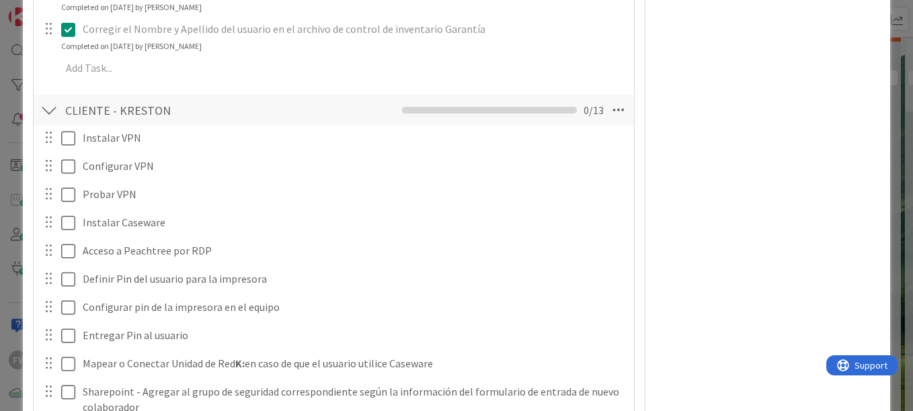
scroll to position [1344, 0]
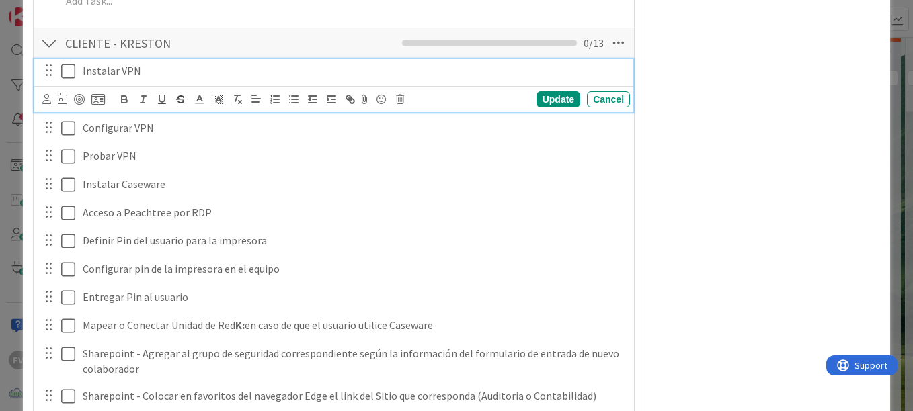
click at [68, 67] on icon at bounding box center [68, 71] width 14 height 16
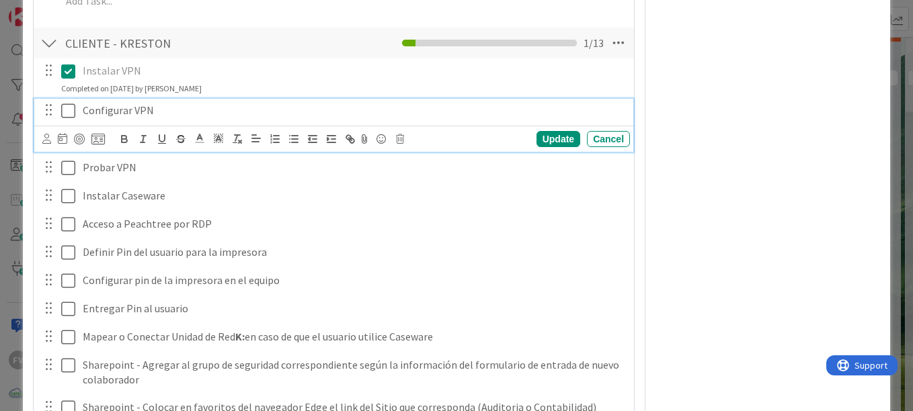
click at [69, 110] on icon at bounding box center [68, 111] width 14 height 16
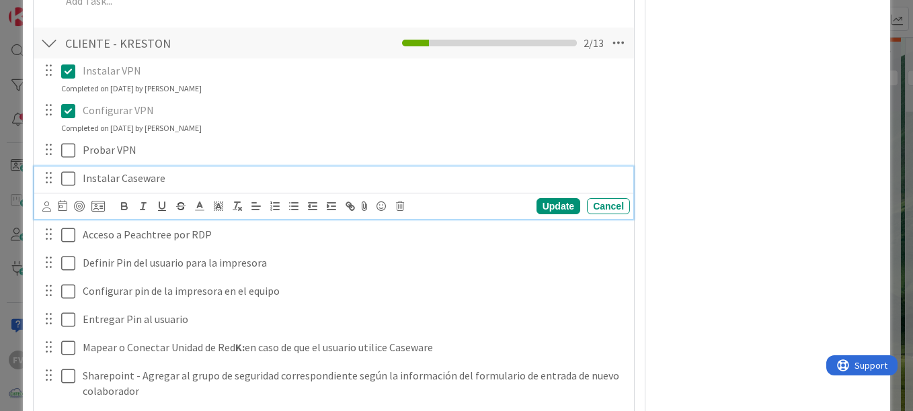
click at [78, 176] on div "Instalar Caseware" at bounding box center [353, 179] width 552 height 24
drag, startPoint x: 79, startPoint y: 176, endPoint x: 140, endPoint y: 179, distance: 60.6
click at [140, 179] on div "NO APLICA - Instalar Caseware" at bounding box center [353, 179] width 552 height 24
copy p "NO APLICA -"
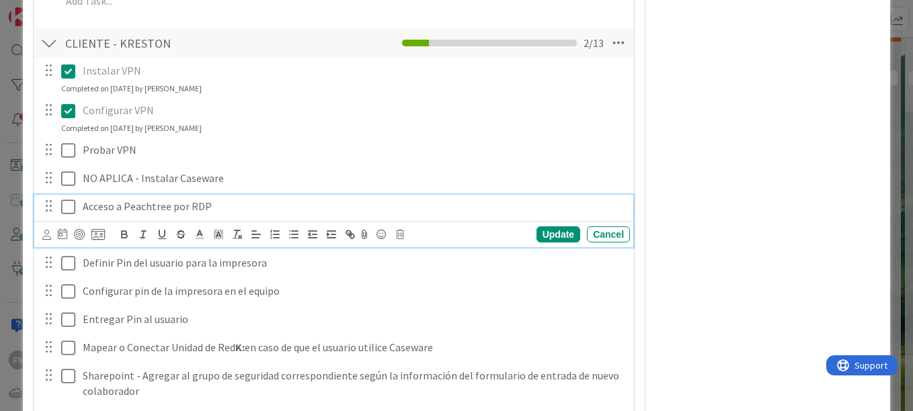
click at [324, 201] on p "Acceso a Peachtree por RDP" at bounding box center [354, 206] width 542 height 15
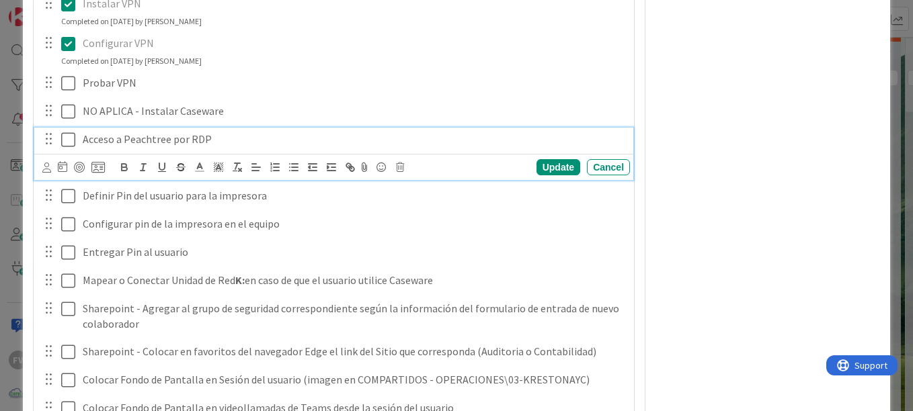
click at [211, 139] on p "Acceso a Peachtree por RDP" at bounding box center [354, 139] width 542 height 15
click at [64, 140] on icon at bounding box center [68, 140] width 14 height 16
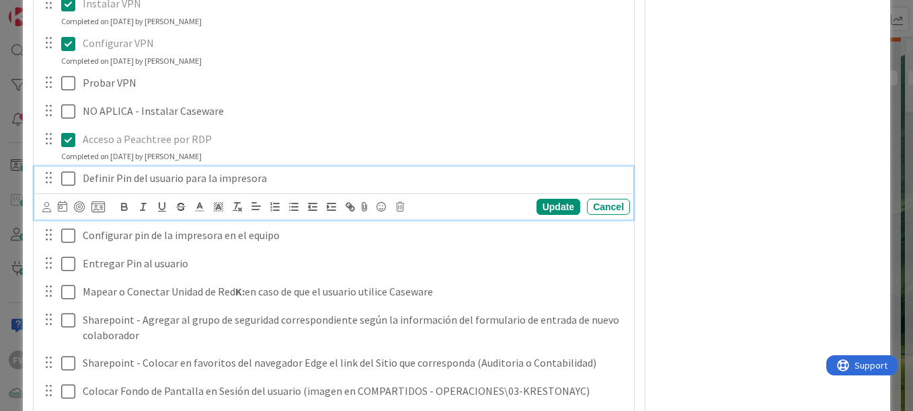
click at [67, 179] on icon at bounding box center [68, 179] width 14 height 16
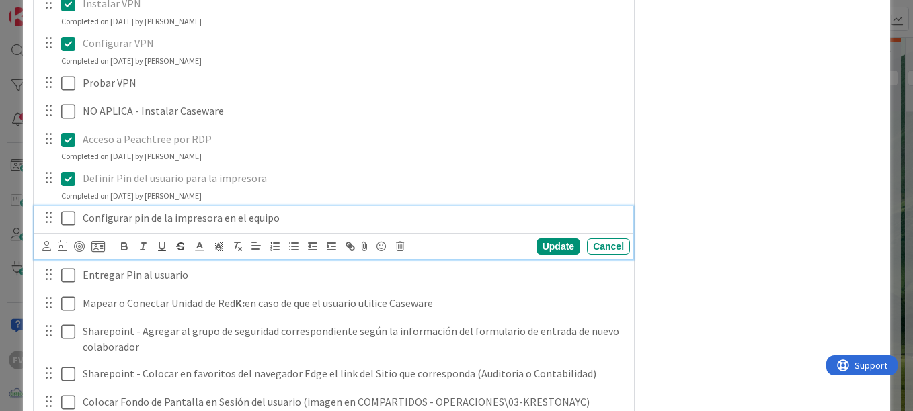
click at [72, 211] on icon at bounding box center [68, 218] width 14 height 16
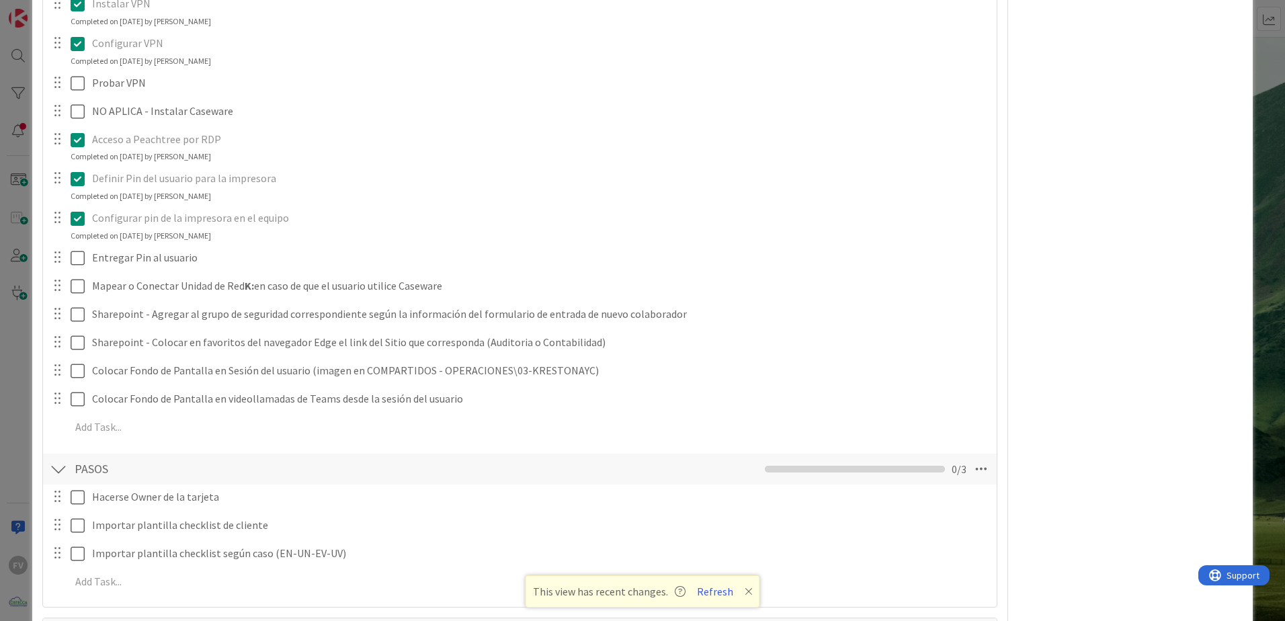
scroll to position [1449, 0]
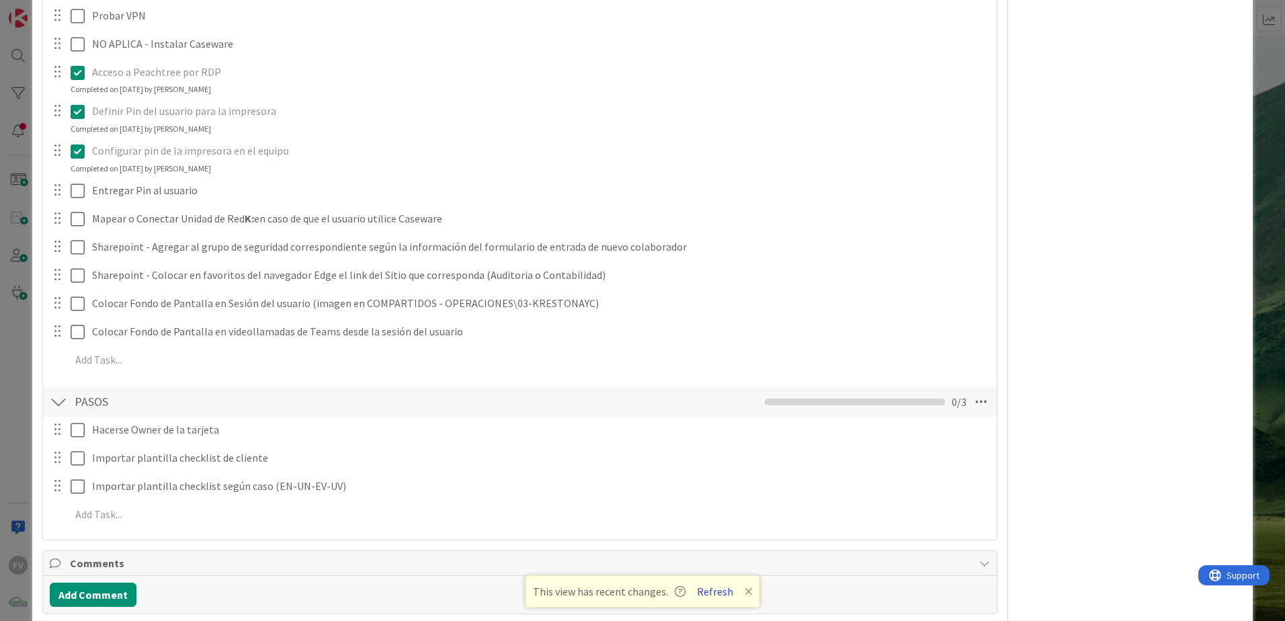
click at [710, 411] on button "Refresh" at bounding box center [715, 591] width 46 height 17
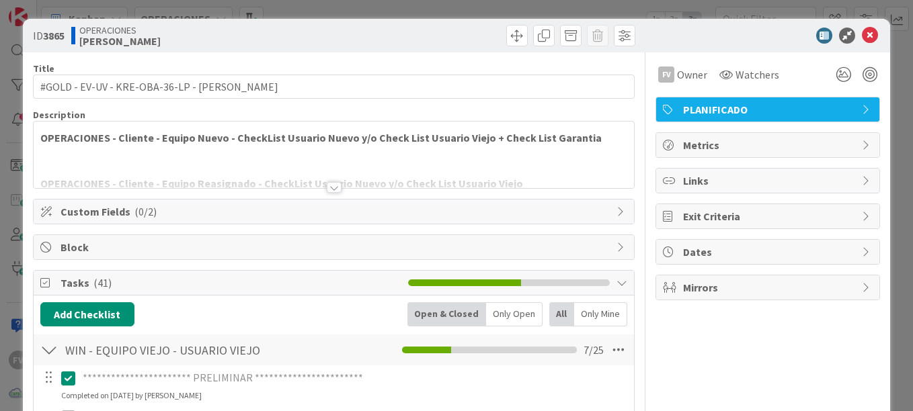
click at [862, 34] on icon at bounding box center [869, 36] width 16 height 16
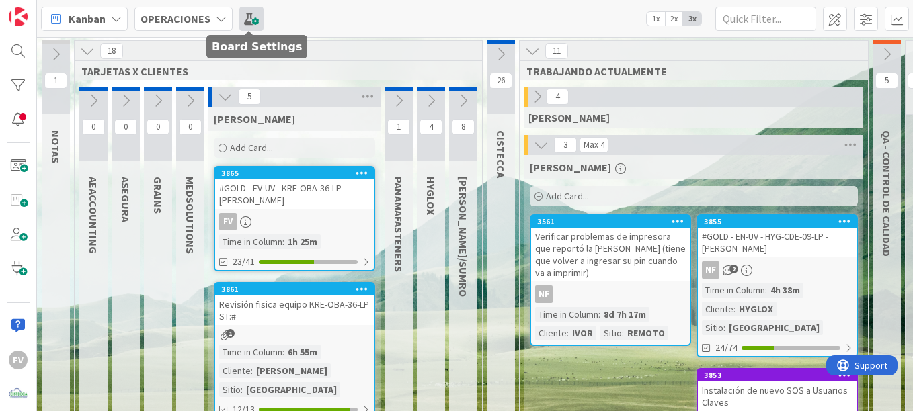
click at [260, 18] on span at bounding box center [251, 19] width 24 height 24
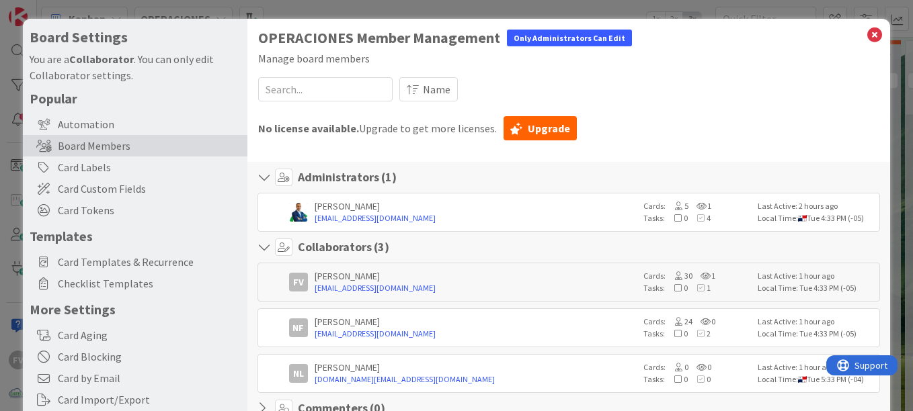
click at [865, 29] on icon at bounding box center [873, 35] width 17 height 19
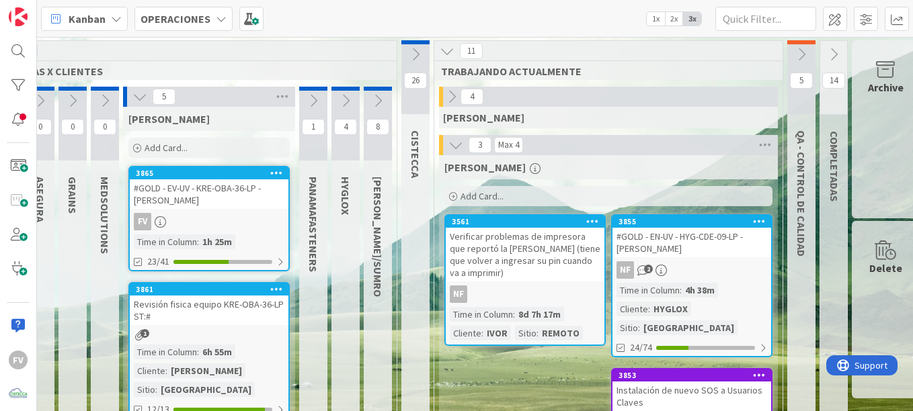
scroll to position [0, 106]
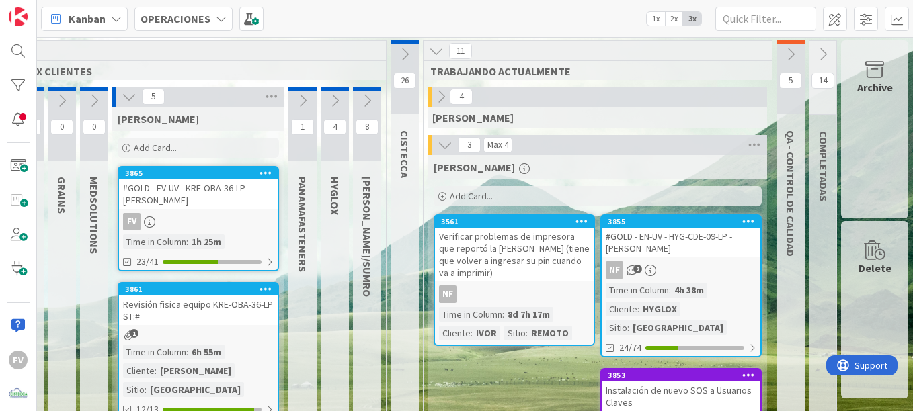
click at [866, 113] on div "Archive" at bounding box center [874, 129] width 67 height 178
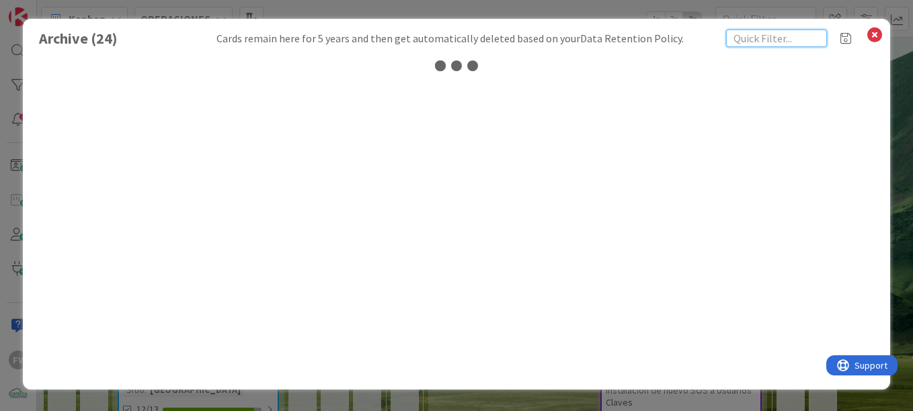
click at [775, 46] on input "text" at bounding box center [776, 38] width 101 height 17
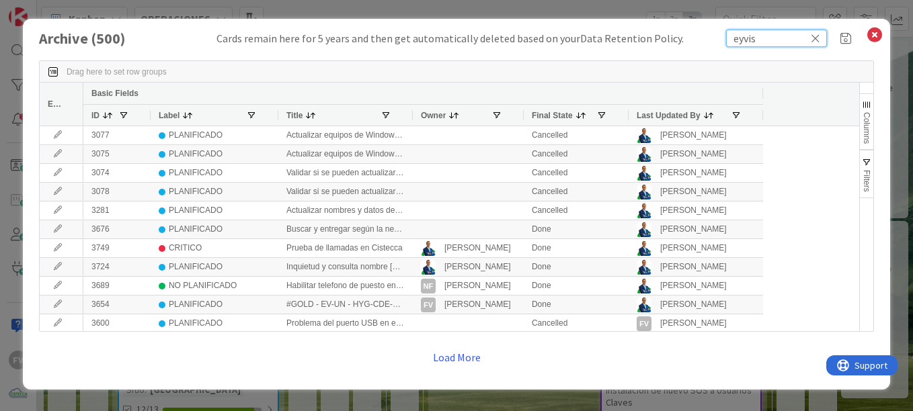
type input "eyvis"
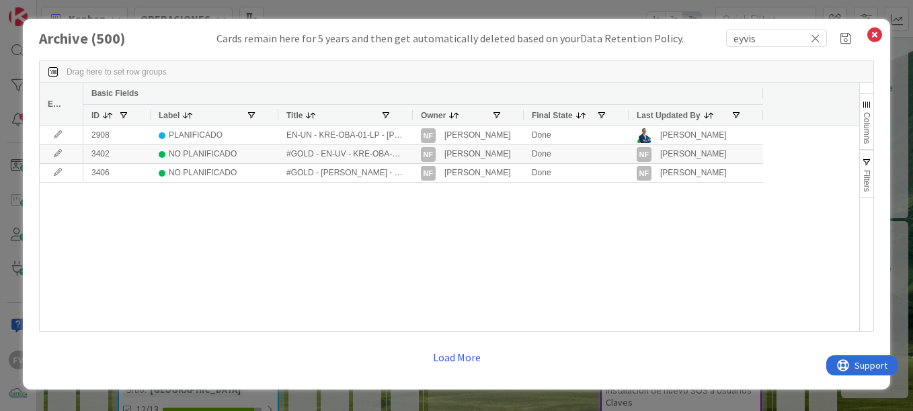
click at [411, 111] on div at bounding box center [411, 115] width 5 height 21
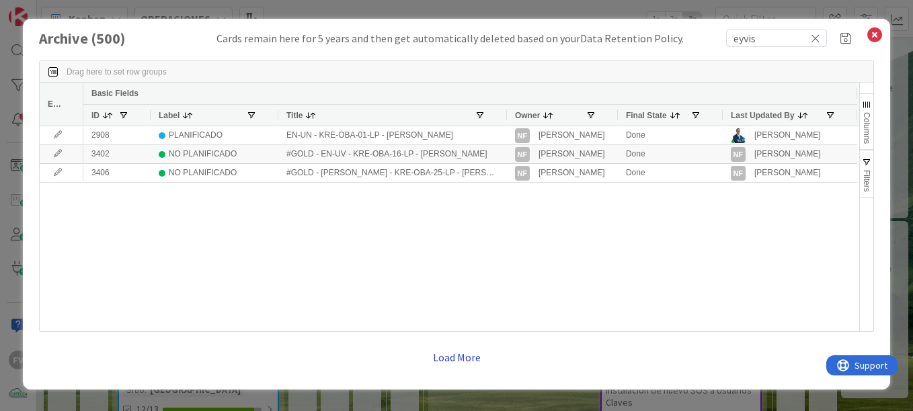
click at [447, 361] on button "Load More" at bounding box center [456, 357] width 65 height 24
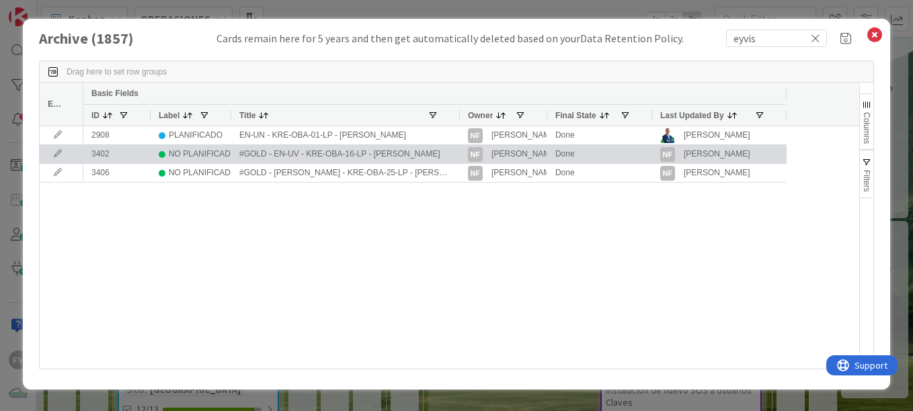
click at [57, 155] on icon at bounding box center [58, 154] width 20 height 8
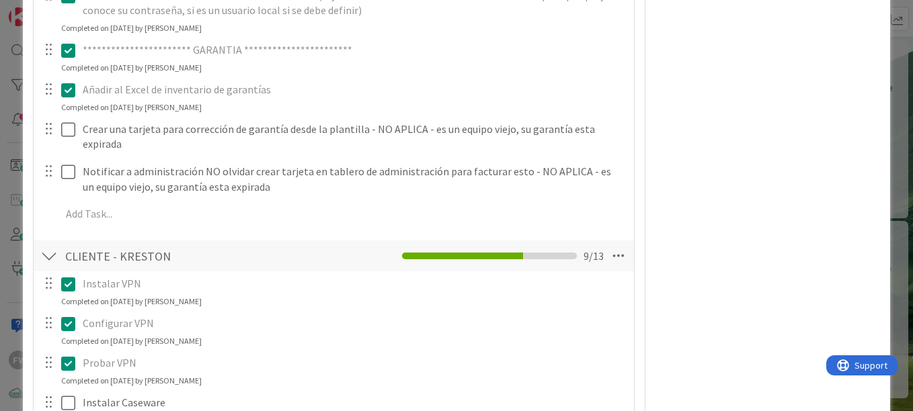
scroll to position [2957, 0]
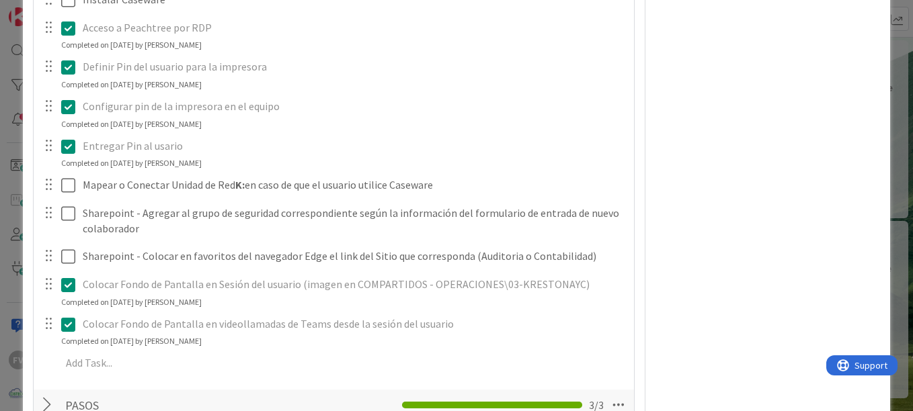
click at [497, 146] on p "Entregar Pin al usario" at bounding box center [354, 145] width 542 height 15
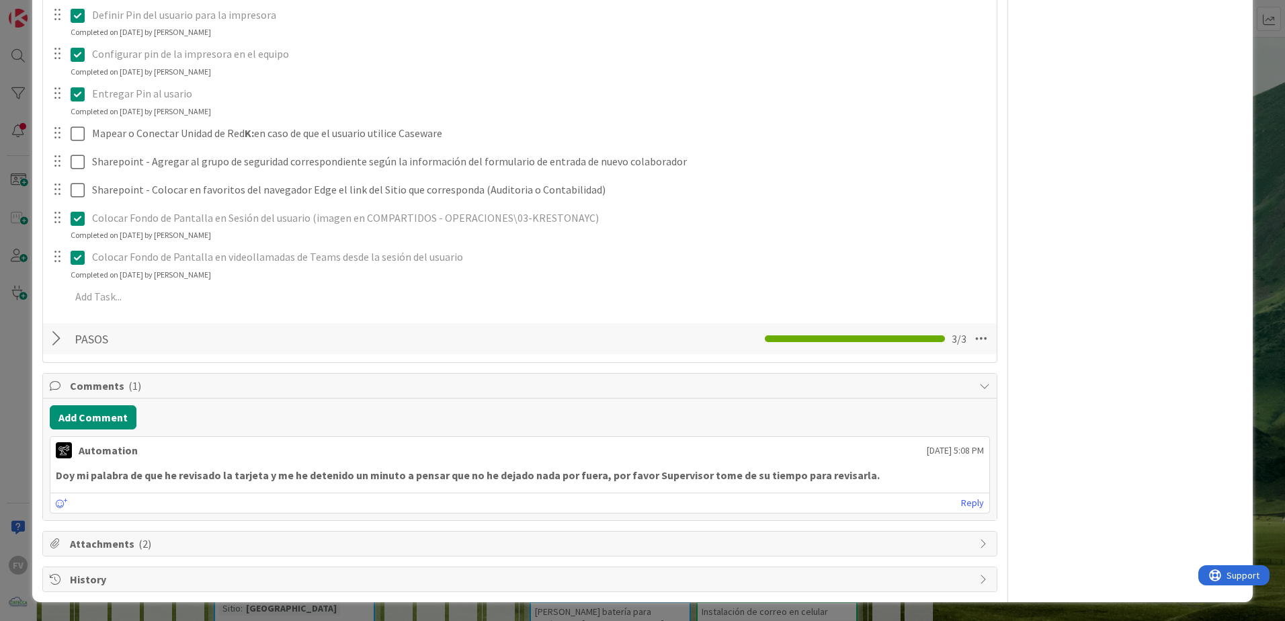
scroll to position [2935, 0]
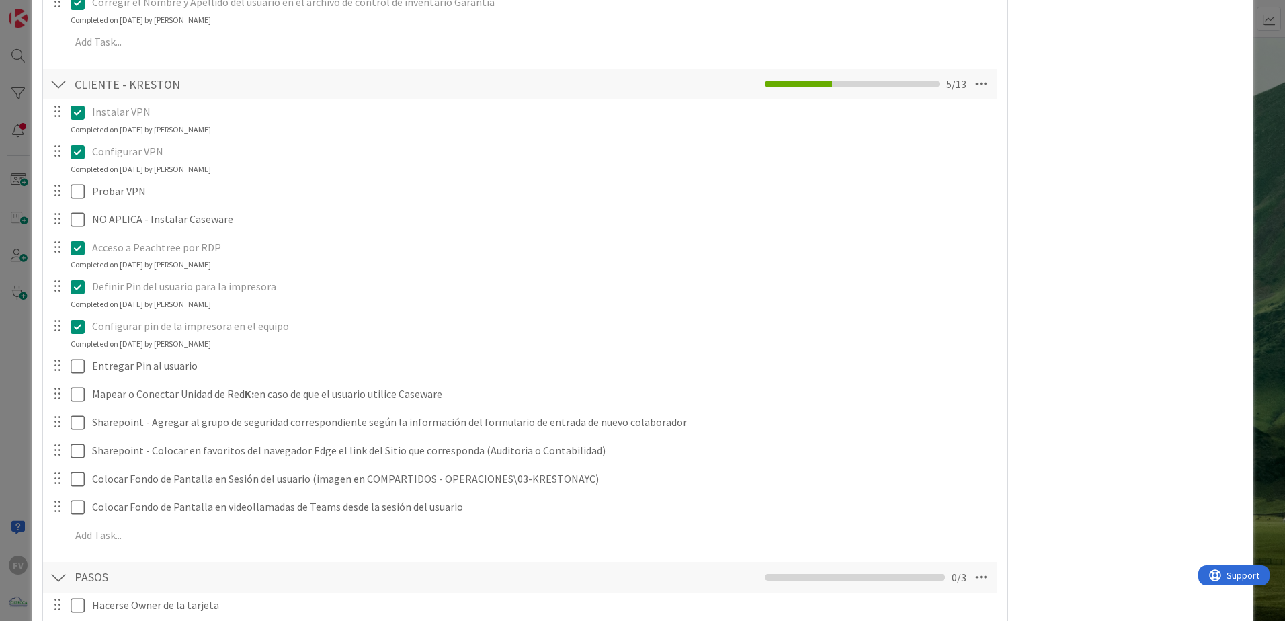
scroll to position [1341, 0]
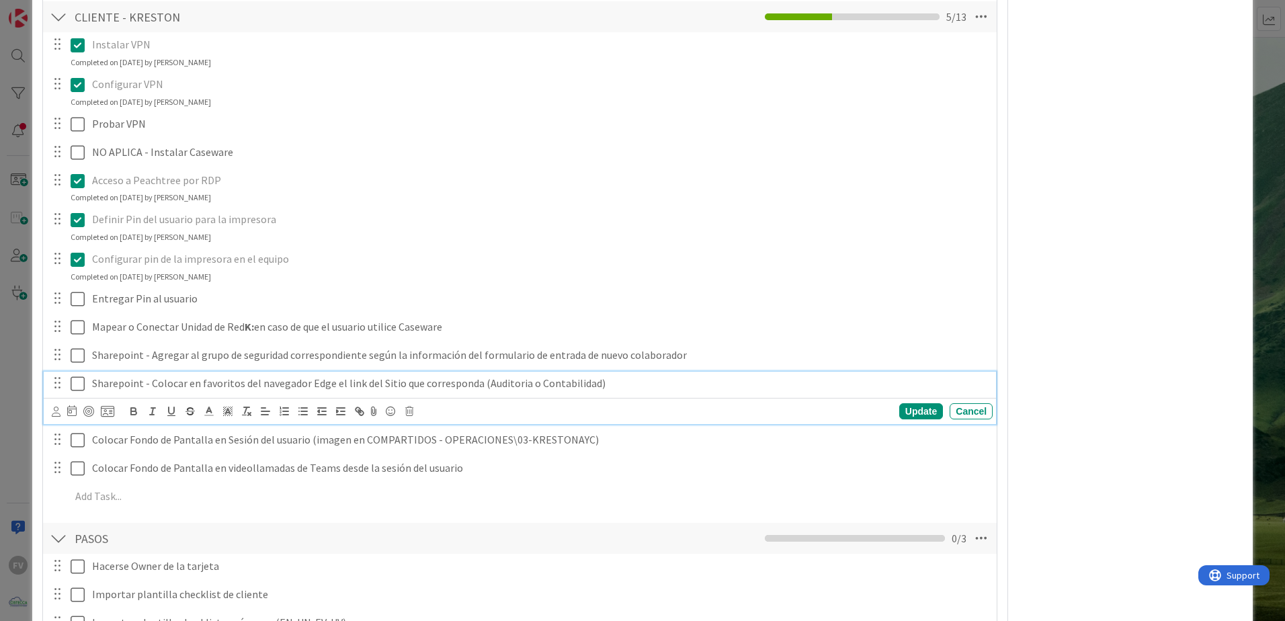
click at [81, 385] on icon at bounding box center [78, 384] width 14 height 16
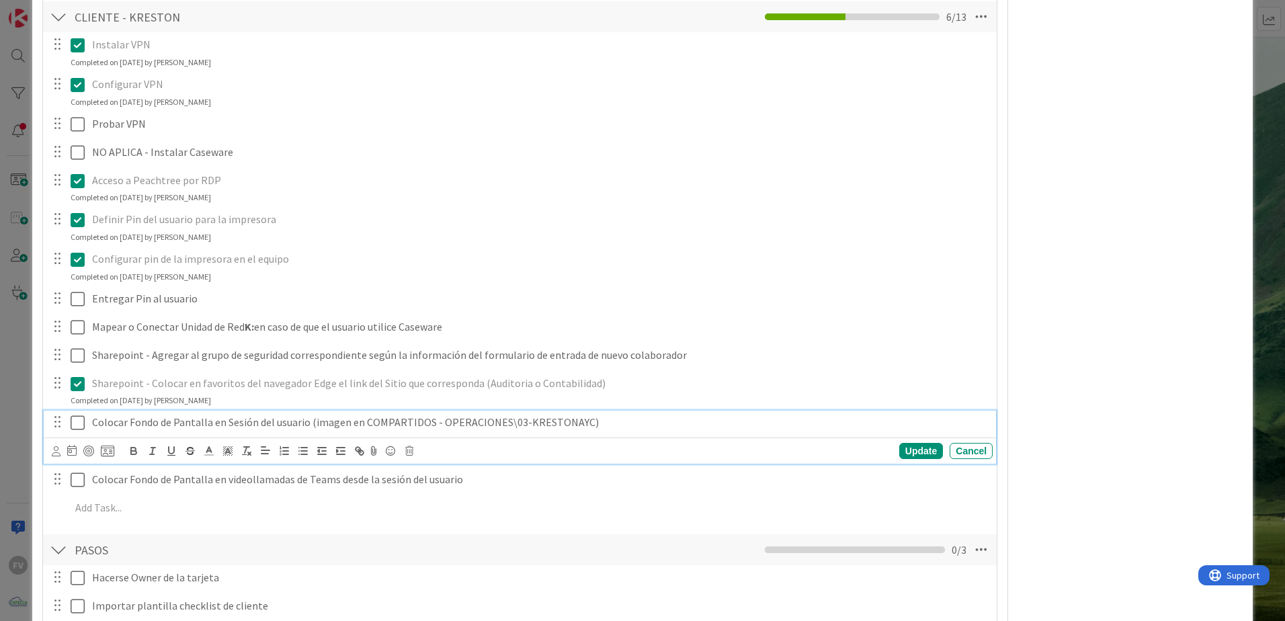
click at [75, 420] on icon at bounding box center [78, 423] width 14 height 16
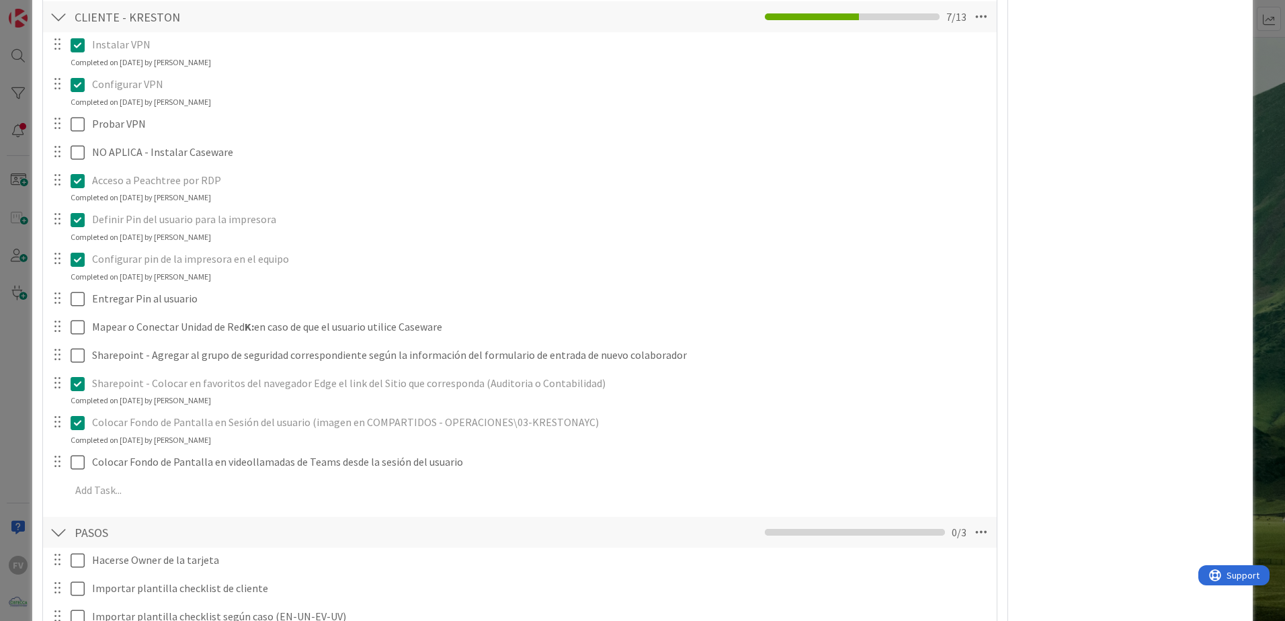
scroll to position [1408, 0]
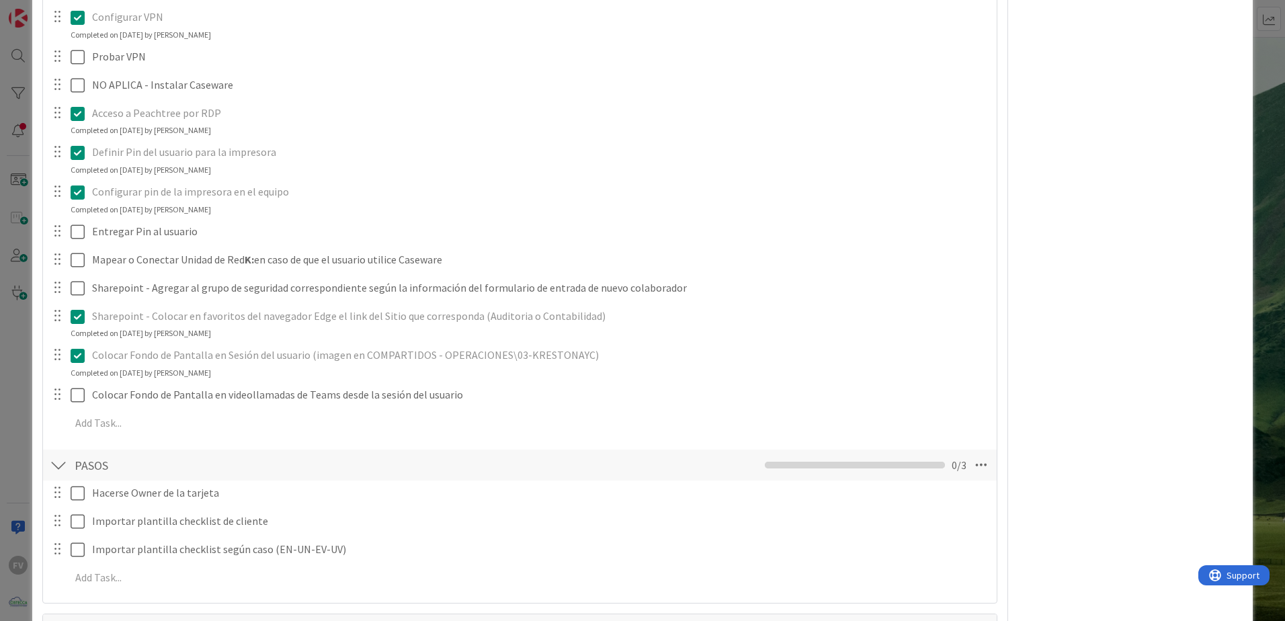
click at [61, 402] on div at bounding box center [57, 394] width 17 height 20
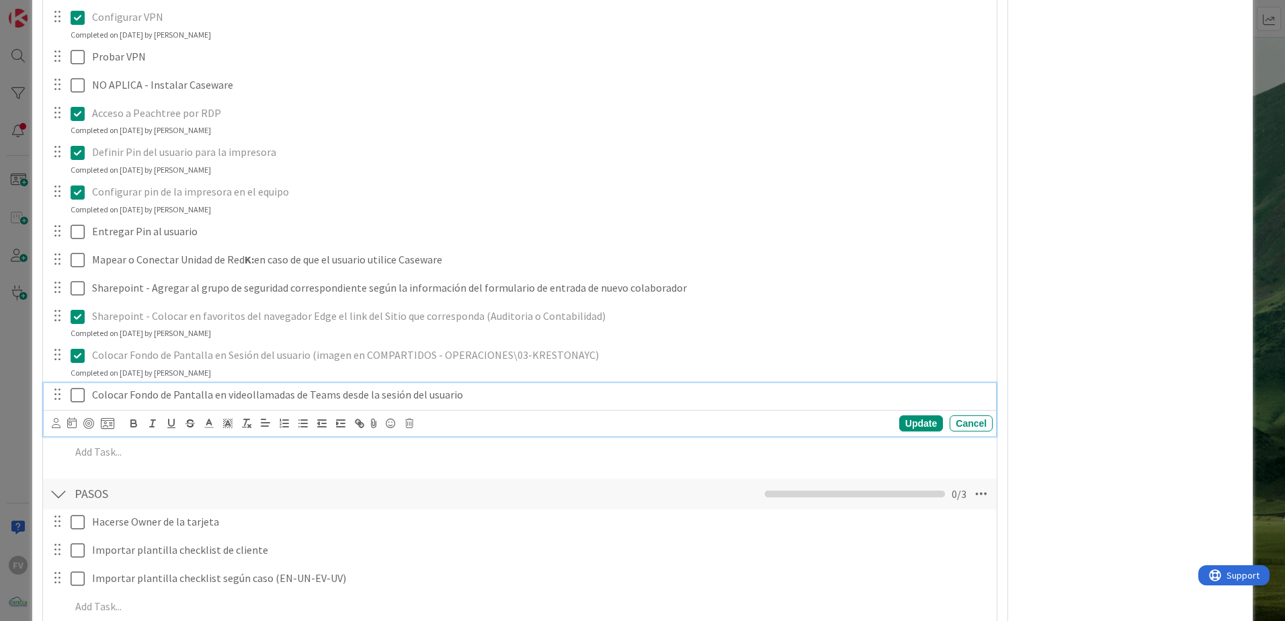
click at [77, 400] on icon at bounding box center [78, 395] width 14 height 16
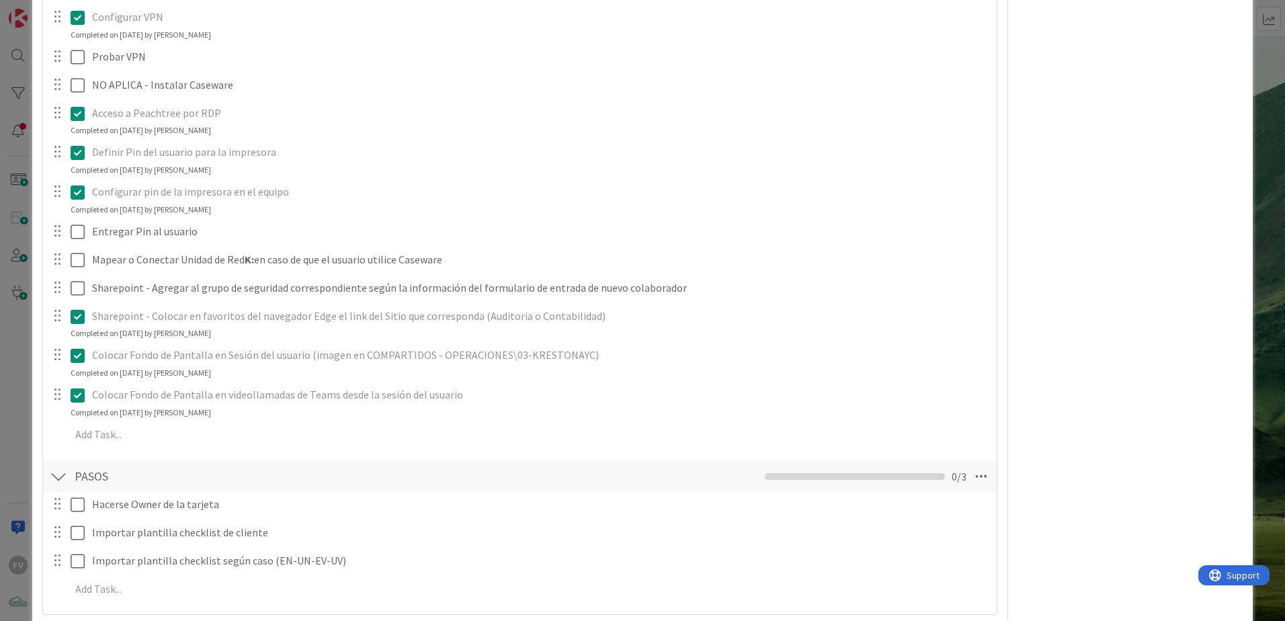
scroll to position [1542, 0]
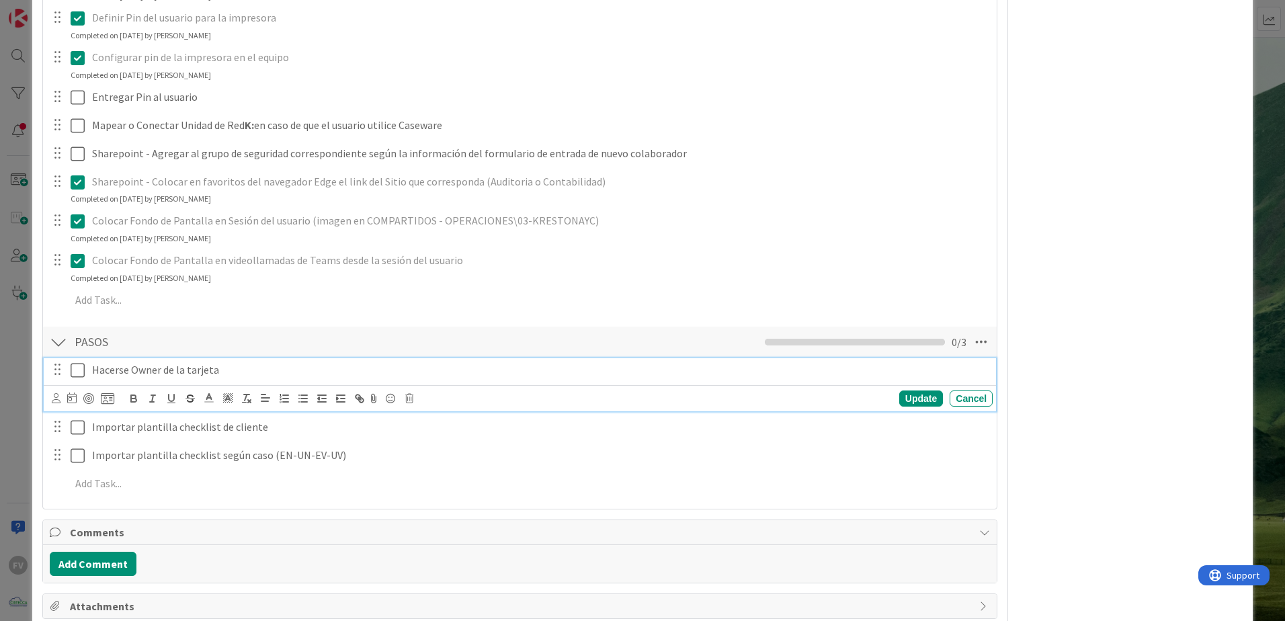
click at [83, 373] on icon at bounding box center [78, 370] width 14 height 16
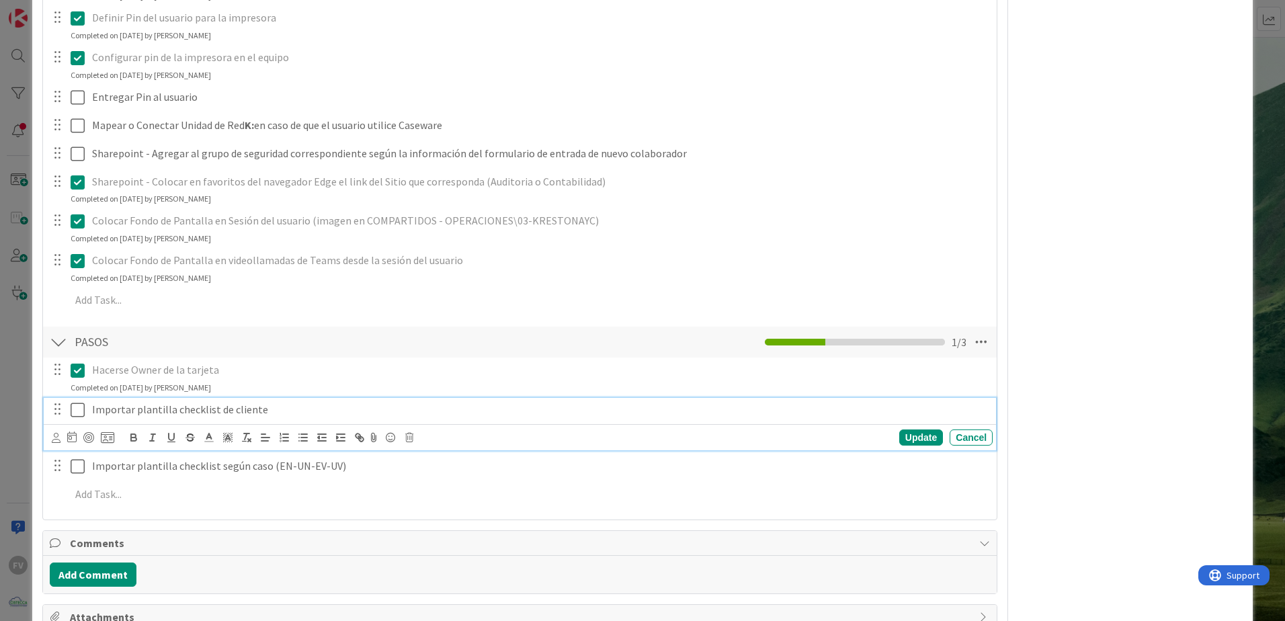
click at [80, 410] on icon at bounding box center [78, 410] width 14 height 16
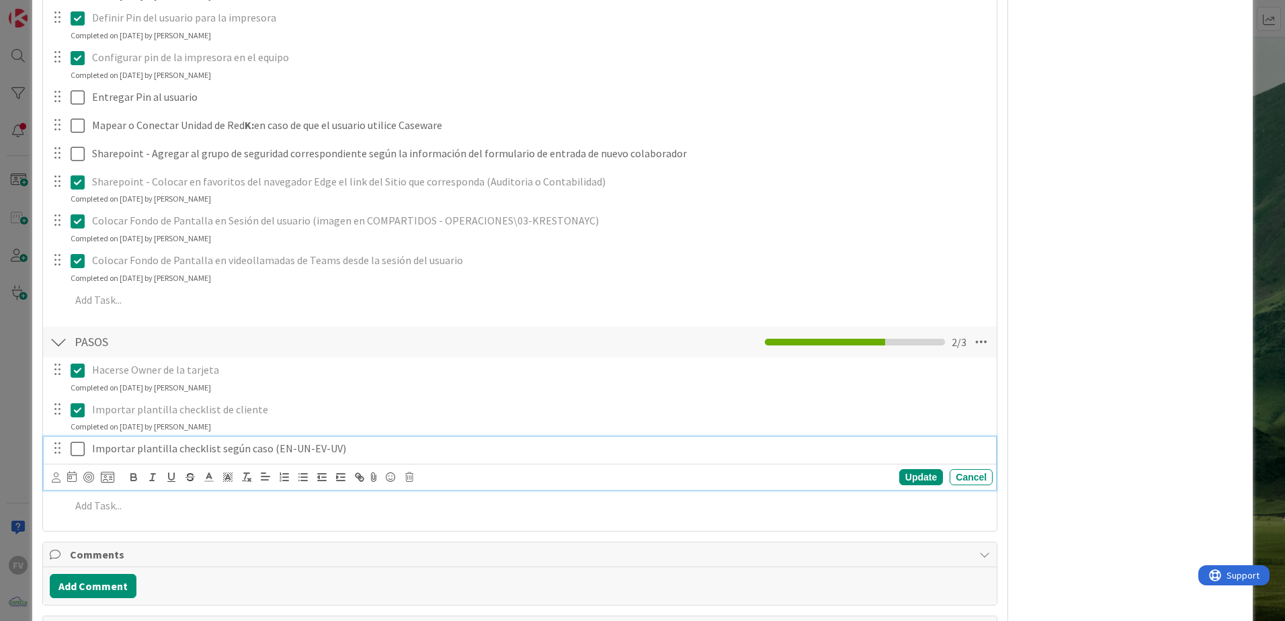
click at [79, 446] on icon at bounding box center [78, 449] width 14 height 16
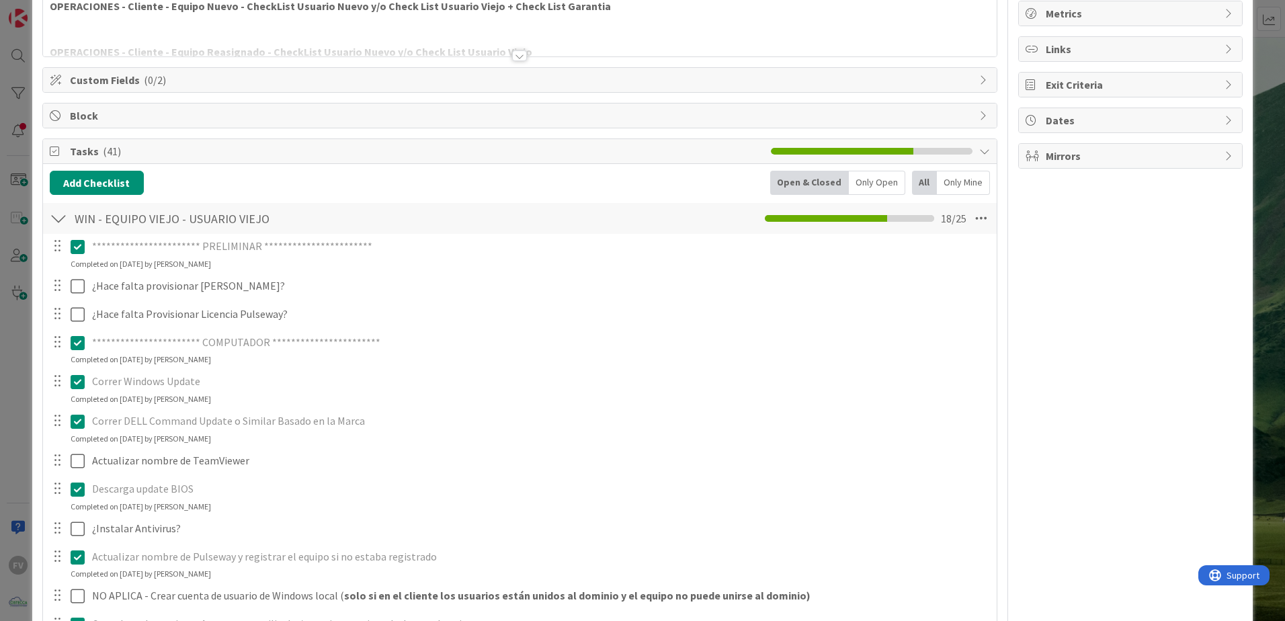
scroll to position [134, 0]
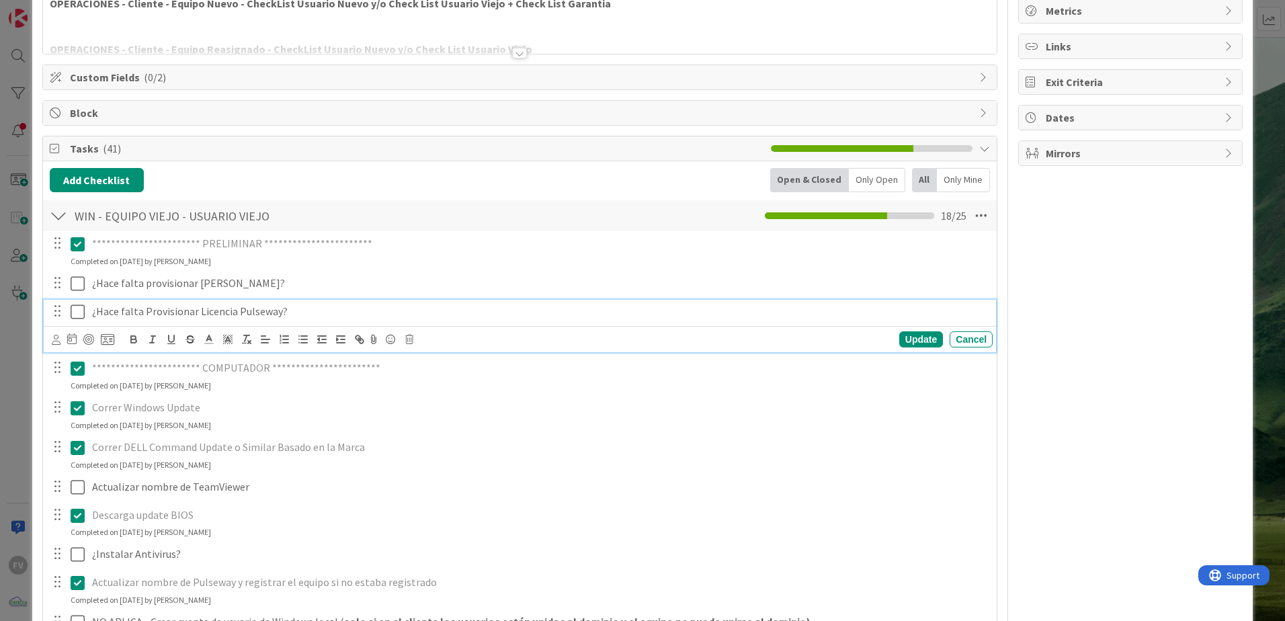
click at [77, 316] on icon at bounding box center [78, 312] width 14 height 16
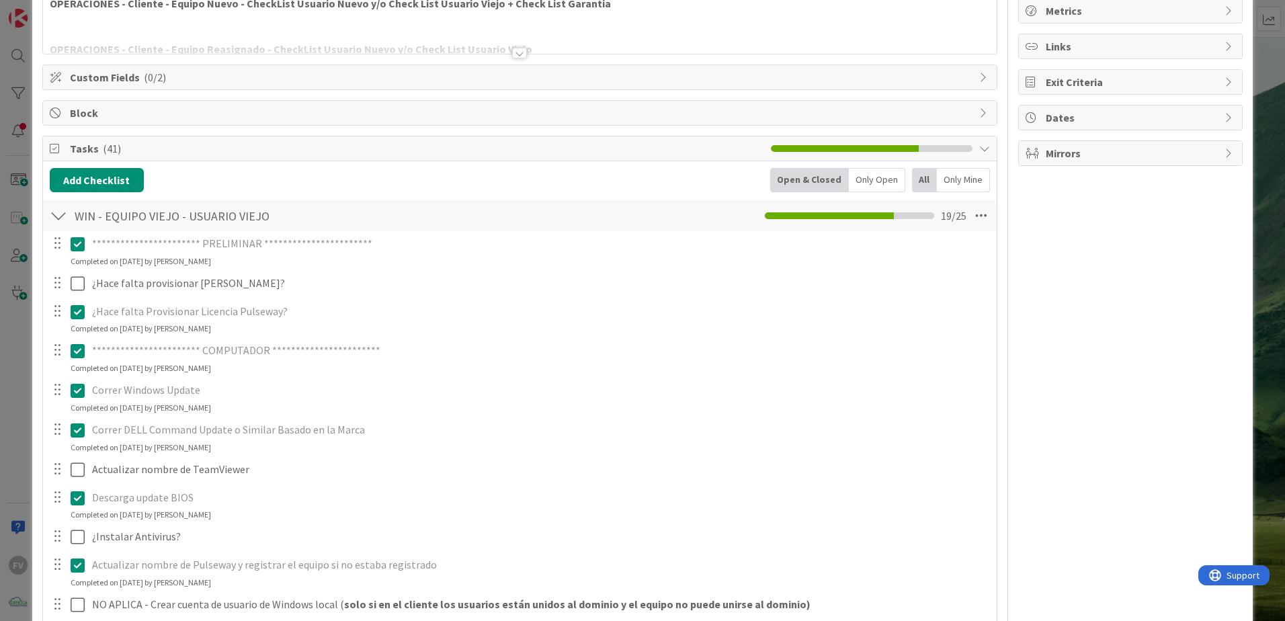
scroll to position [269, 0]
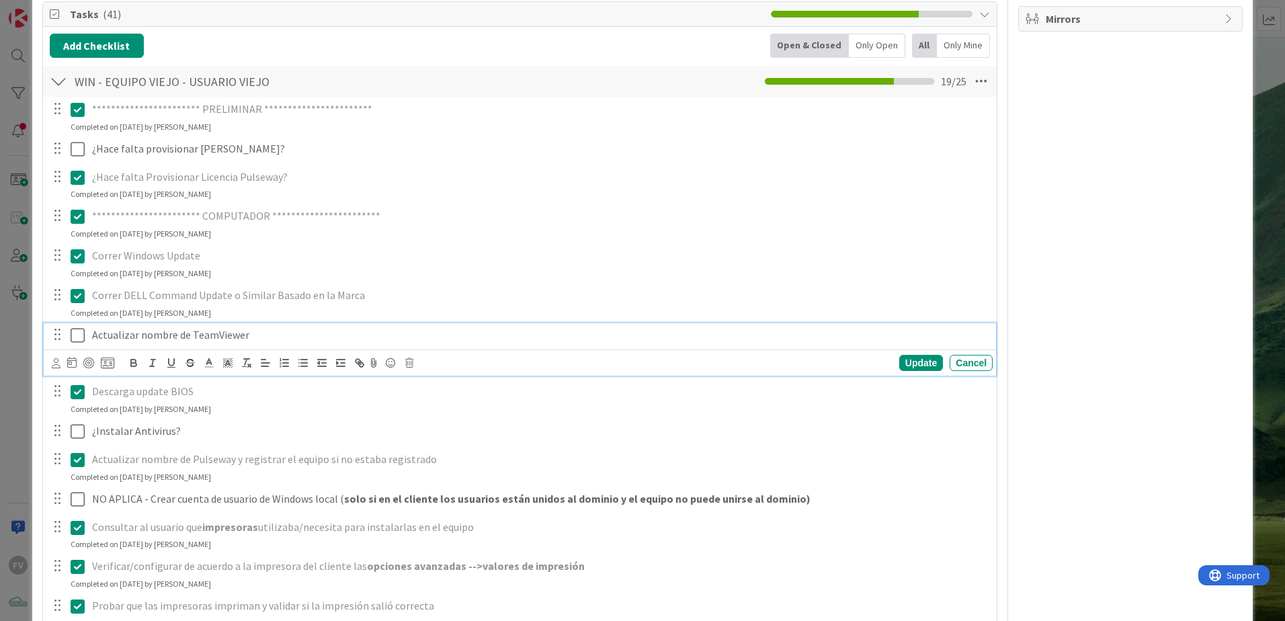
click at [71, 332] on icon at bounding box center [78, 335] width 14 height 16
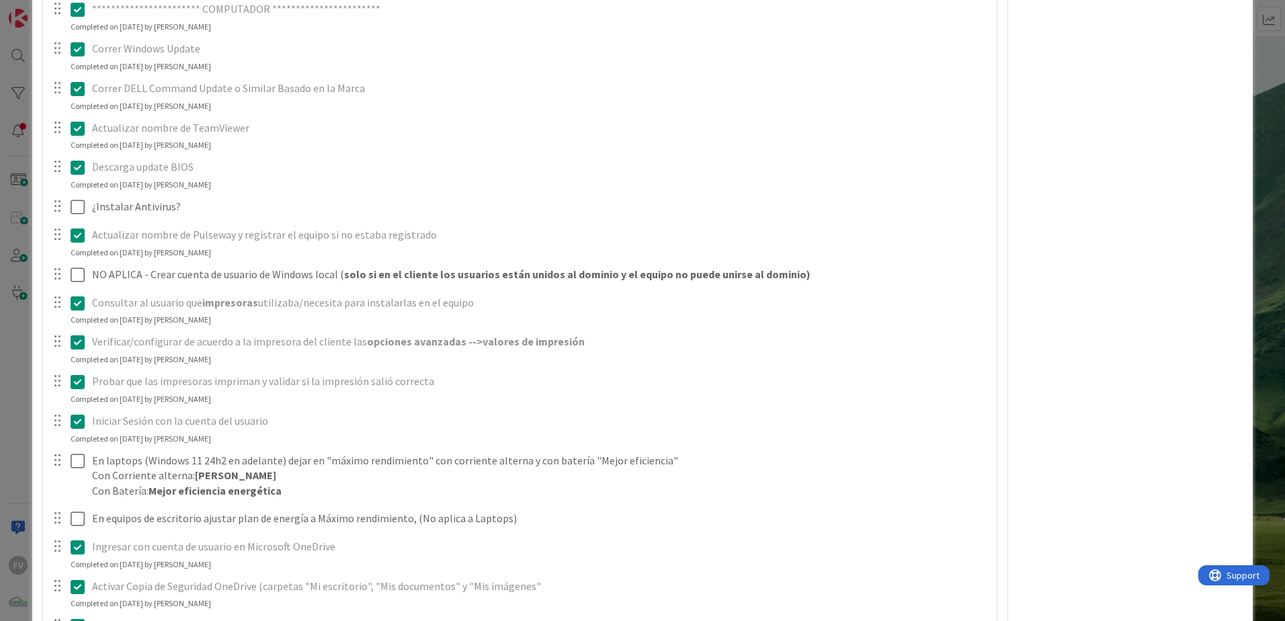
scroll to position [409, 0]
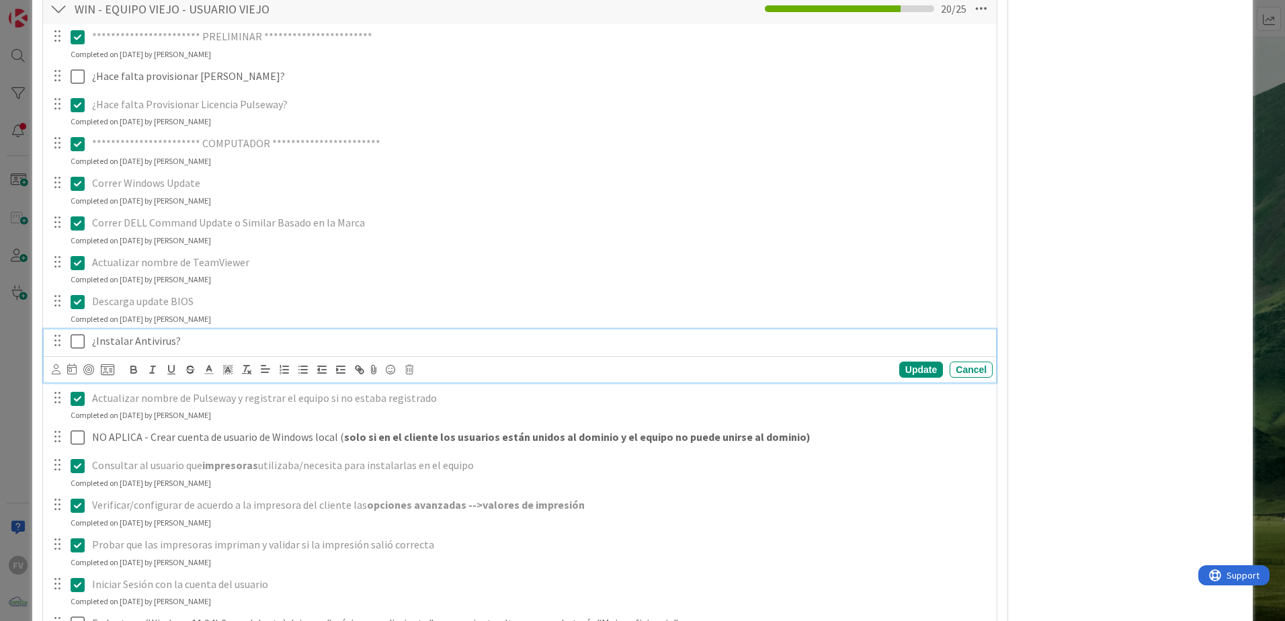
click at [79, 338] on icon at bounding box center [78, 341] width 14 height 16
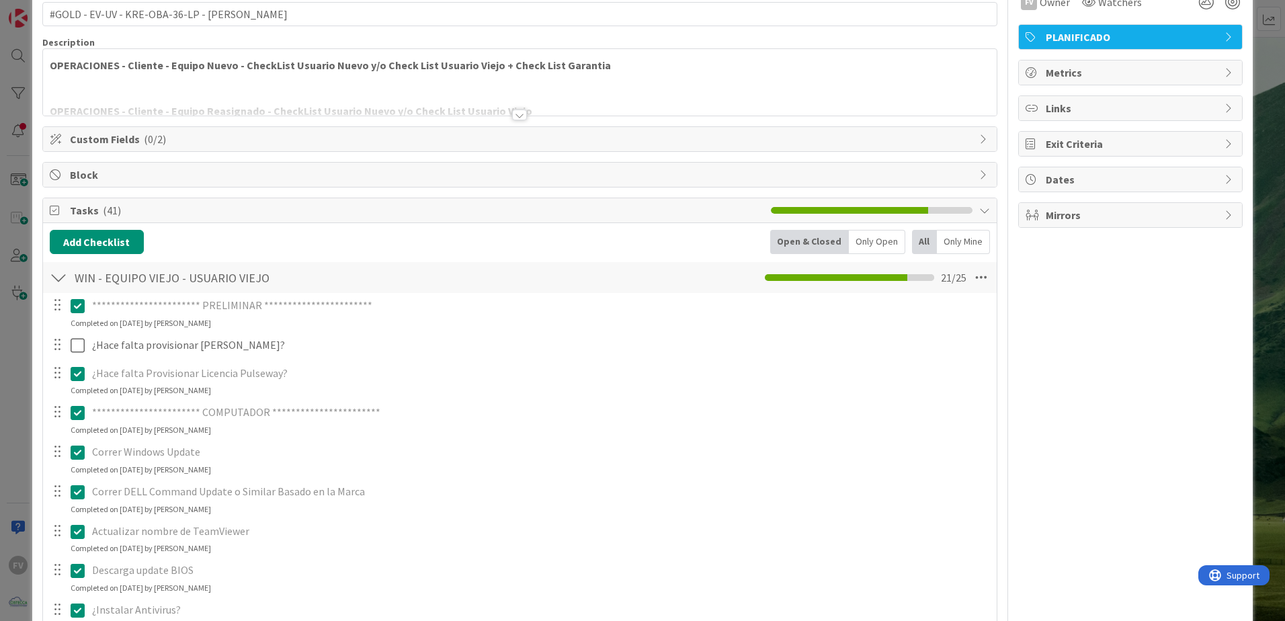
scroll to position [0, 0]
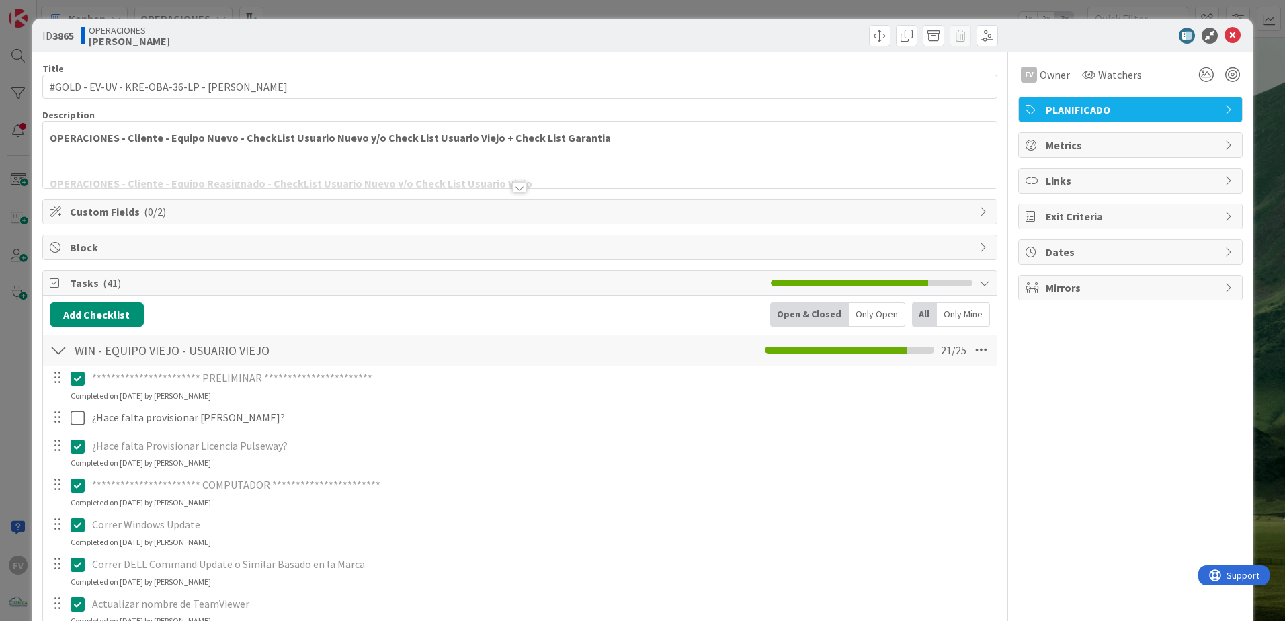
click at [1261, 79] on div "**********" at bounding box center [642, 310] width 1285 height 621
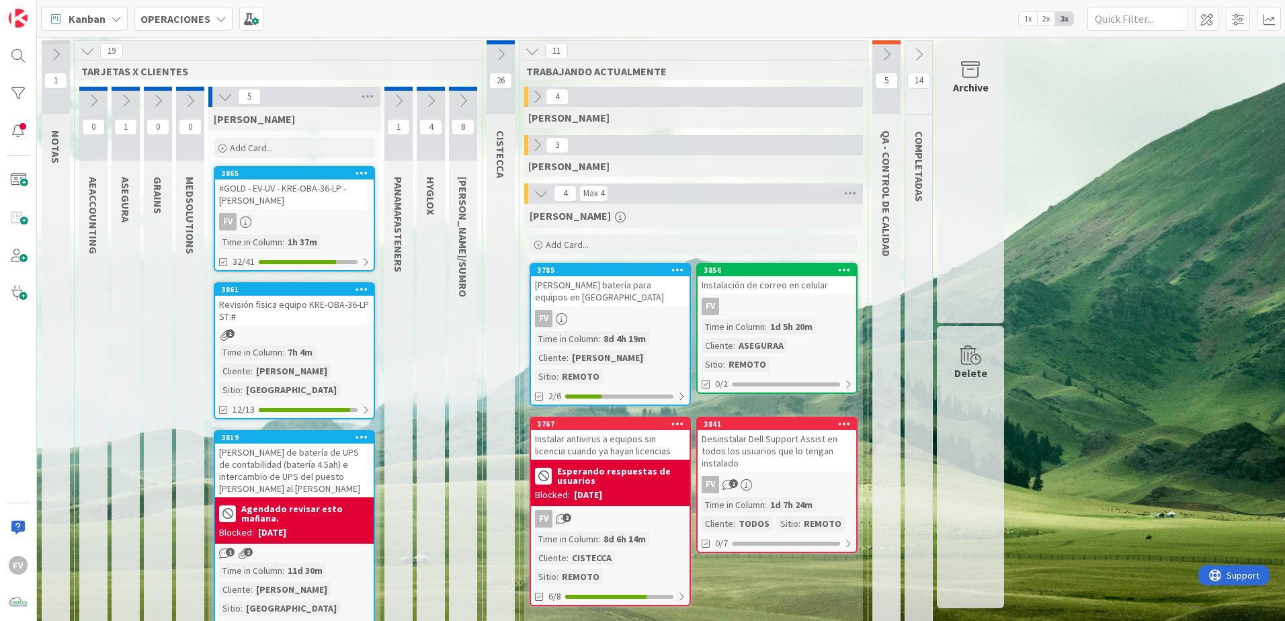
click at [886, 54] on icon at bounding box center [886, 54] width 15 height 15
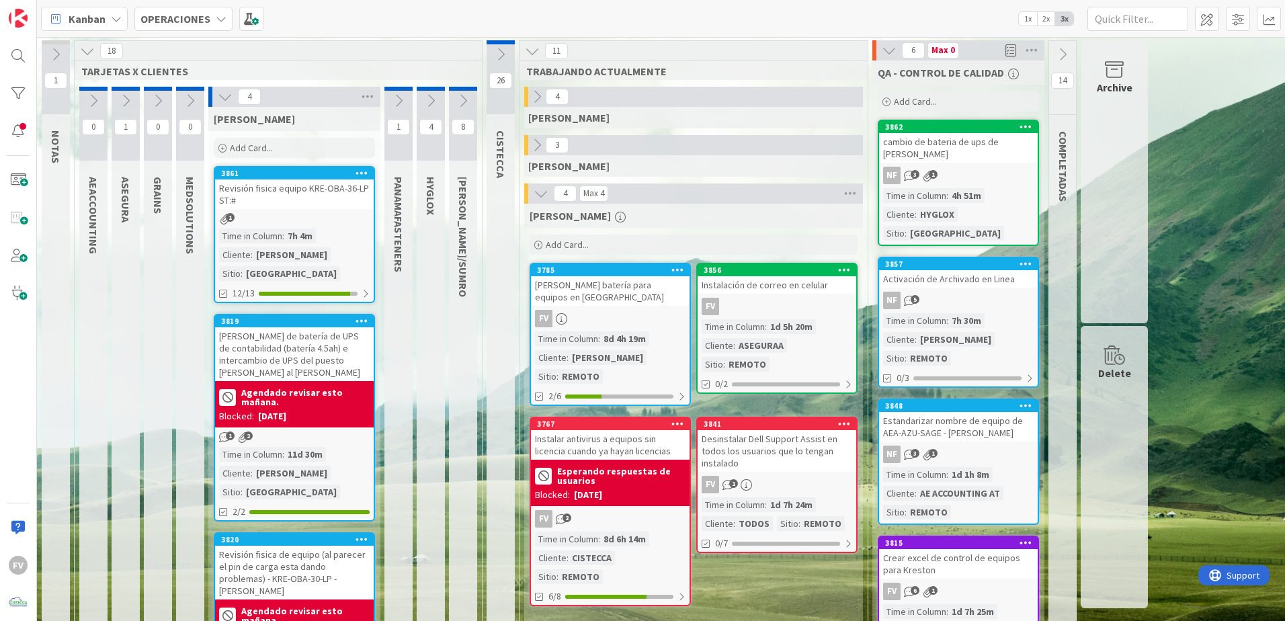
click at [886, 46] on icon at bounding box center [889, 50] width 15 height 15
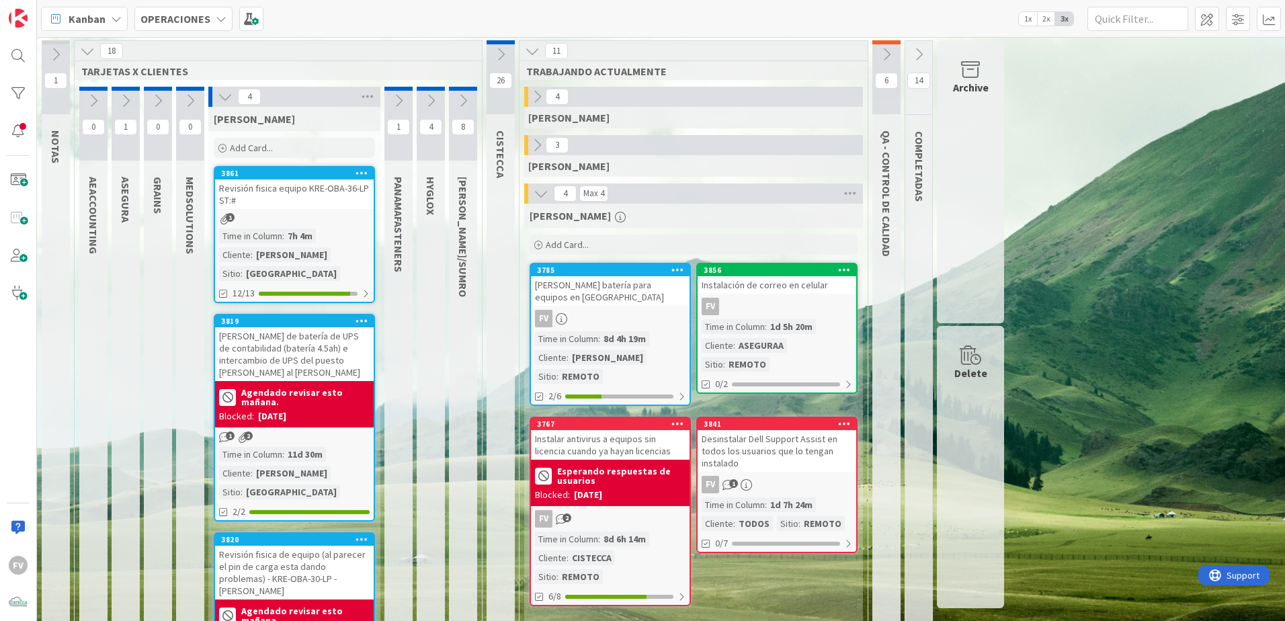
click at [883, 63] on button at bounding box center [886, 54] width 28 height 20
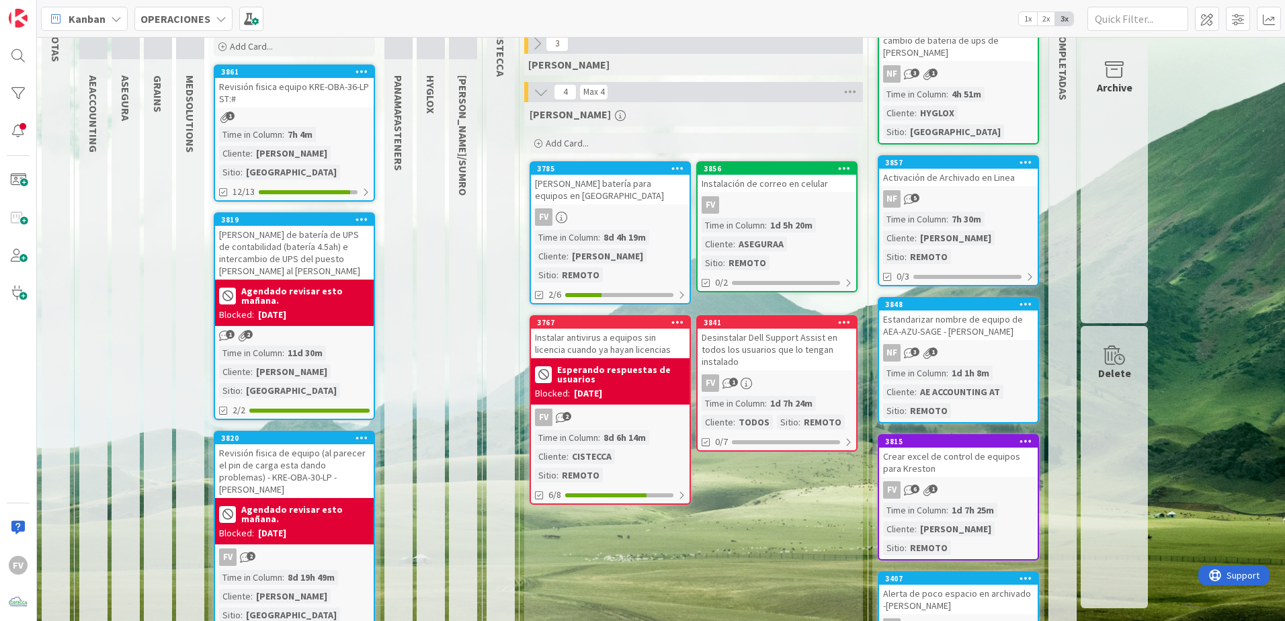
scroll to position [134, 0]
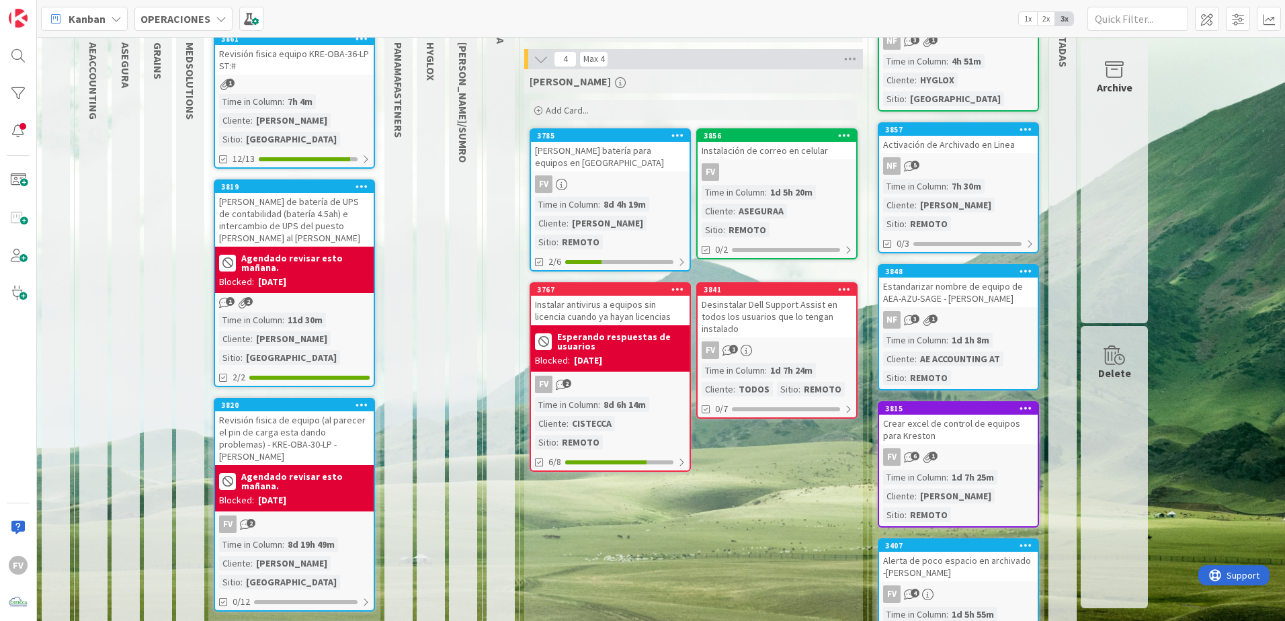
click at [346, 251] on div "Agendado revisar esto mañana." at bounding box center [294, 263] width 151 height 24
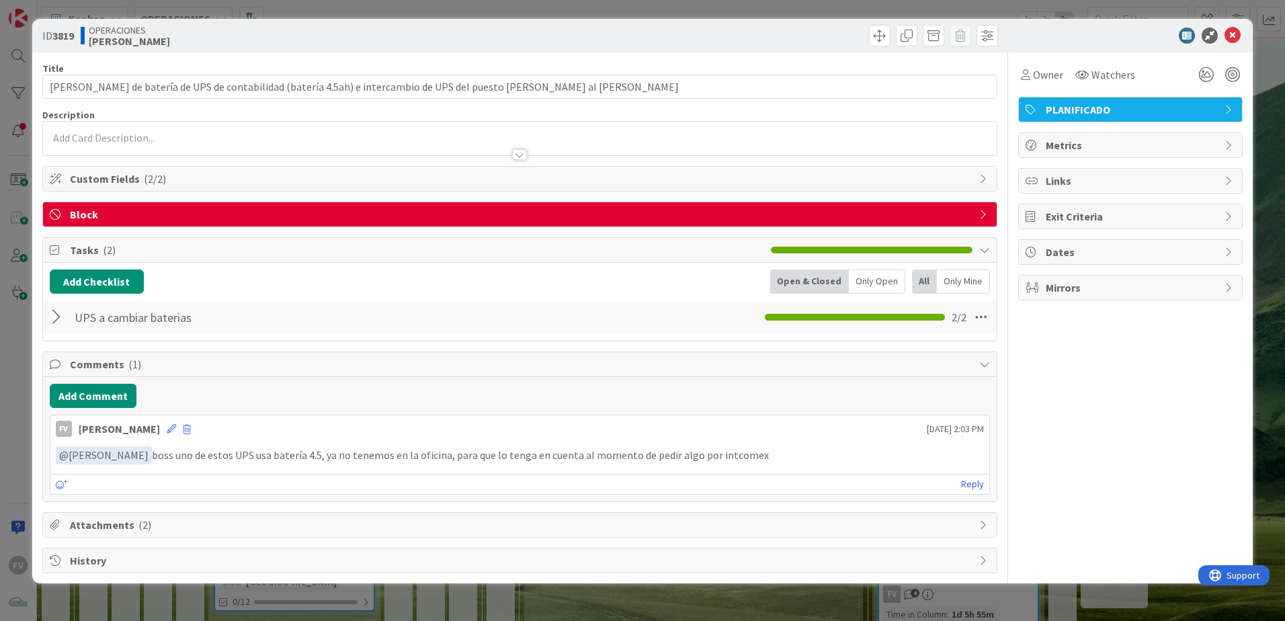
click at [161, 221] on span "Block" at bounding box center [521, 214] width 902 height 16
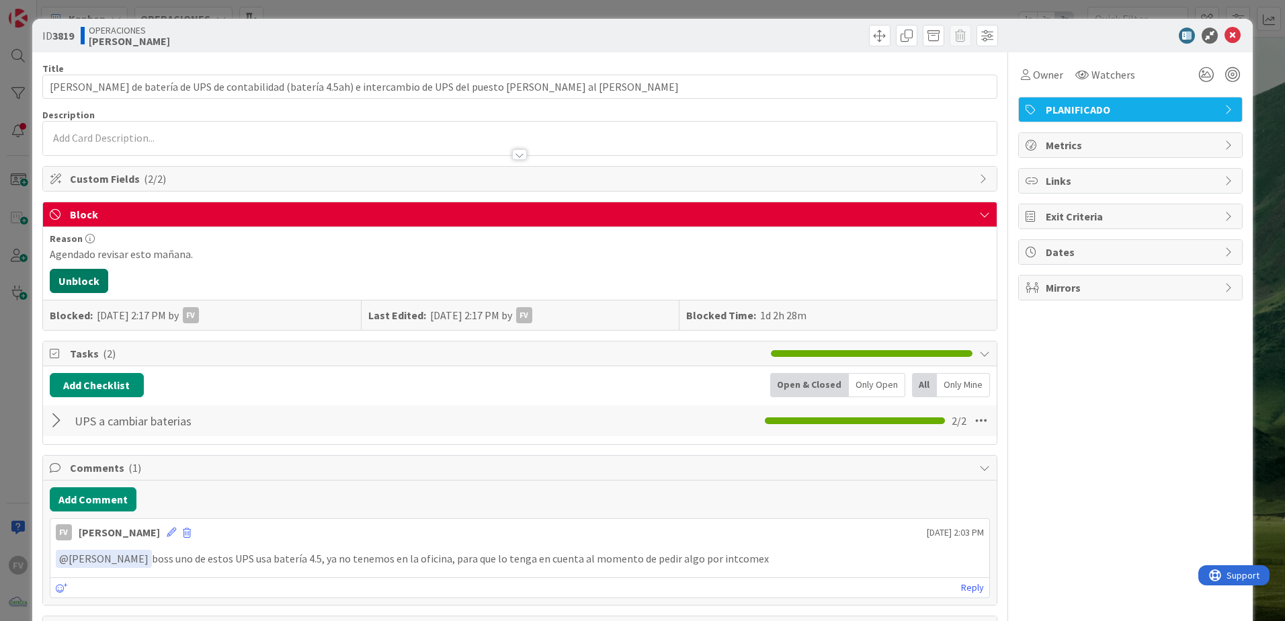
click at [69, 286] on button "Unblock" at bounding box center [79, 281] width 58 height 24
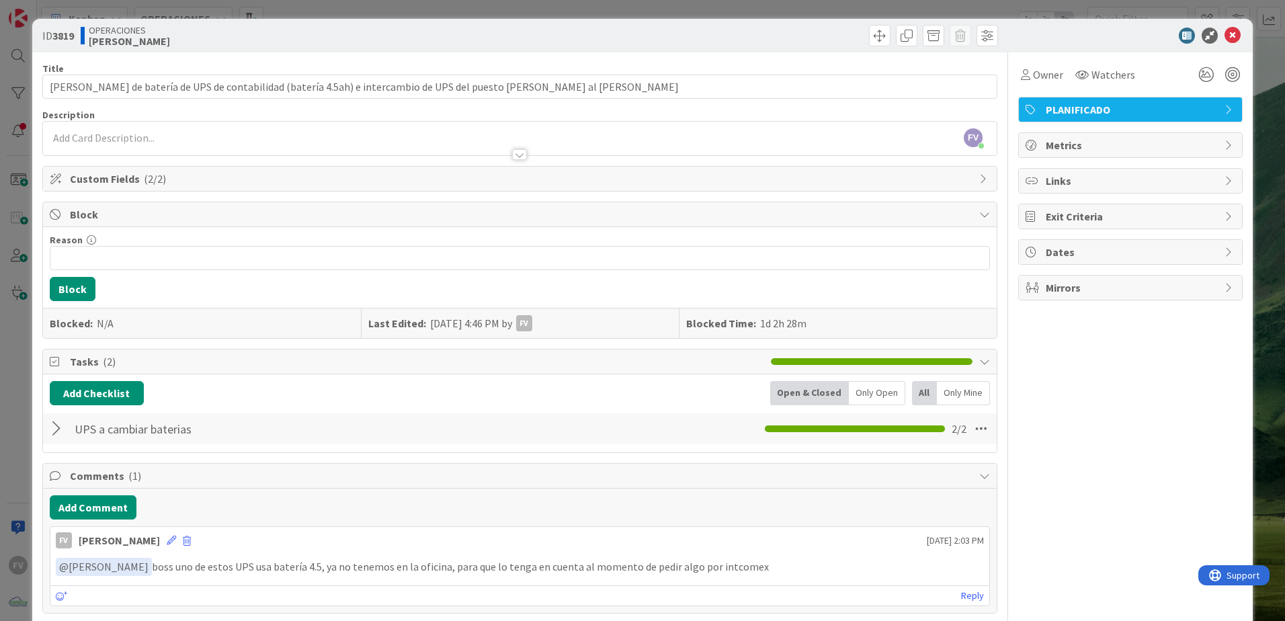
click at [1068, 389] on div "Owner Watchers PLANIFICADO Metrics Links Exit Criteria Dates Mirrors" at bounding box center [1130, 368] width 224 height 632
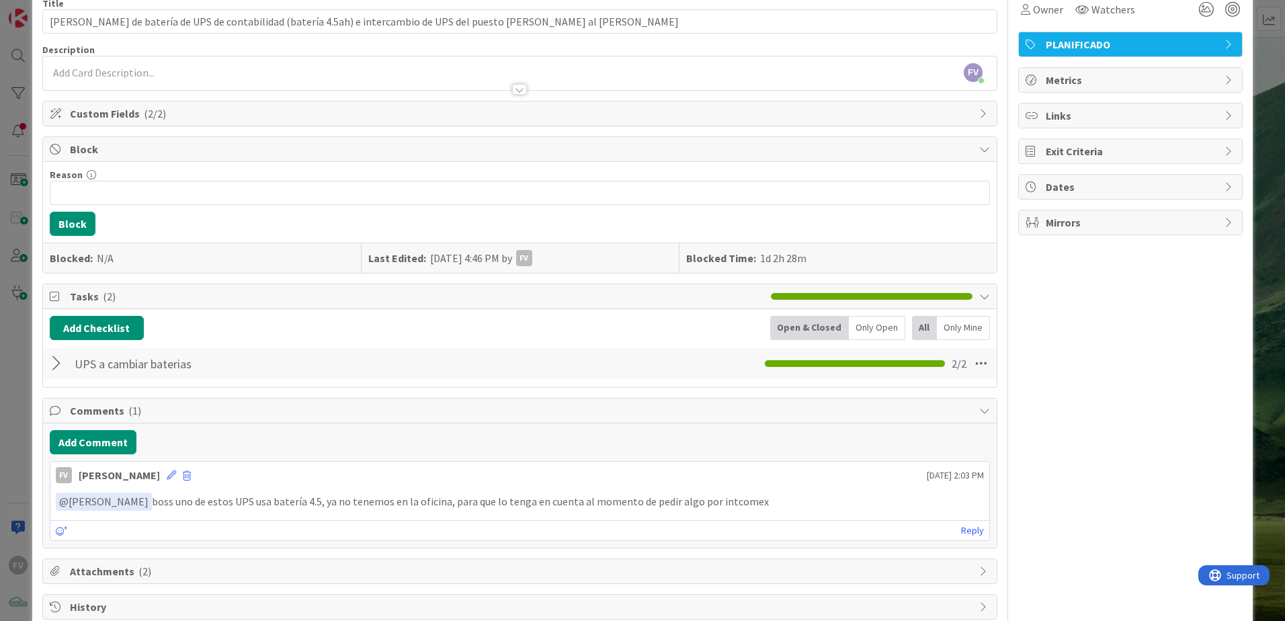
scroll to position [67, 0]
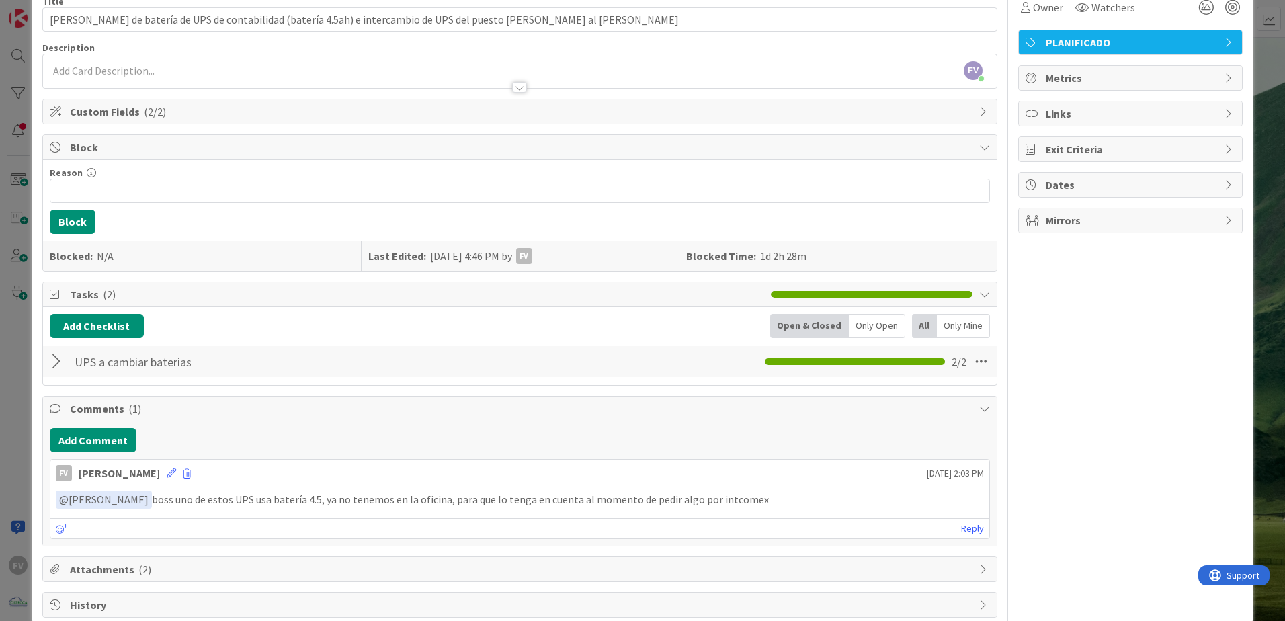
click at [52, 355] on div at bounding box center [58, 361] width 17 height 24
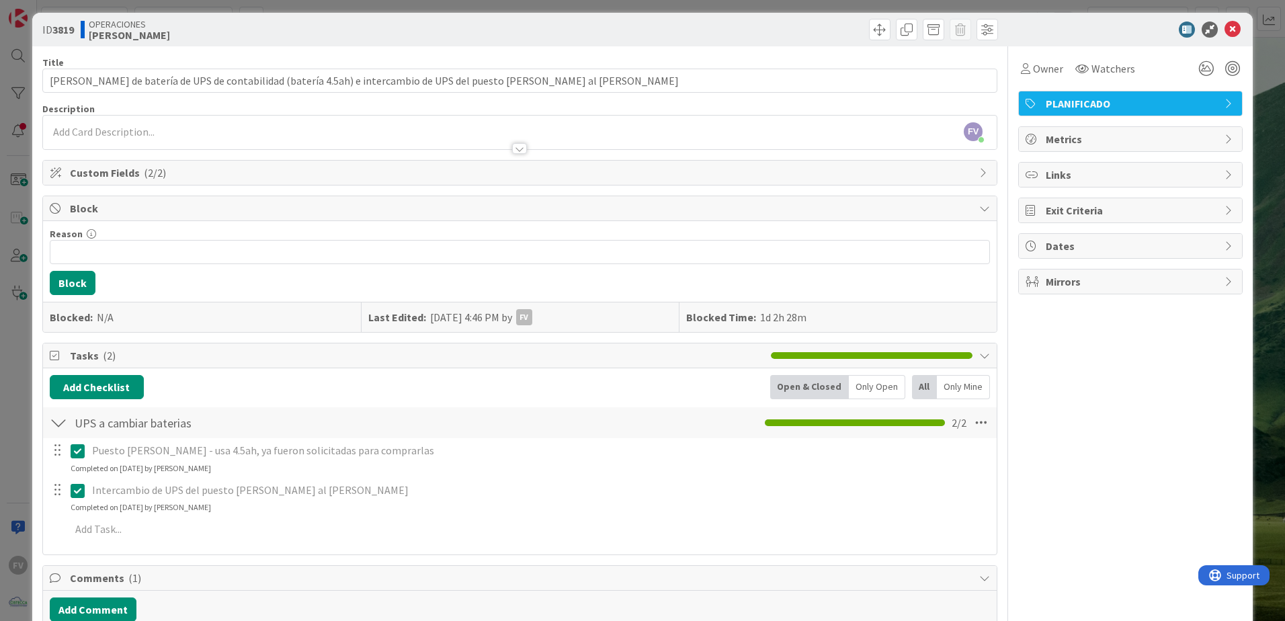
scroll to position [0, 0]
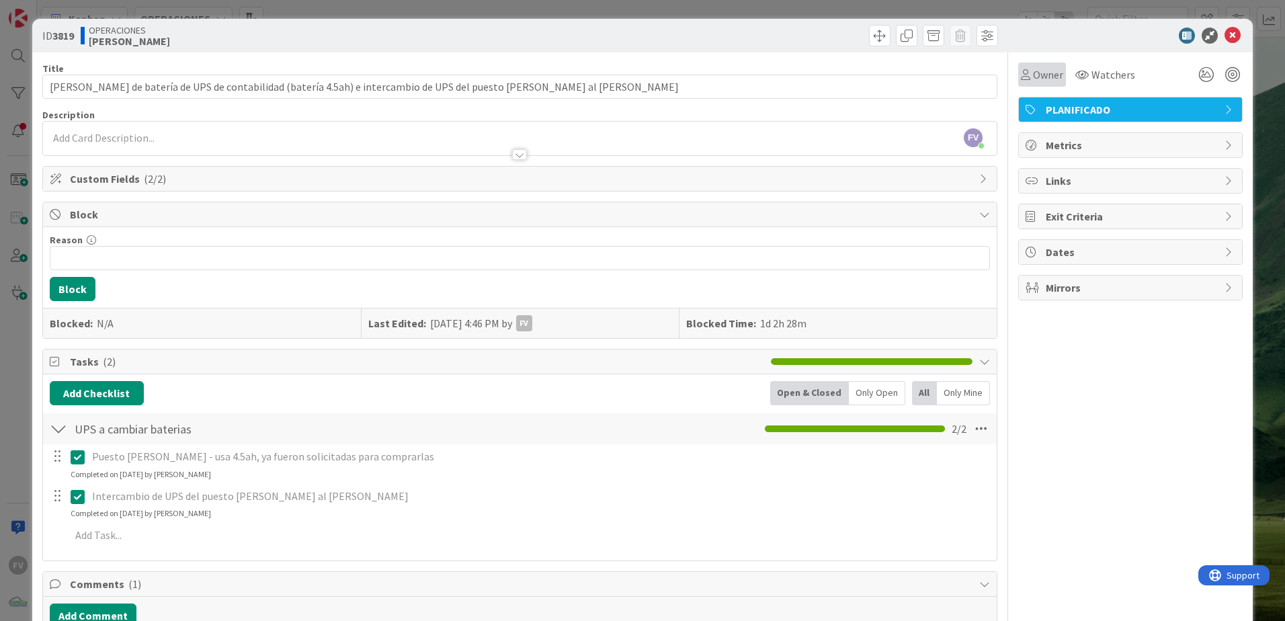
click at [1048, 73] on span "Owner" at bounding box center [1048, 75] width 30 height 16
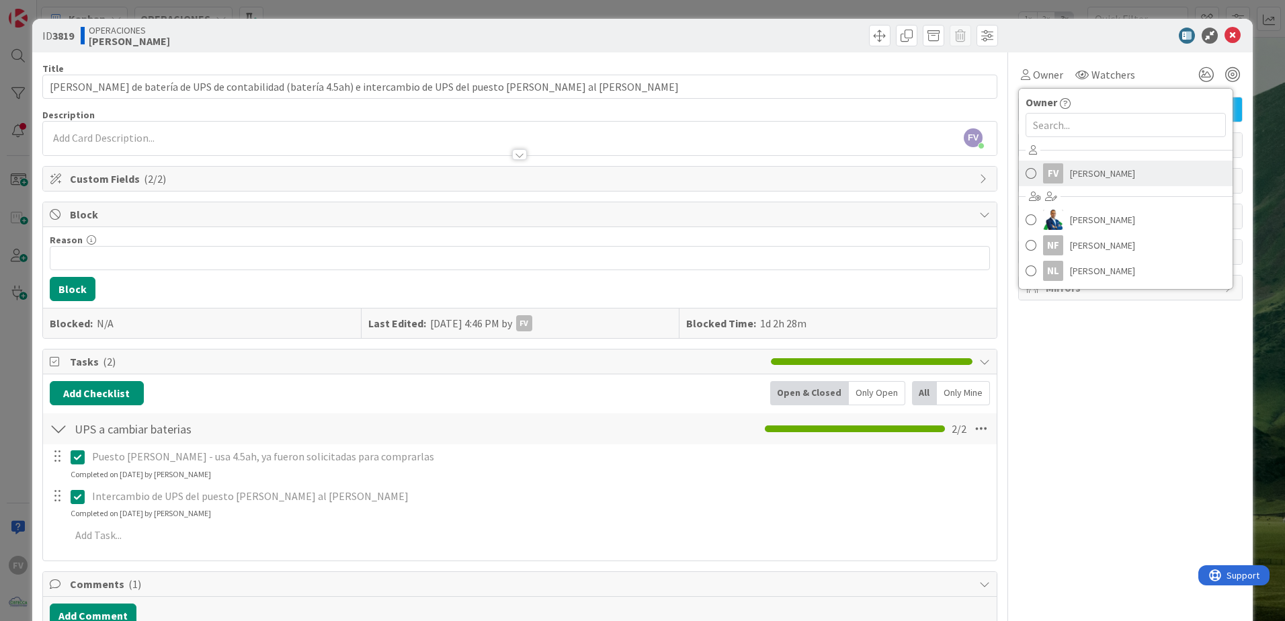
click at [1101, 183] on link "FV Fernando Varela" at bounding box center [1126, 174] width 214 height 26
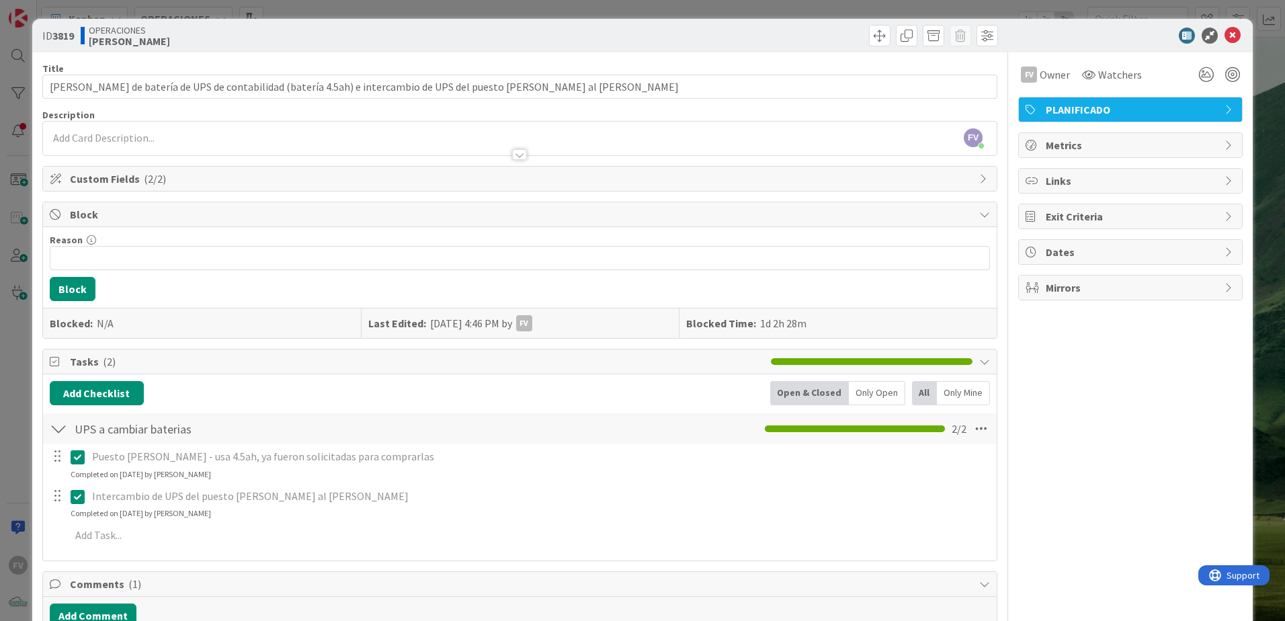
click at [652, 12] on div "ID 3819 OPERACIONES KRESTON Title 111 / 128 Cambio de batería de UPS de contabi…" at bounding box center [642, 310] width 1285 height 621
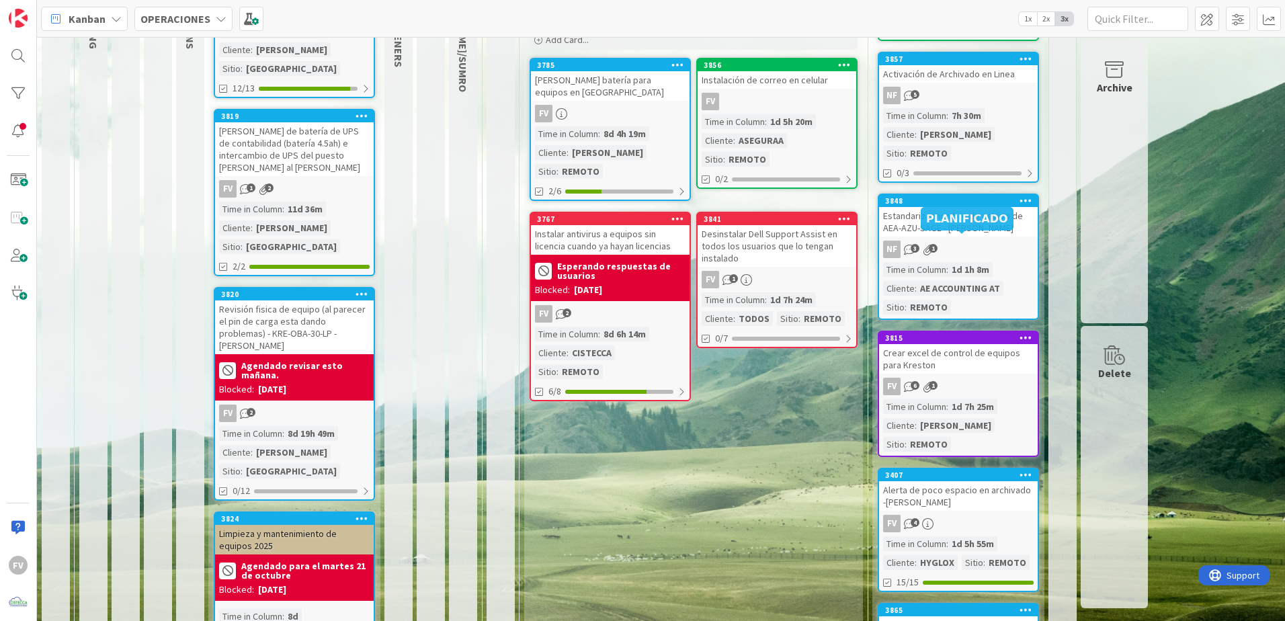
scroll to position [222, 0]
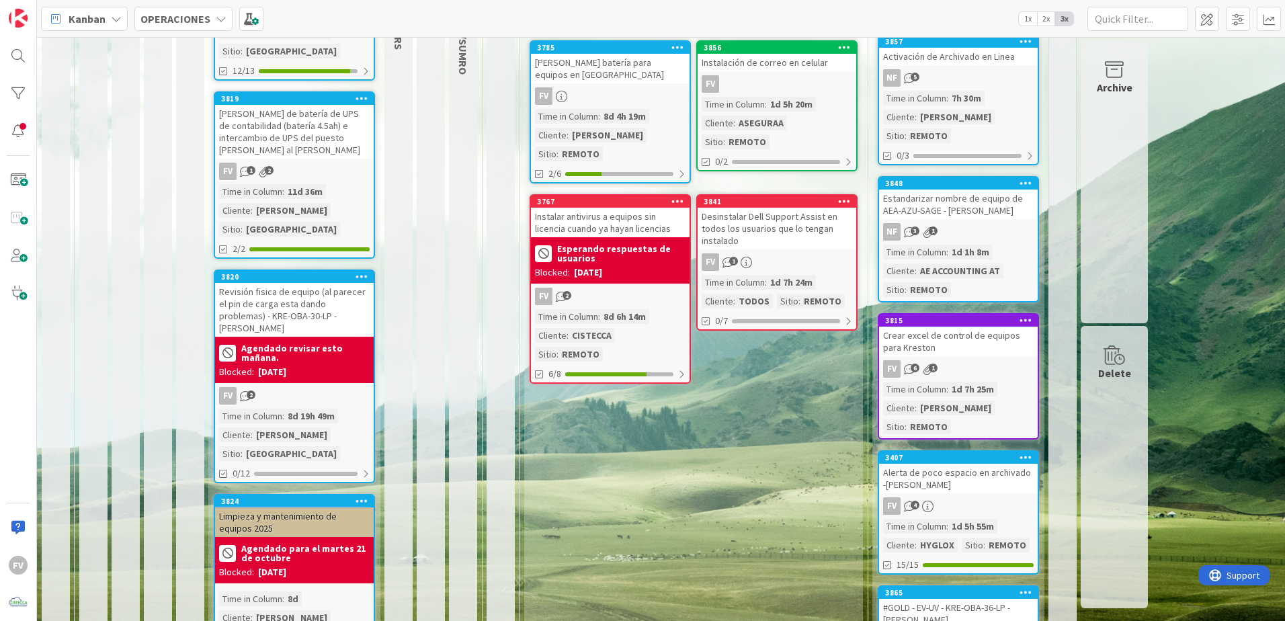
click at [953, 599] on div "#GOLD - EV-UV - KRE-OBA-36-LP - [PERSON_NAME]" at bounding box center [958, 614] width 159 height 30
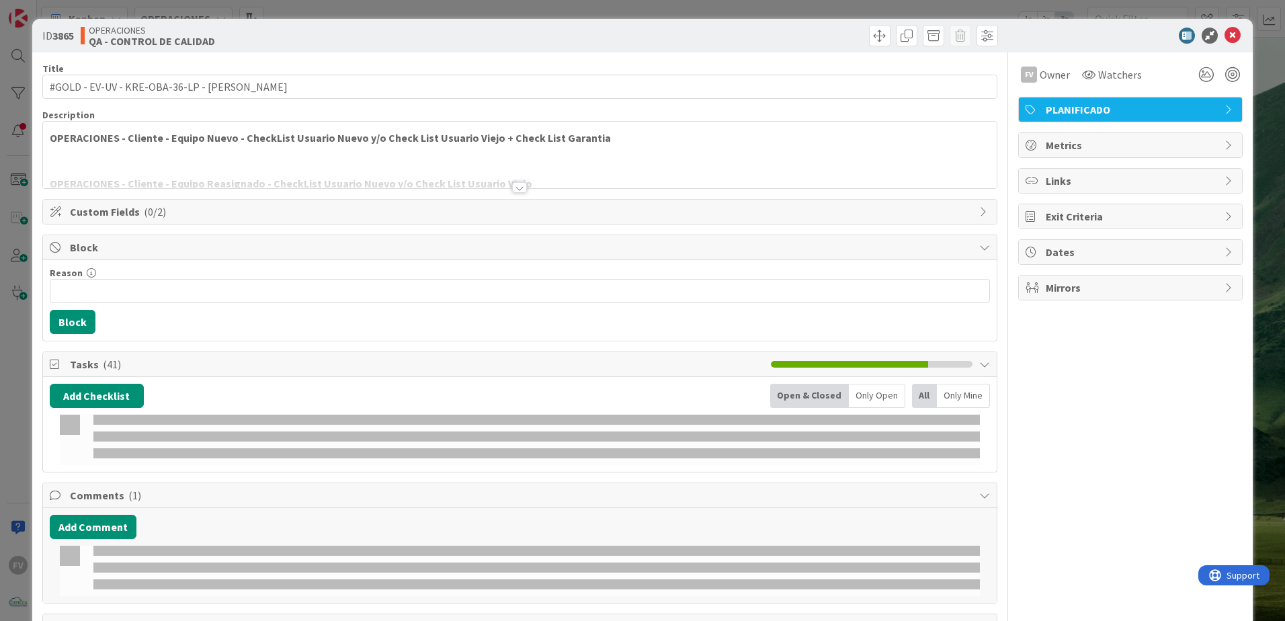
click at [235, 208] on span "Custom Fields ( 0/2 )" at bounding box center [521, 212] width 902 height 16
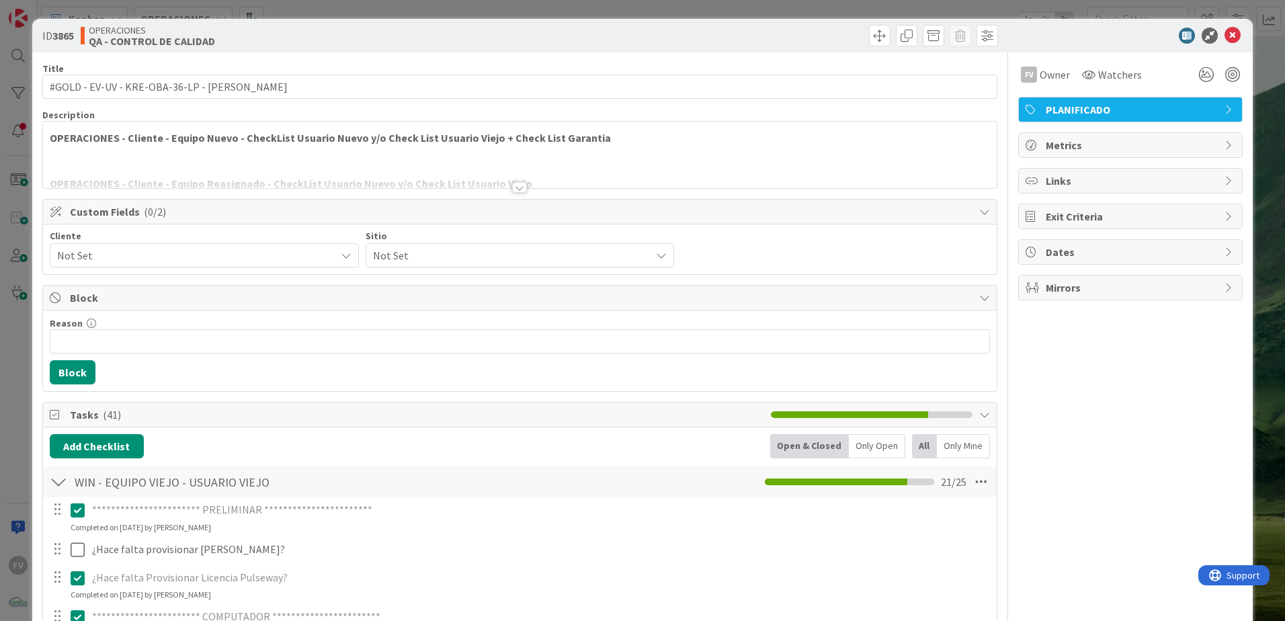
click at [127, 247] on span "Not Set" at bounding box center [192, 255] width 271 height 19
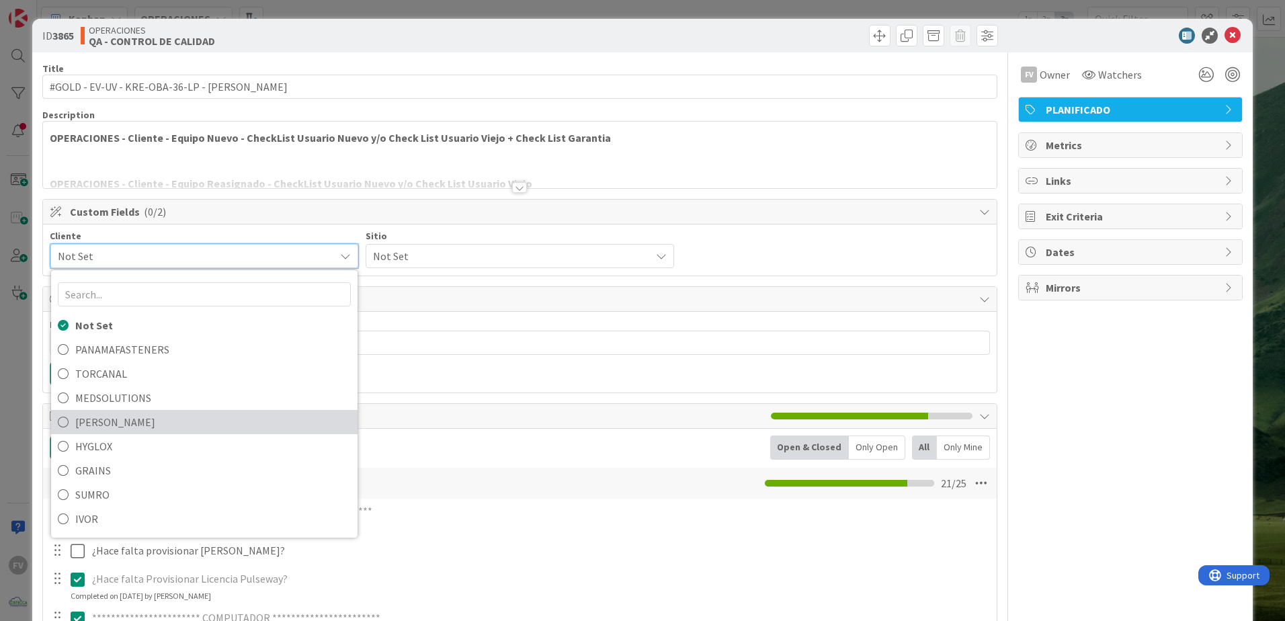
drag, startPoint x: 161, startPoint y: 426, endPoint x: 421, endPoint y: 295, distance: 291.2
click at [161, 426] on span "[PERSON_NAME]" at bounding box center [213, 422] width 276 height 20
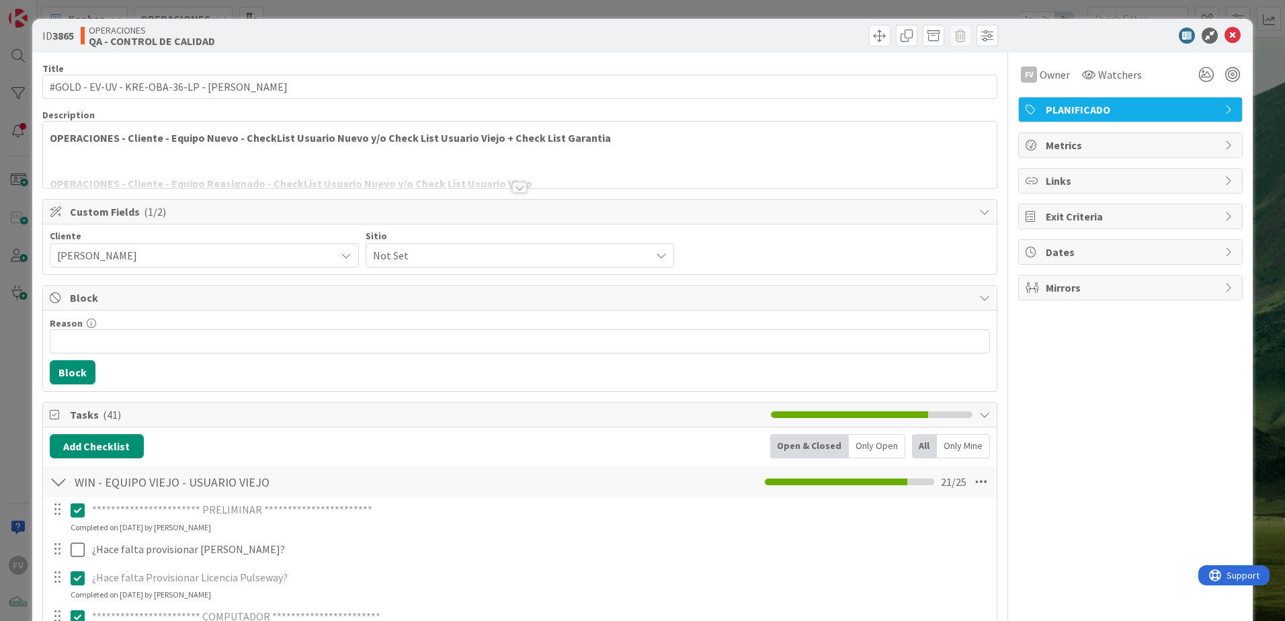
click at [492, 254] on span "Not Set" at bounding box center [508, 255] width 271 height 19
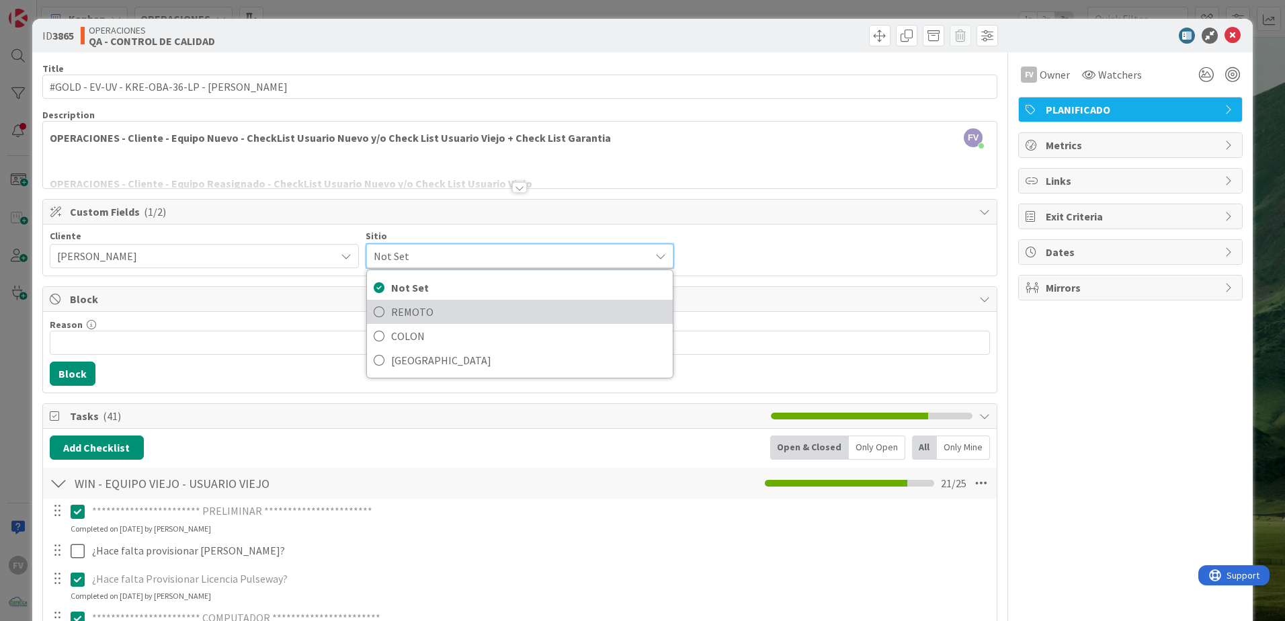
click at [473, 308] on span "REMOTO" at bounding box center [529, 312] width 276 height 20
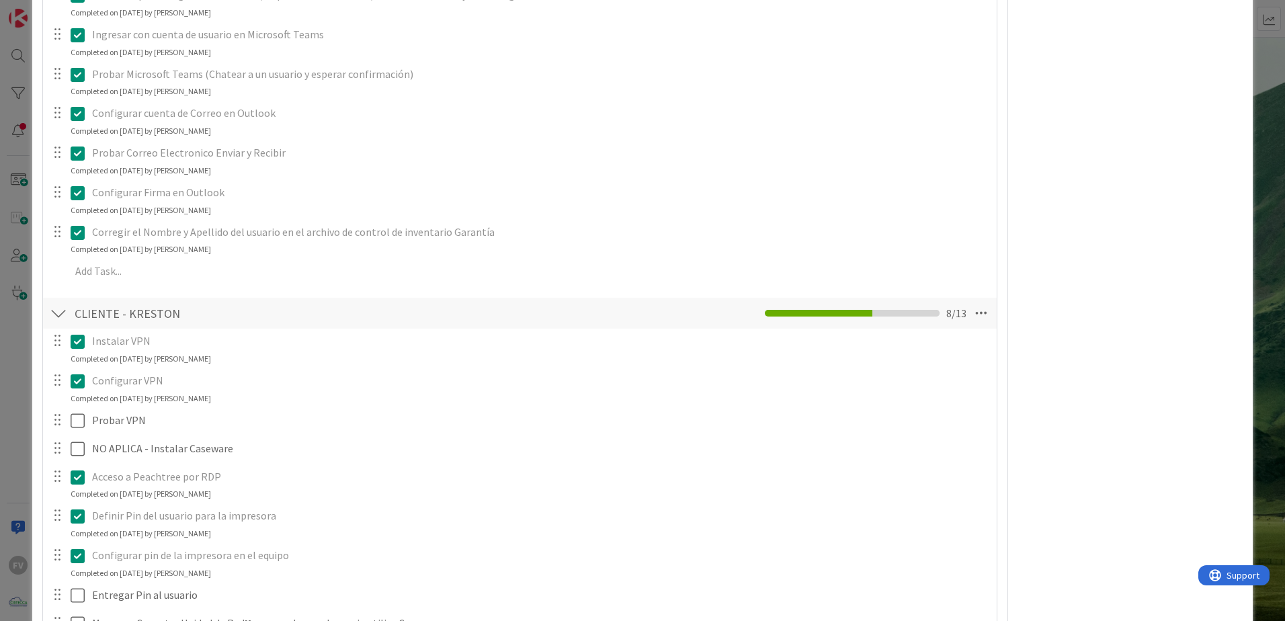
scroll to position [739, 0]
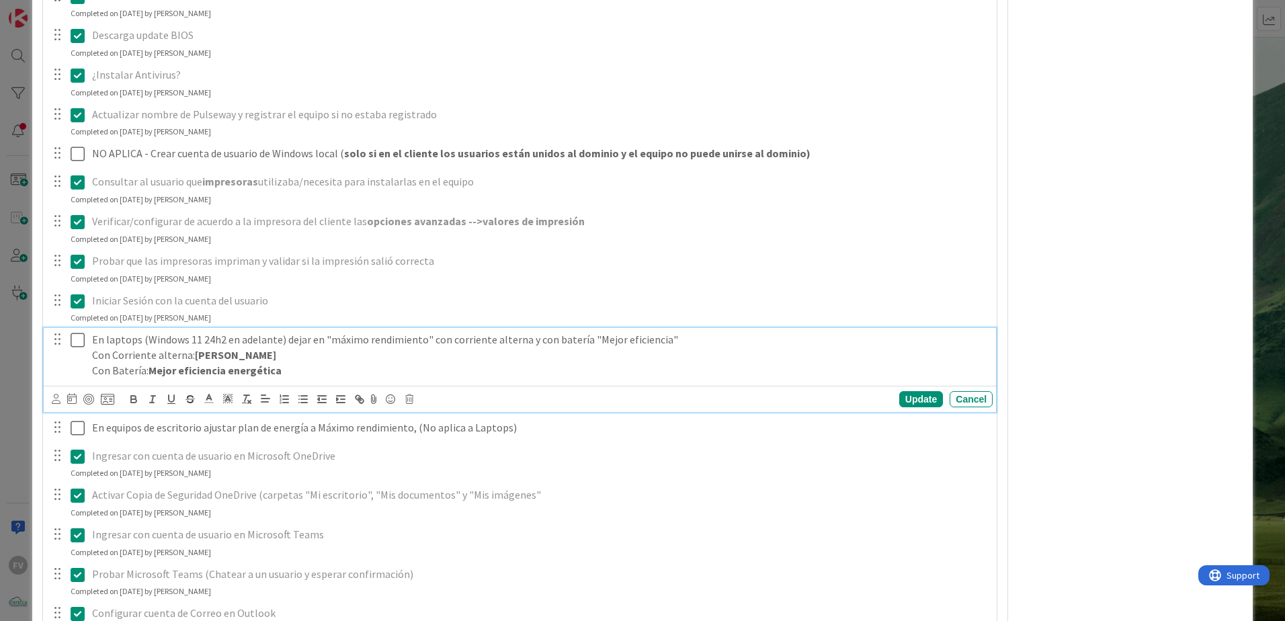
click at [77, 342] on icon at bounding box center [78, 340] width 14 height 16
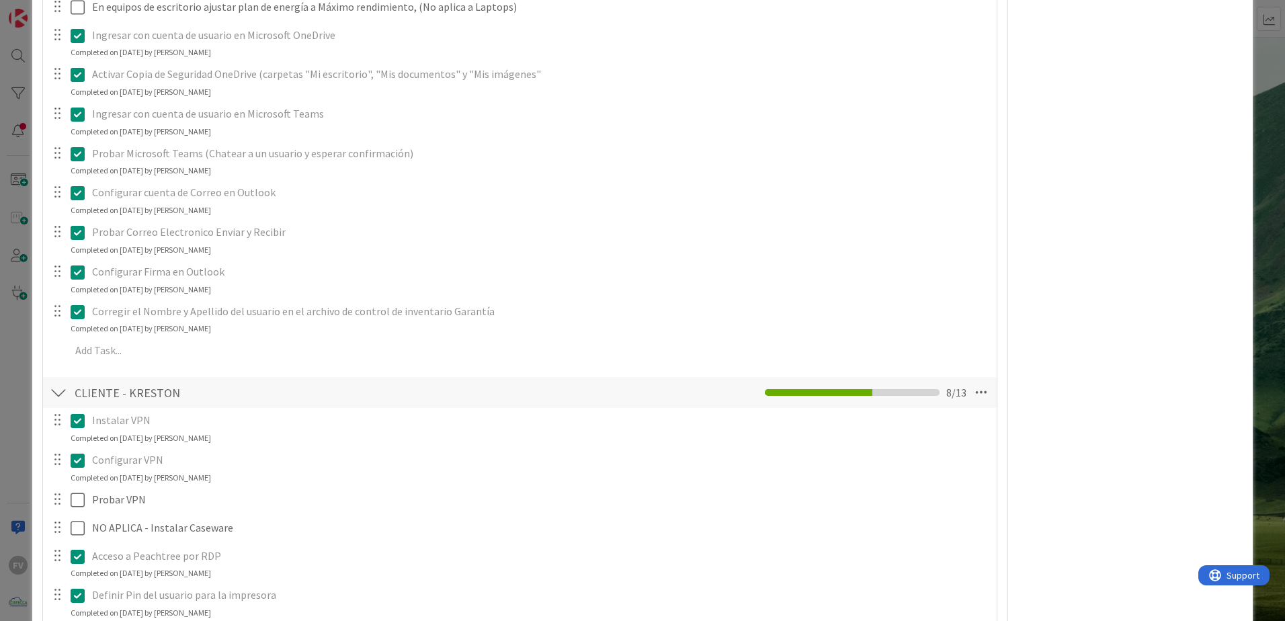
scroll to position [1344, 0]
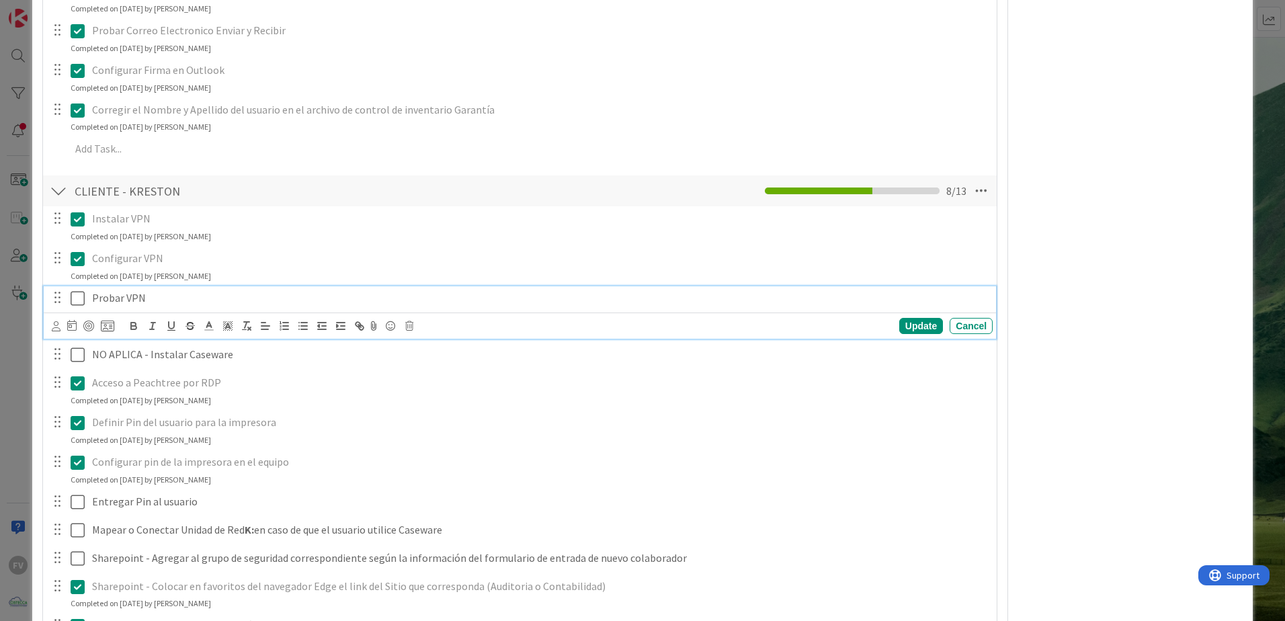
click at [82, 299] on button at bounding box center [79, 299] width 16 height 22
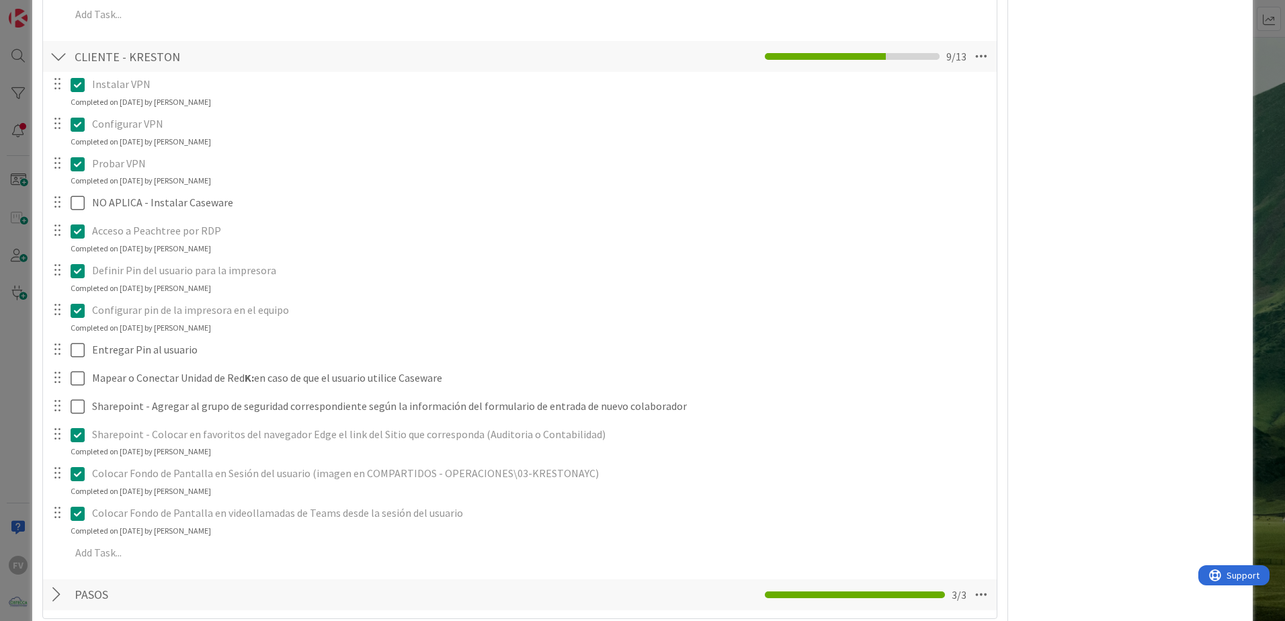
scroll to position [1546, 0]
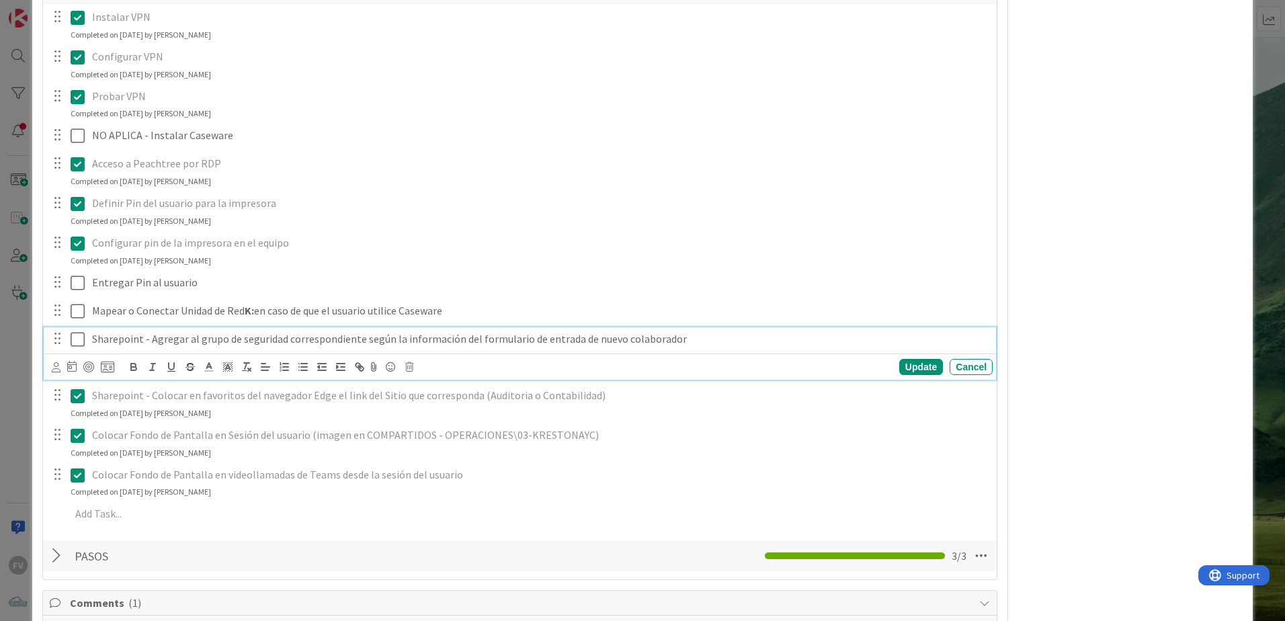
click at [93, 342] on p "Sharepoint - Agregar al grupo de seguridad correspondiente según la información…" at bounding box center [539, 338] width 895 height 15
drag, startPoint x: 93, startPoint y: 342, endPoint x: 148, endPoint y: 343, distance: 55.1
click at [148, 343] on p "NO APLICA - Sharepoint - Agregar al grupo de seguridad correspondiente según la…" at bounding box center [539, 338] width 895 height 15
copy p "NO APLICA -"
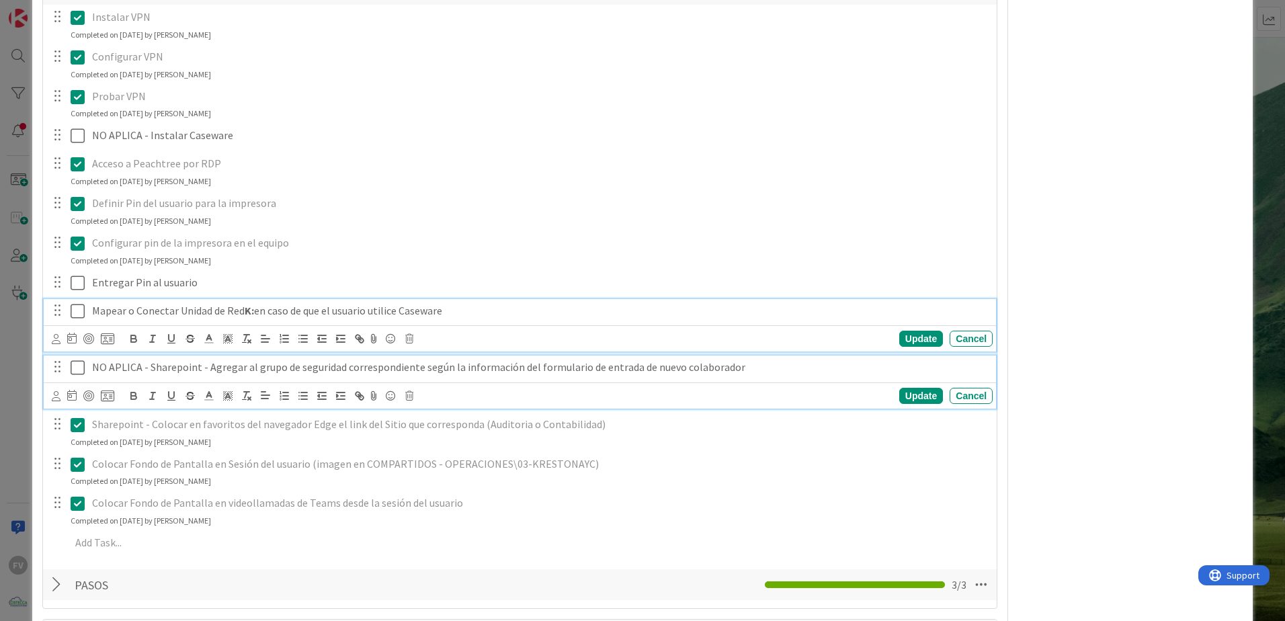
click at [93, 310] on p "Mapear o Conectar Unidad de Red K: en caso de que el usuario utilice Caseware" at bounding box center [539, 310] width 895 height 15
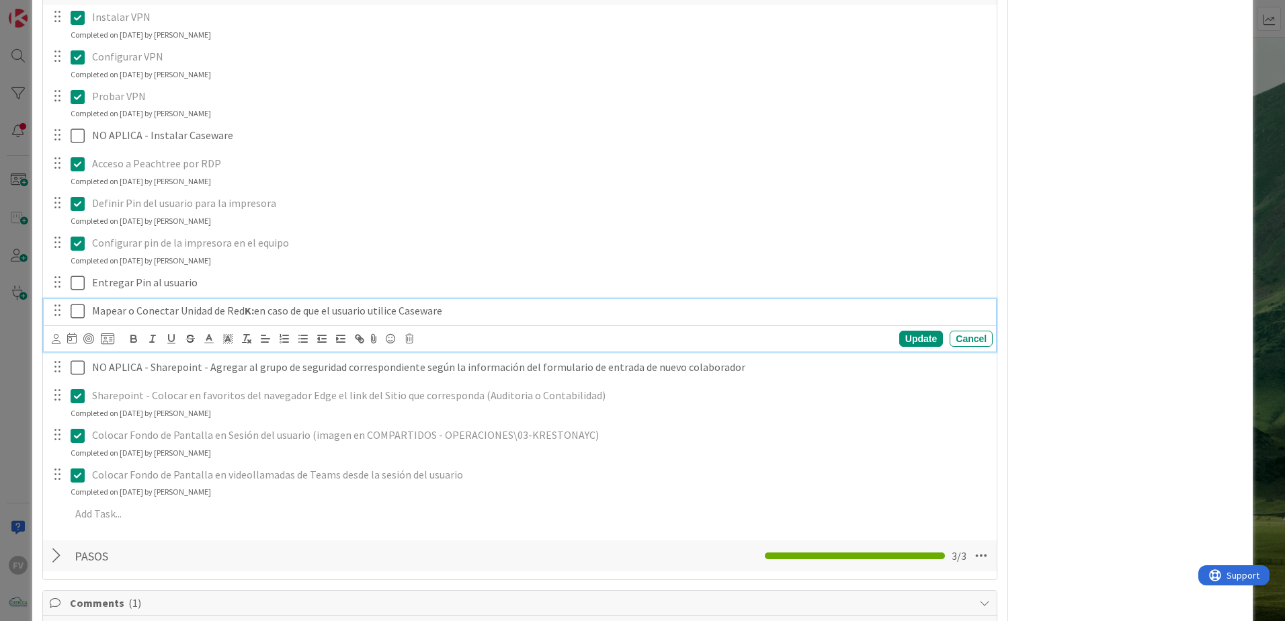
click at [89, 314] on div "Mapear o Conectar Unidad de Red K: en caso de que el usuario utilice Caseware" at bounding box center [540, 311] width 906 height 24
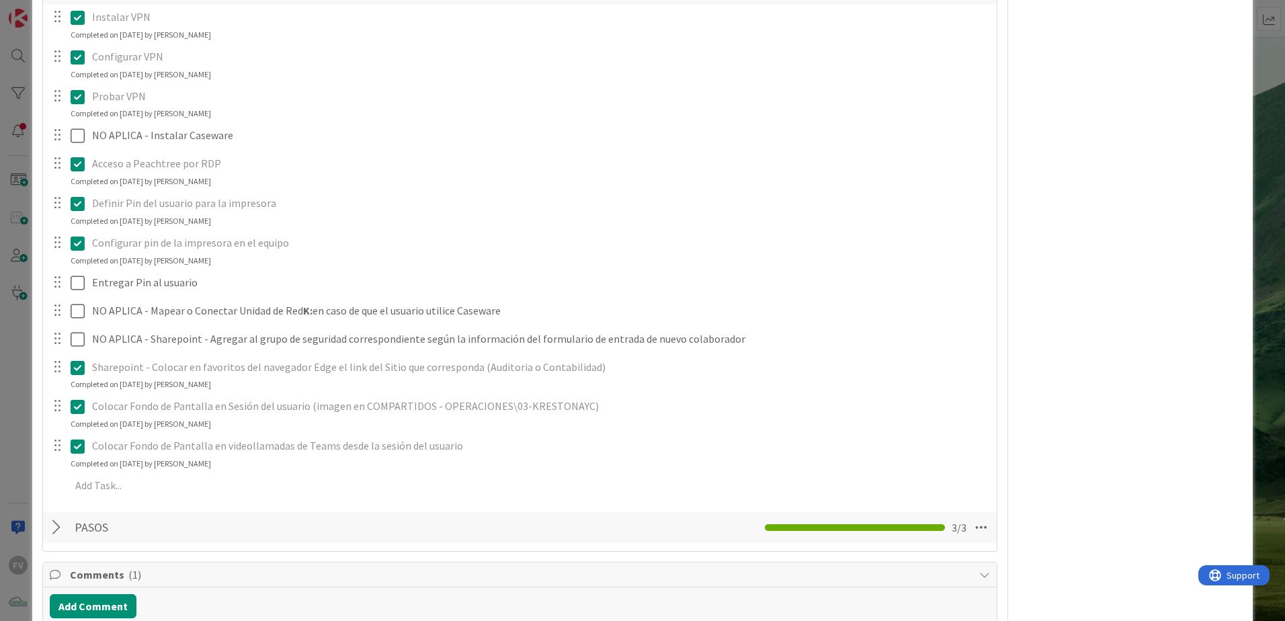
scroll to position [1478, 0]
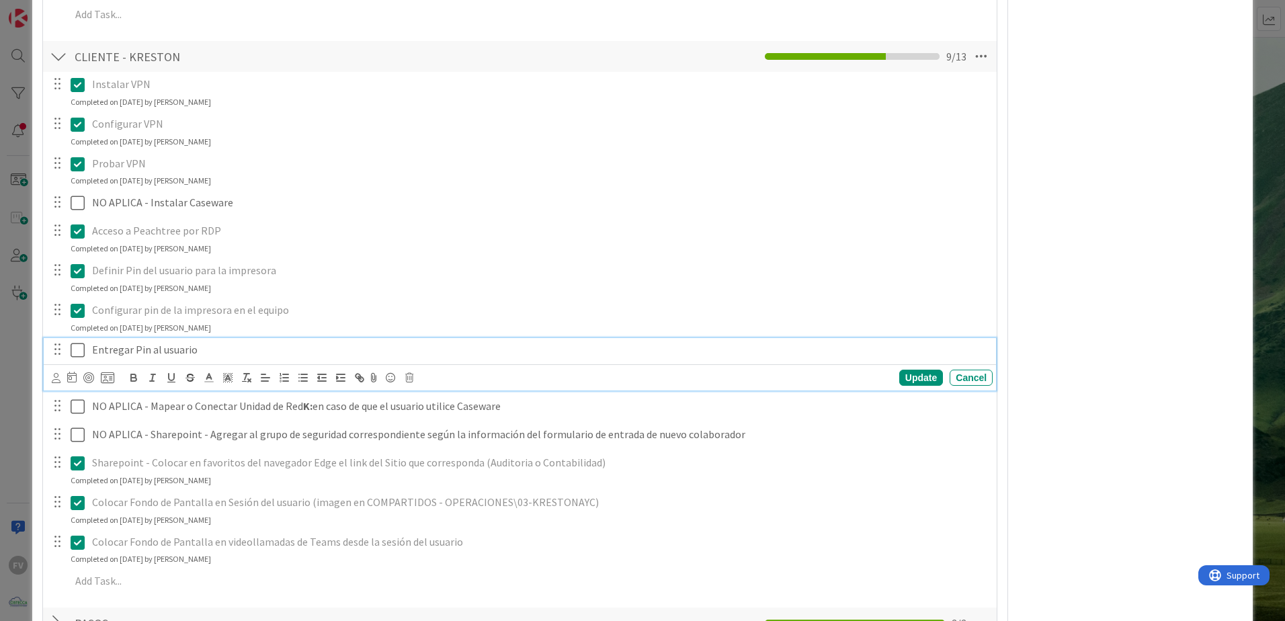
click at [95, 348] on p "Entregar Pin al usuario" at bounding box center [539, 349] width 895 height 15
click at [89, 348] on div "Entregar Pin al usuario" at bounding box center [540, 350] width 906 height 24
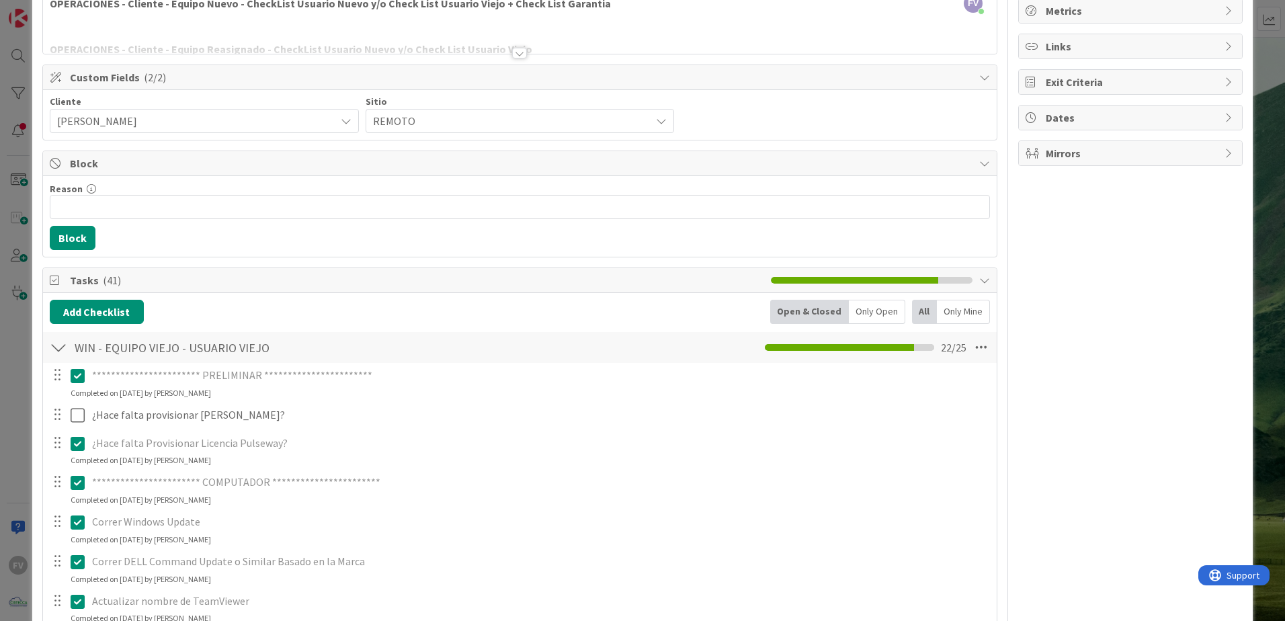
scroll to position [0, 0]
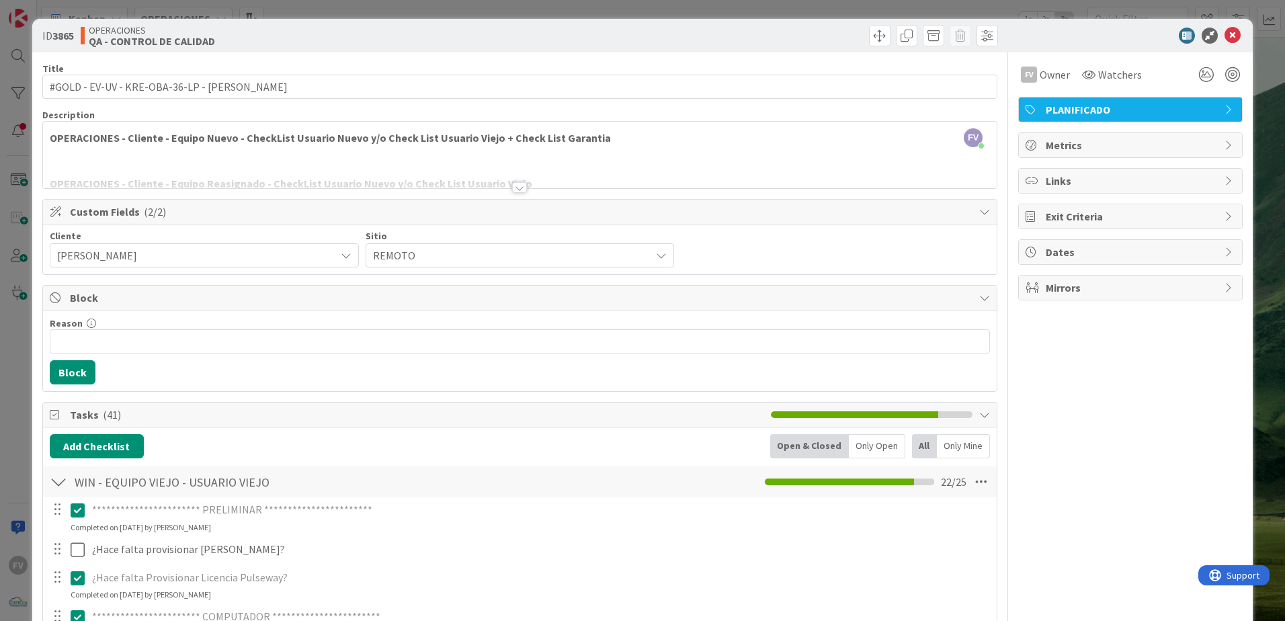
click at [50, 482] on div at bounding box center [58, 482] width 17 height 24
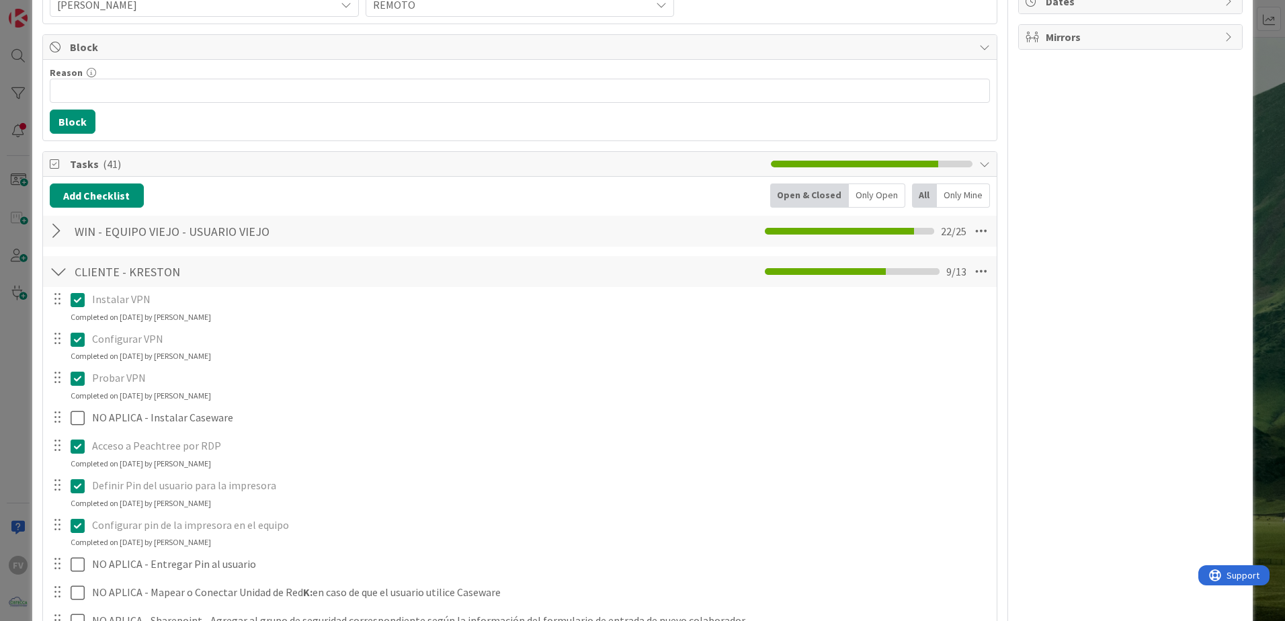
click at [60, 269] on div at bounding box center [58, 271] width 17 height 24
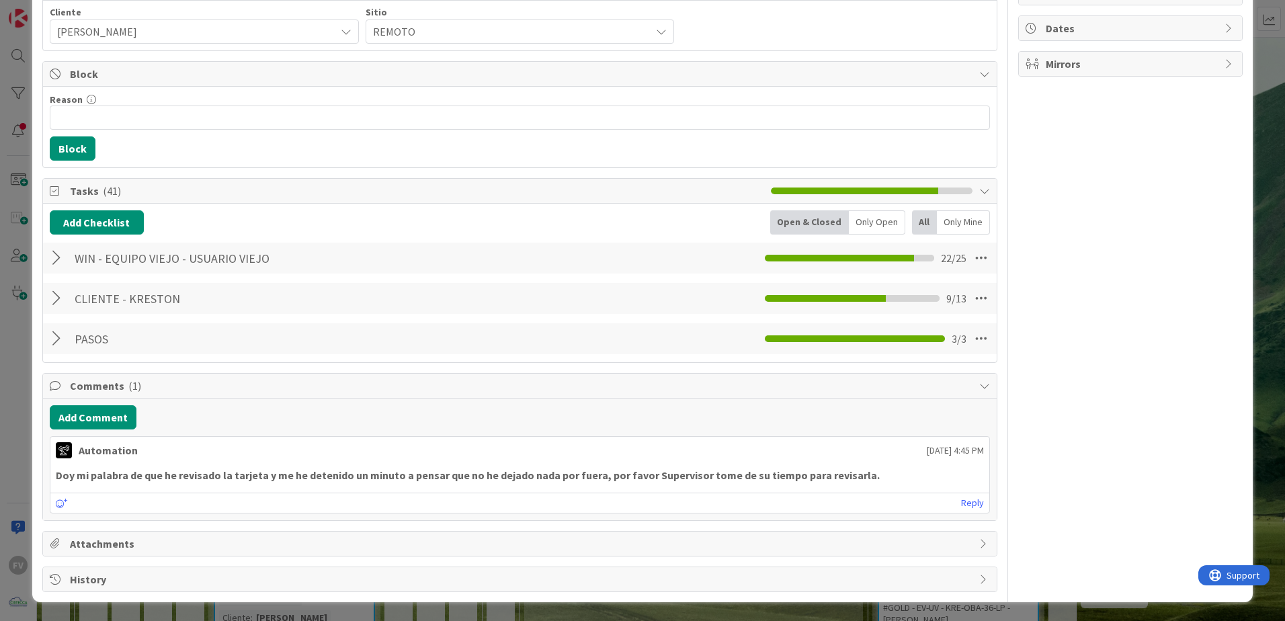
click at [51, 181] on div "Tasks ( 41 )" at bounding box center [520, 191] width 954 height 25
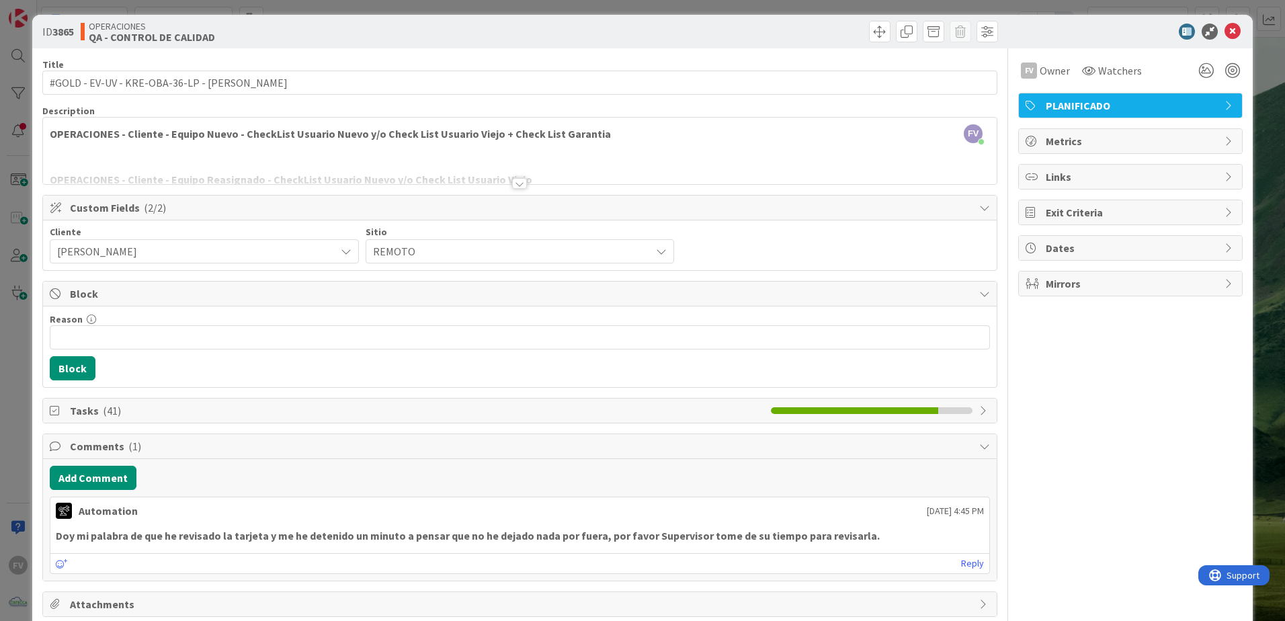
scroll to position [0, 0]
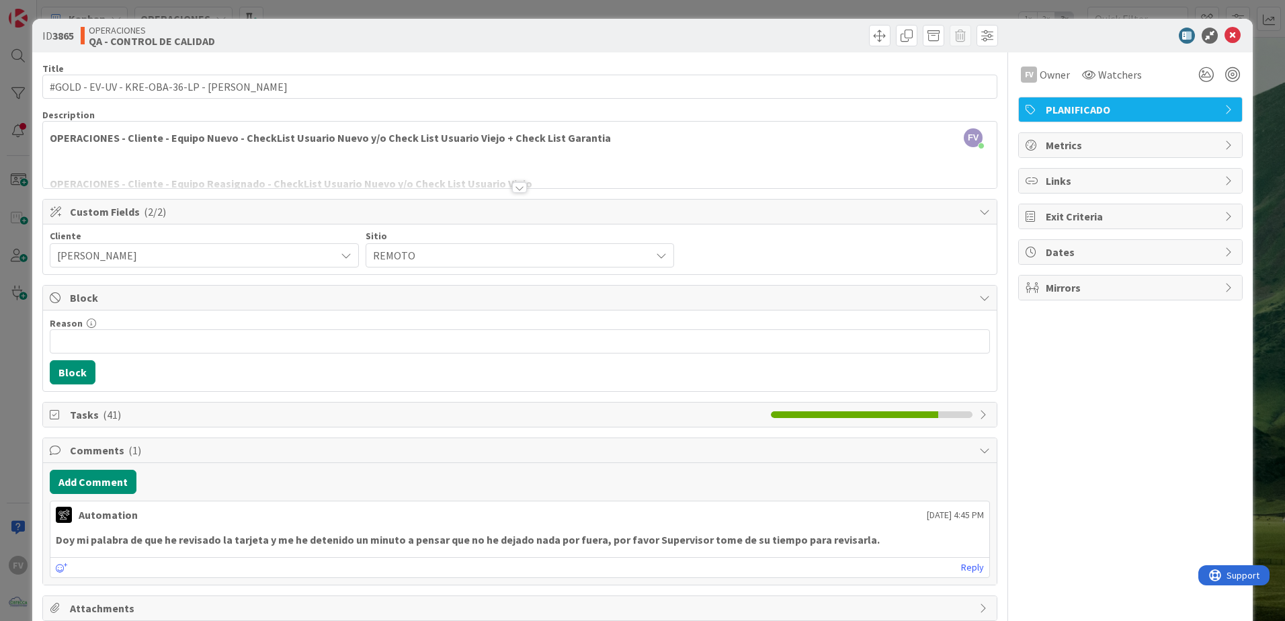
click at [128, 301] on span "Block" at bounding box center [521, 298] width 902 height 16
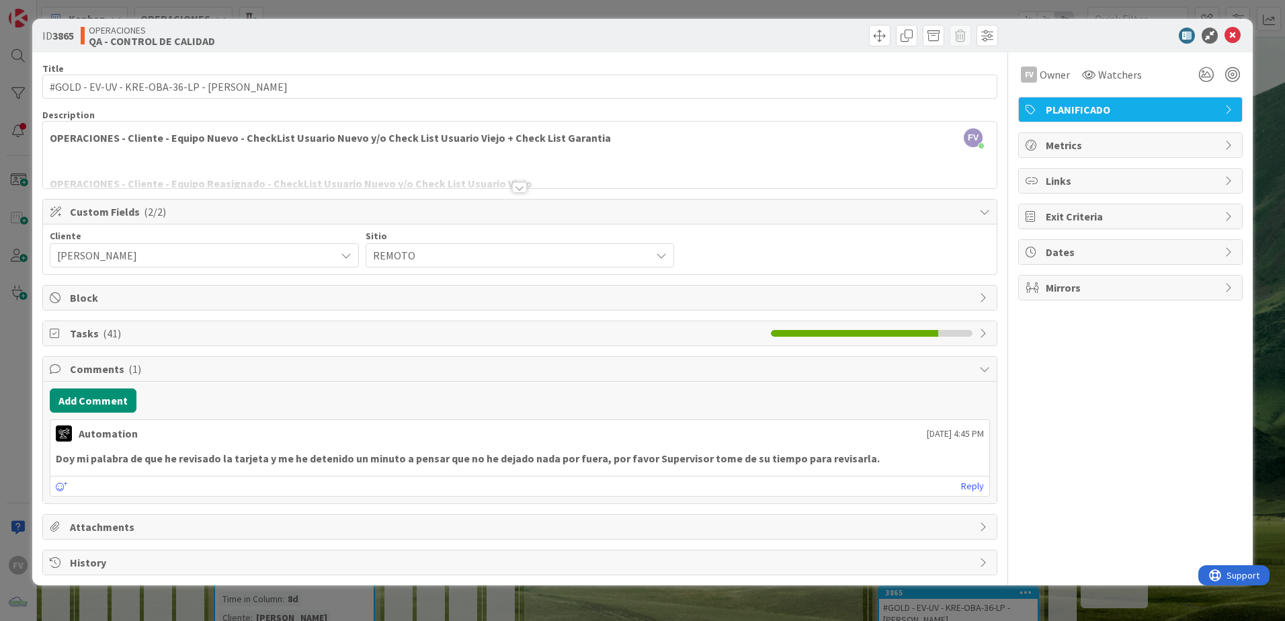
click at [240, 212] on span "Custom Fields ( 2/2 )" at bounding box center [521, 212] width 902 height 16
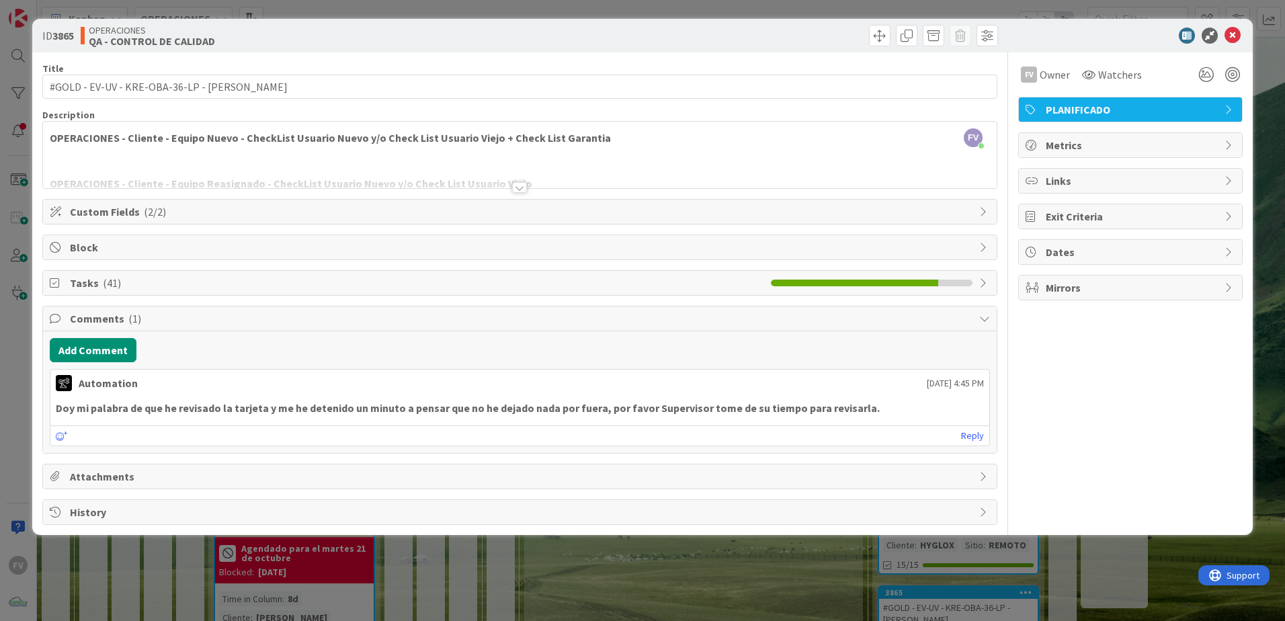
click at [208, 324] on span "Comments ( 1 )" at bounding box center [521, 318] width 902 height 16
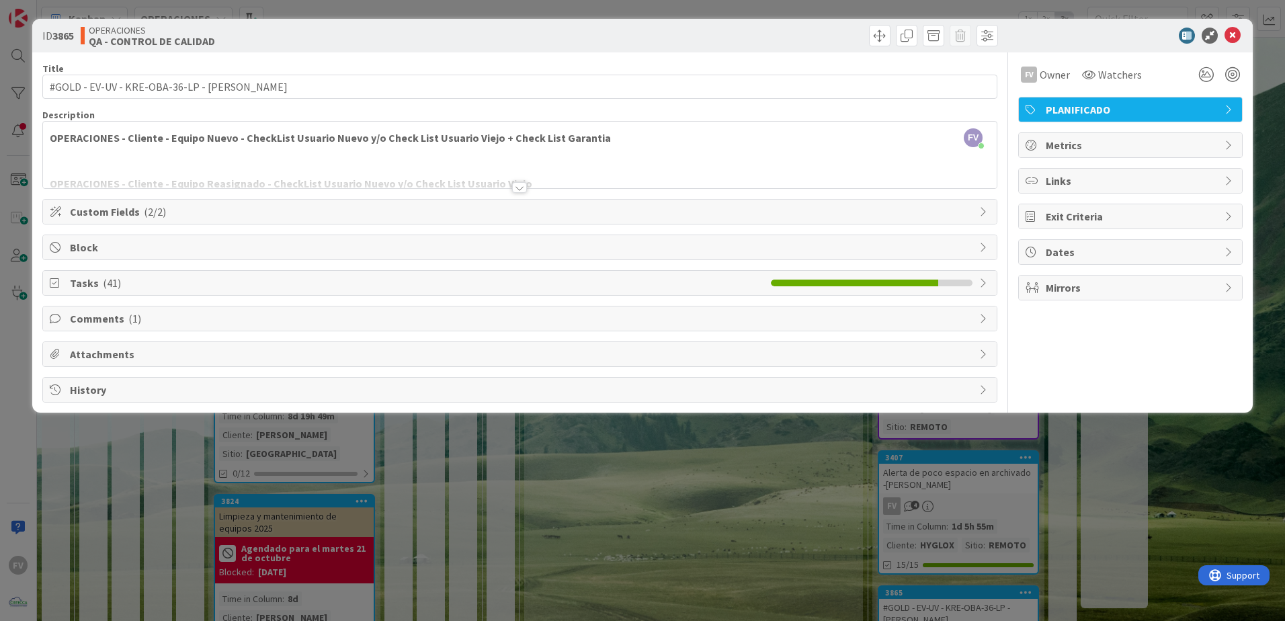
click at [837, 591] on div "ID 3865 OPERACIONES QA - CONTROL DE CALIDAD Title 45 / 128 #GOLD - EV-UV - KRE-…" at bounding box center [642, 310] width 1285 height 621
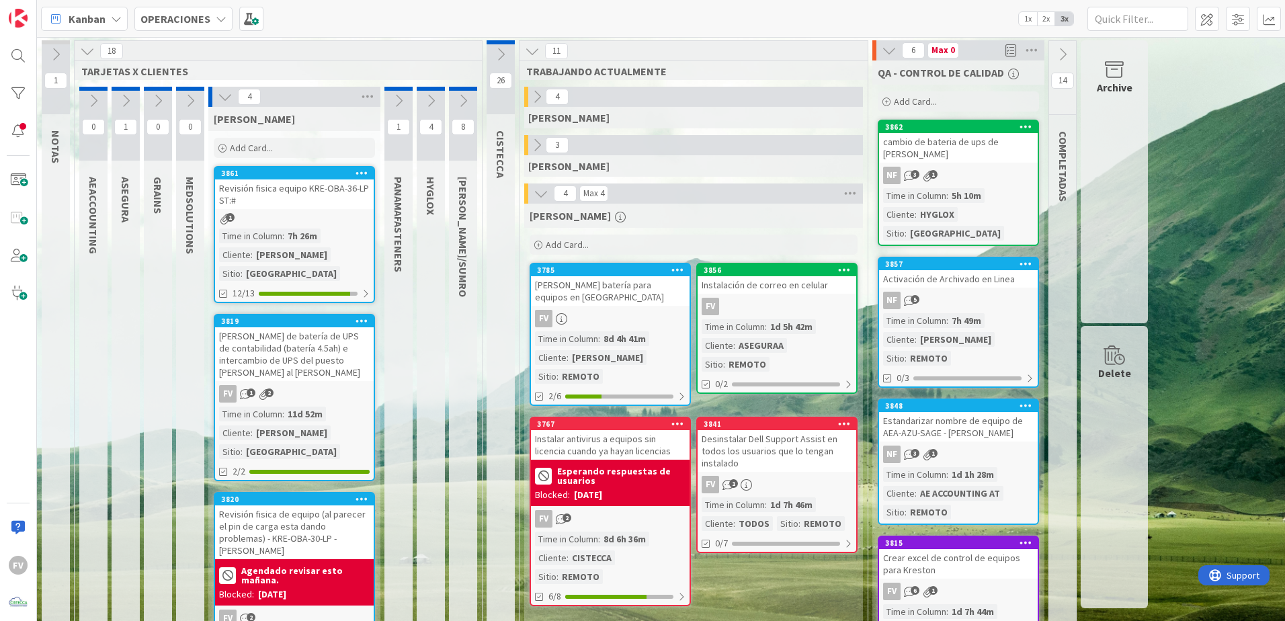
click at [222, 100] on icon at bounding box center [225, 96] width 15 height 15
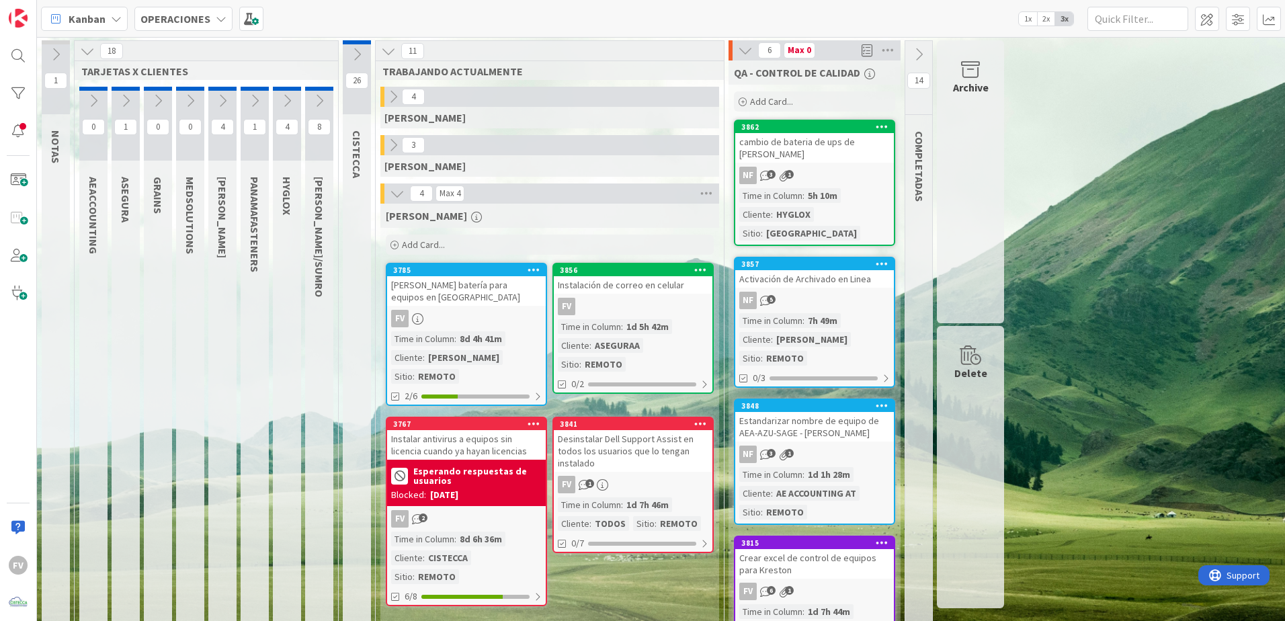
click at [228, 107] on icon at bounding box center [222, 100] width 15 height 15
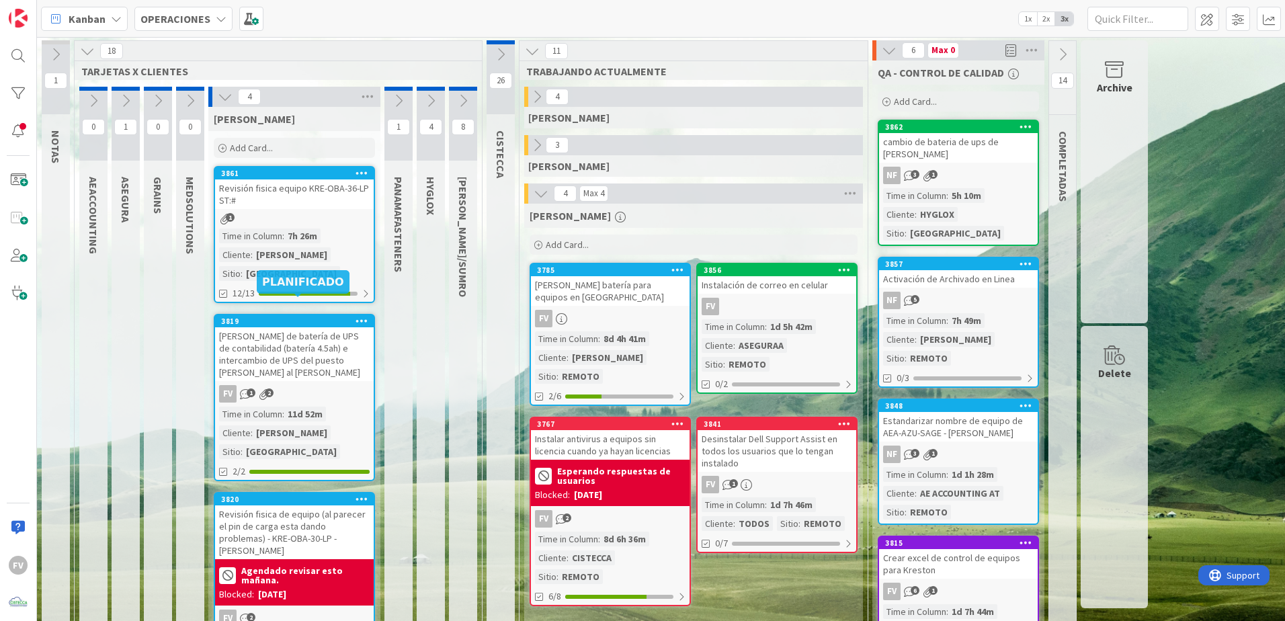
click at [290, 344] on div "[PERSON_NAME] de batería de UPS de contabilidad (batería 4.5ah) e intercambio d…" at bounding box center [294, 354] width 159 height 54
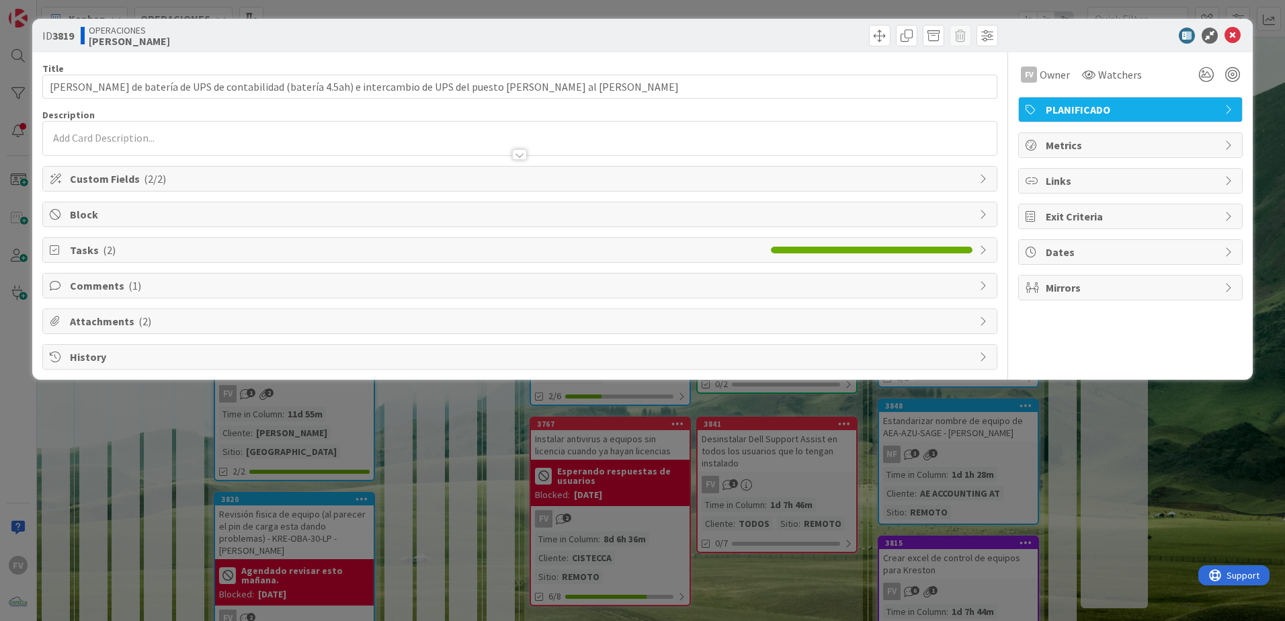
click at [96, 298] on div "Comments ( 1 )" at bounding box center [519, 286] width 955 height 26
click at [108, 288] on span "Comments ( 1 )" at bounding box center [521, 286] width 902 height 16
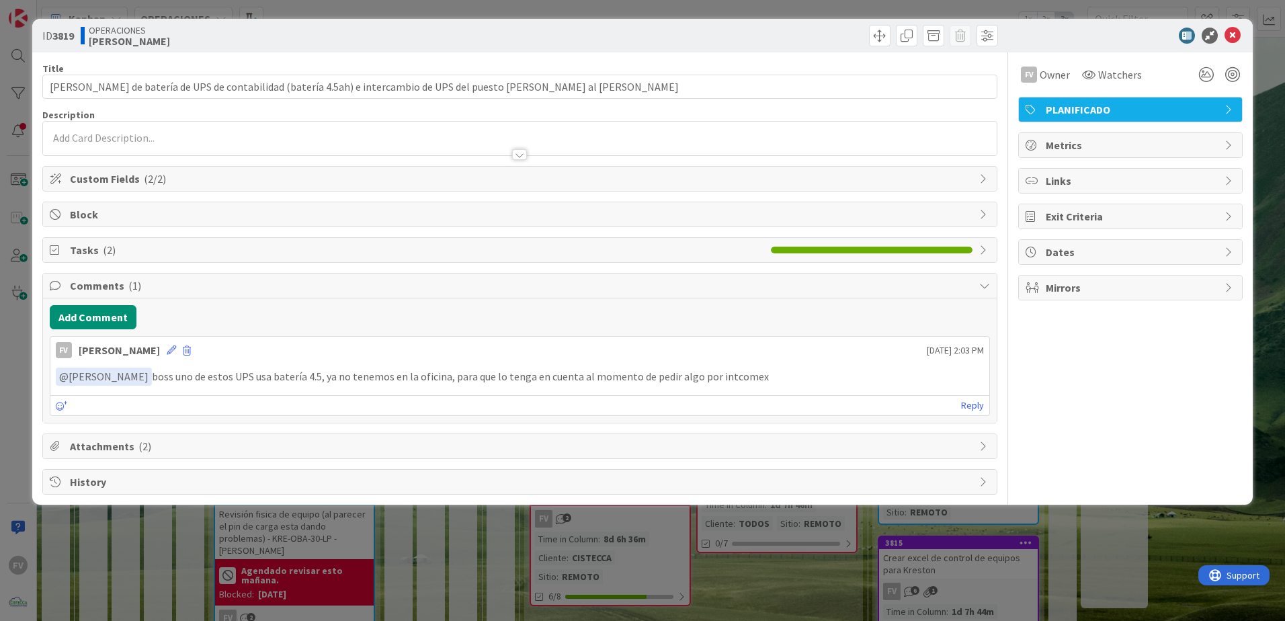
click at [124, 444] on span "Attachments ( 2 )" at bounding box center [521, 446] width 902 height 16
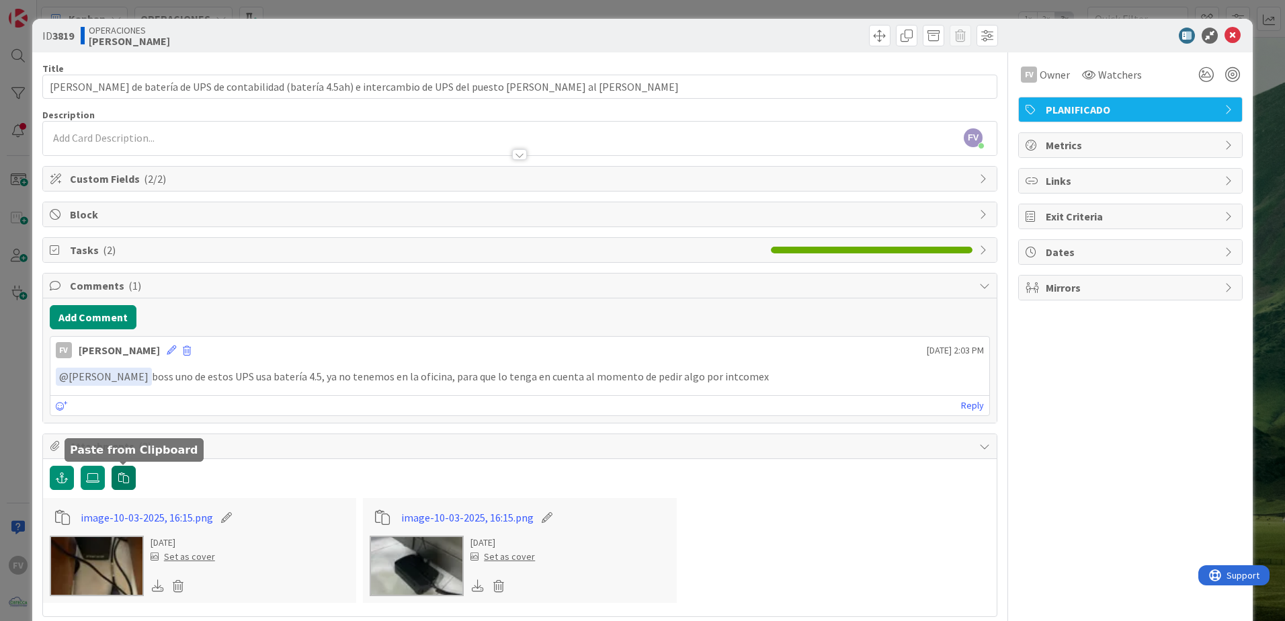
click at [115, 479] on button "button" at bounding box center [124, 478] width 24 height 24
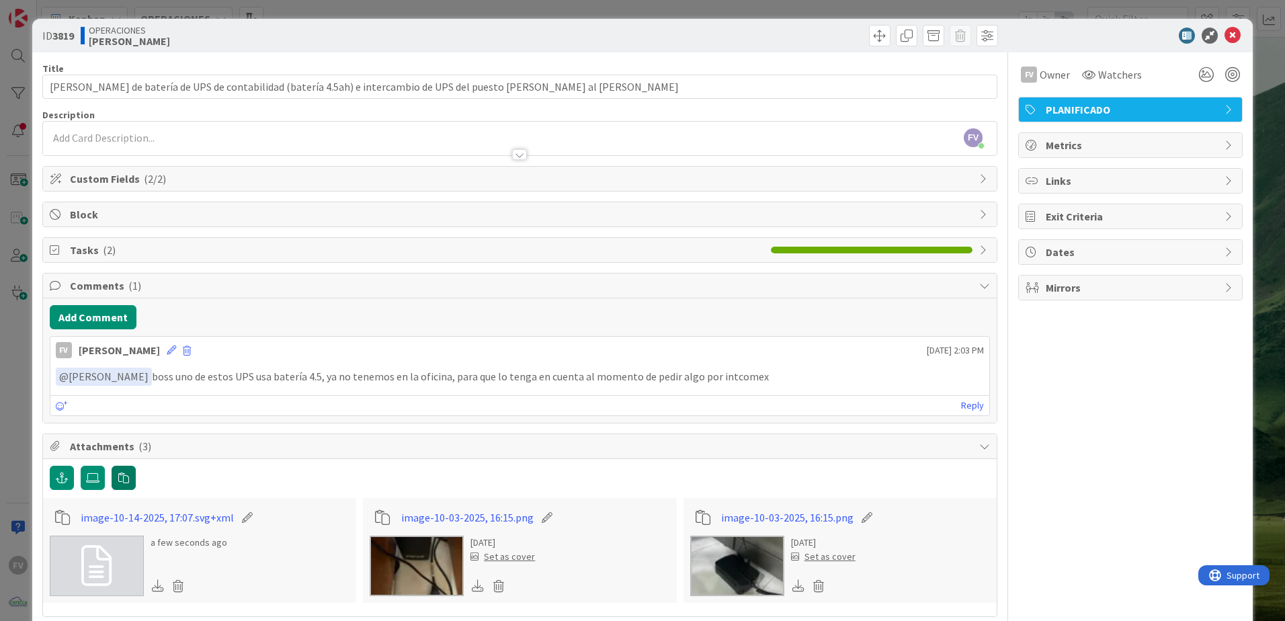
scroll to position [60, 0]
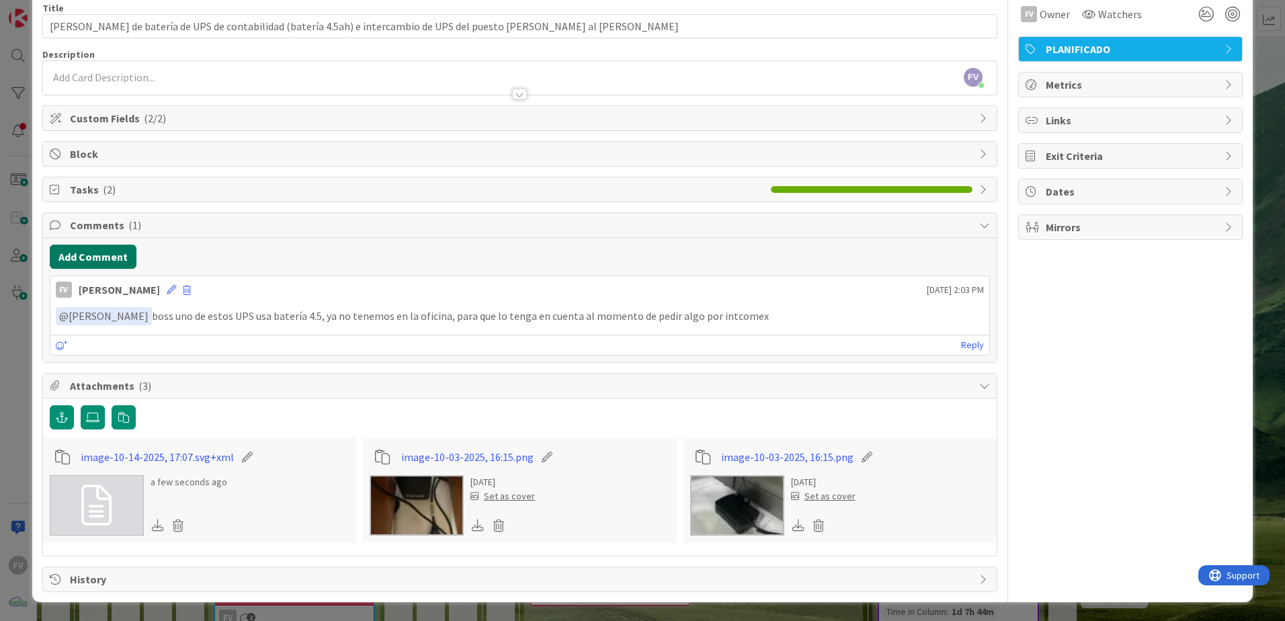
click at [112, 249] on button "Add Comment" at bounding box center [93, 257] width 87 height 24
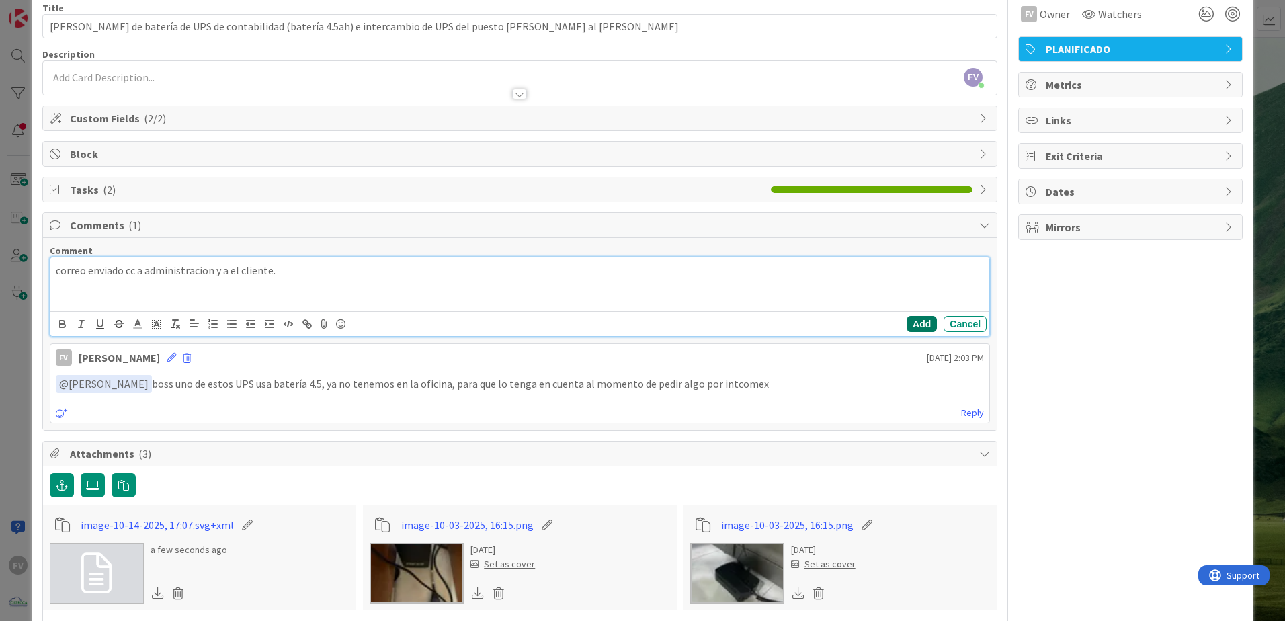
click at [919, 323] on button "Add" at bounding box center [921, 324] width 30 height 16
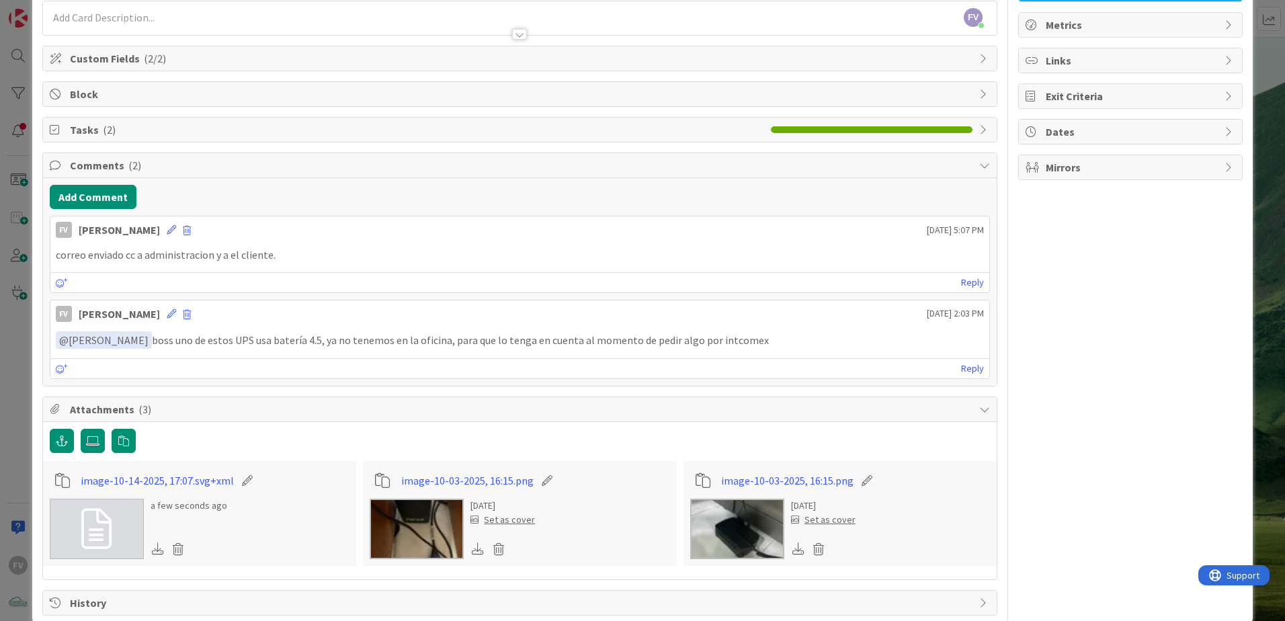
scroll to position [128, 0]
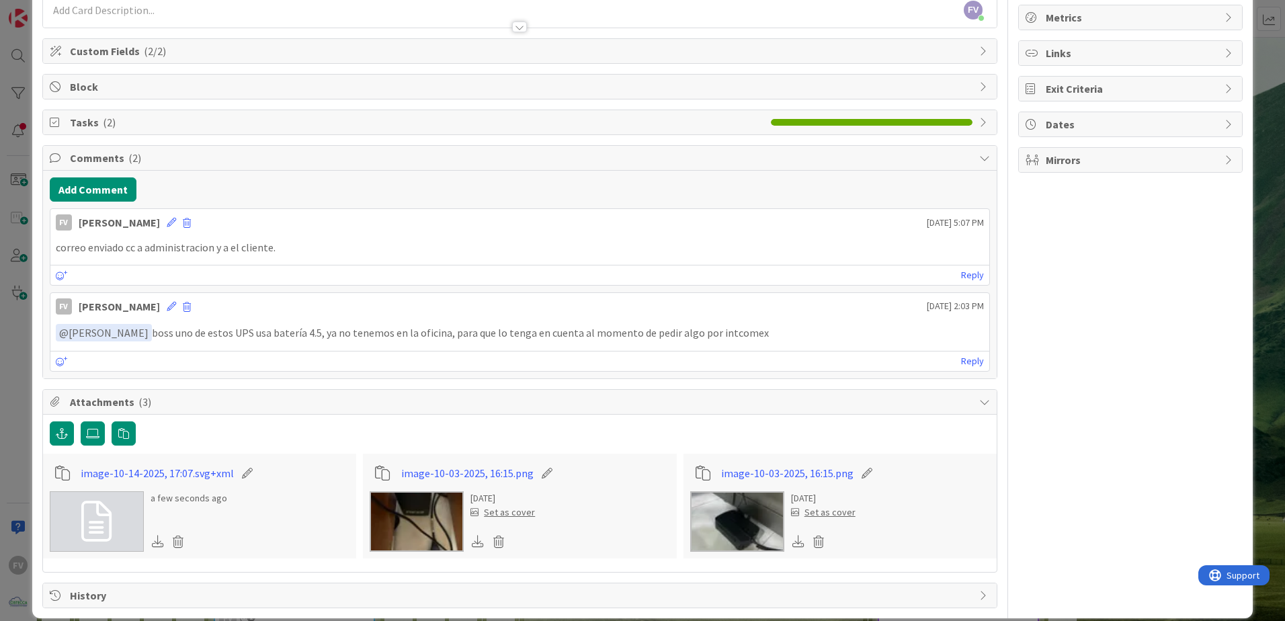
click at [16, 453] on div "ID 3819 OPERACIONES [PERSON_NAME] Title 111 / 128 Cambio de batería de UPS de c…" at bounding box center [642, 310] width 1285 height 621
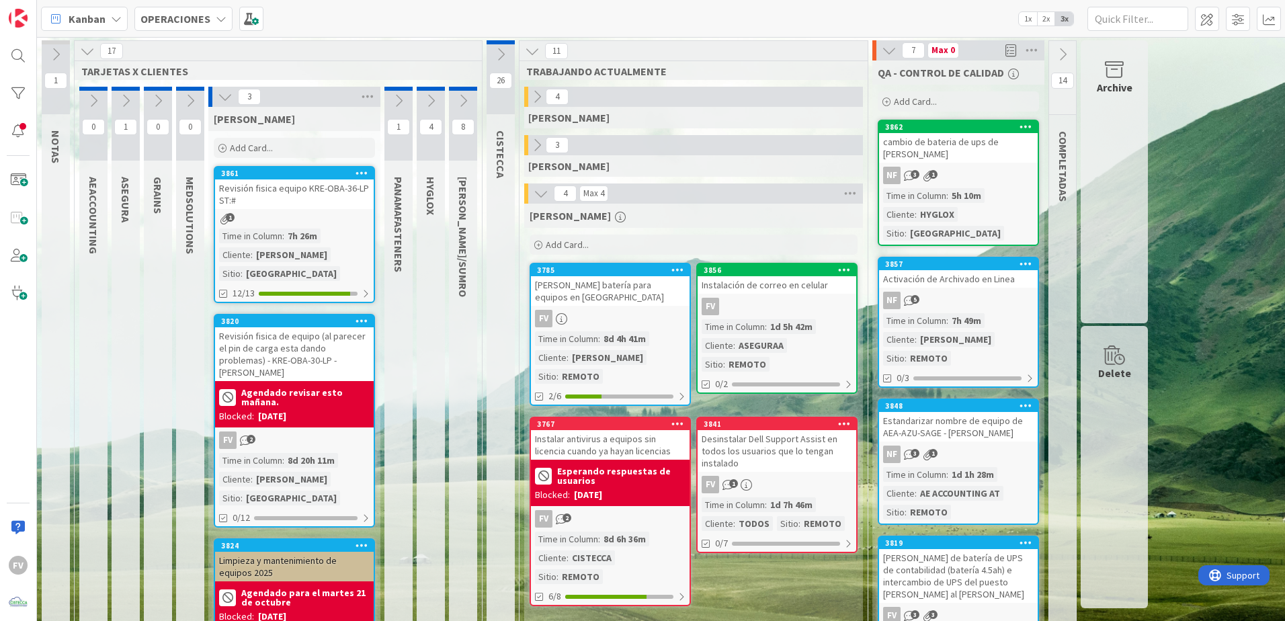
click at [220, 95] on icon at bounding box center [225, 96] width 15 height 15
